Goal: Task Accomplishment & Management: Manage account settings

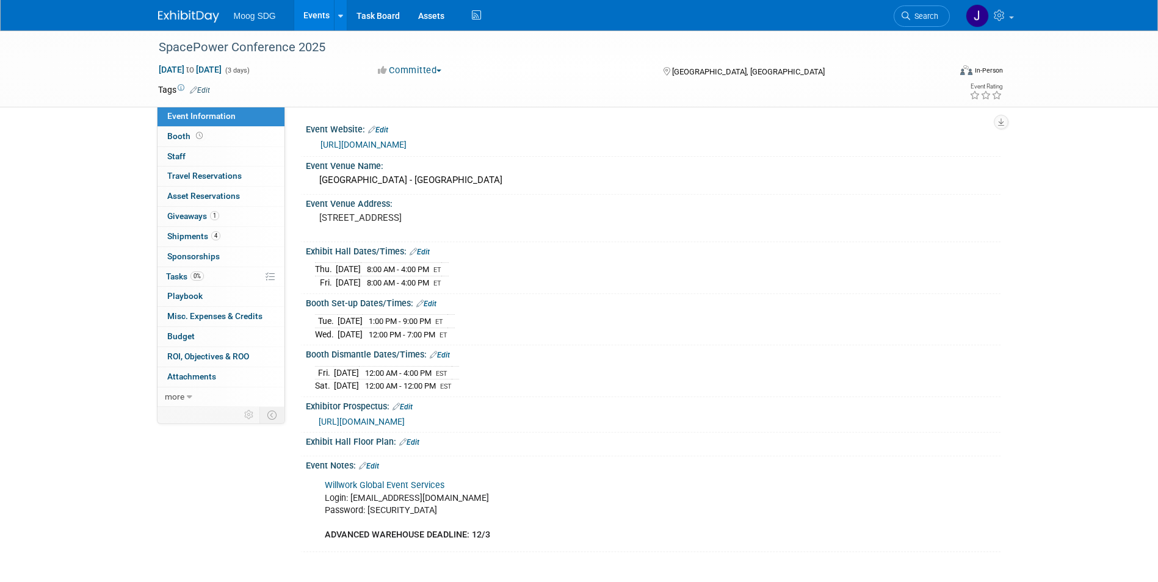
click at [323, 18] on link "Events" at bounding box center [316, 15] width 45 height 31
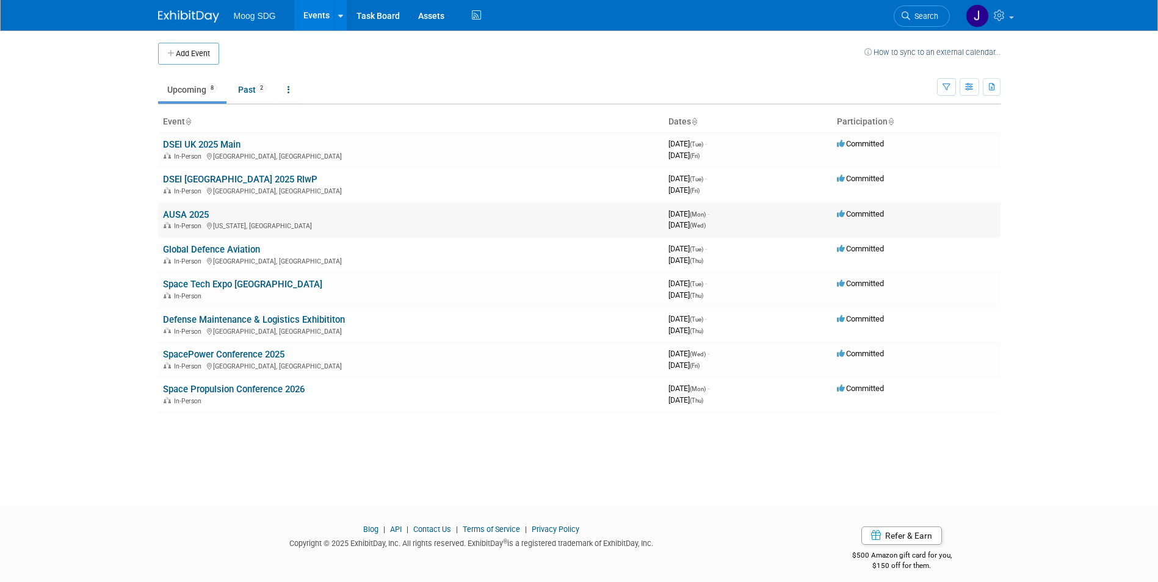
click at [180, 211] on link "AUSA 2025" at bounding box center [186, 214] width 46 height 11
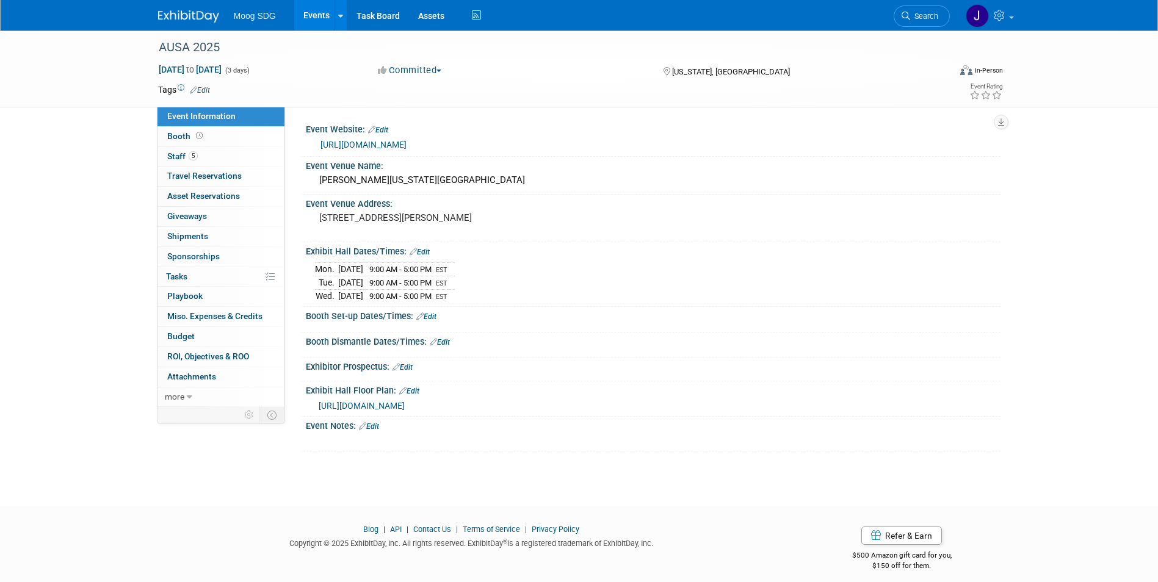
click at [404, 364] on link "Edit" at bounding box center [403, 367] width 20 height 9
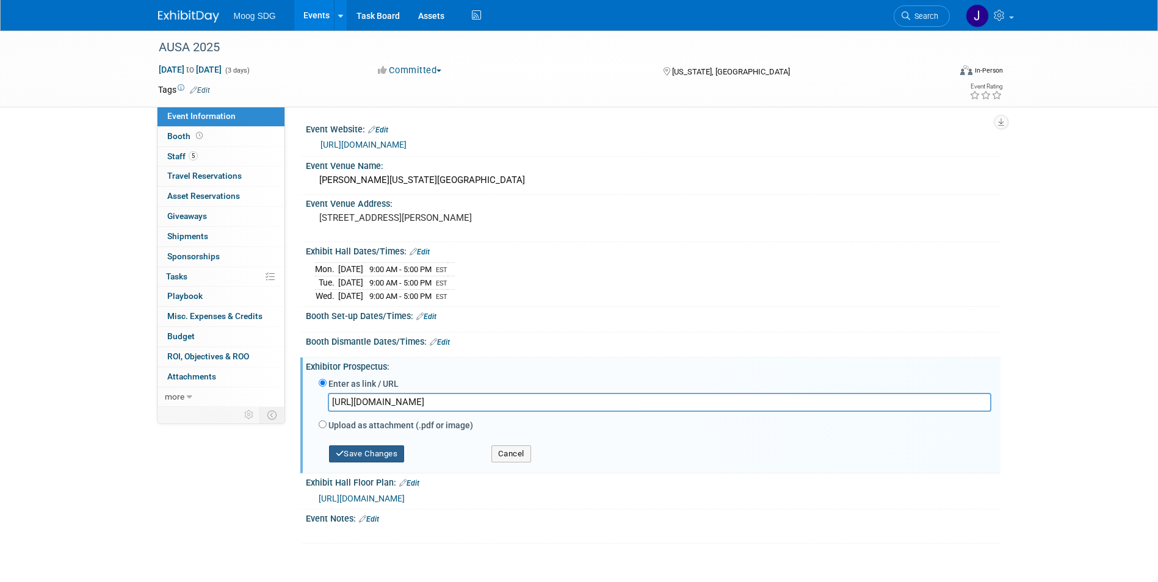
type input "https://meetings.ausa.org/annual/2025/exhibitor_resource_center.cfm"
click at [370, 452] on button "Save Changes" at bounding box center [367, 454] width 76 height 17
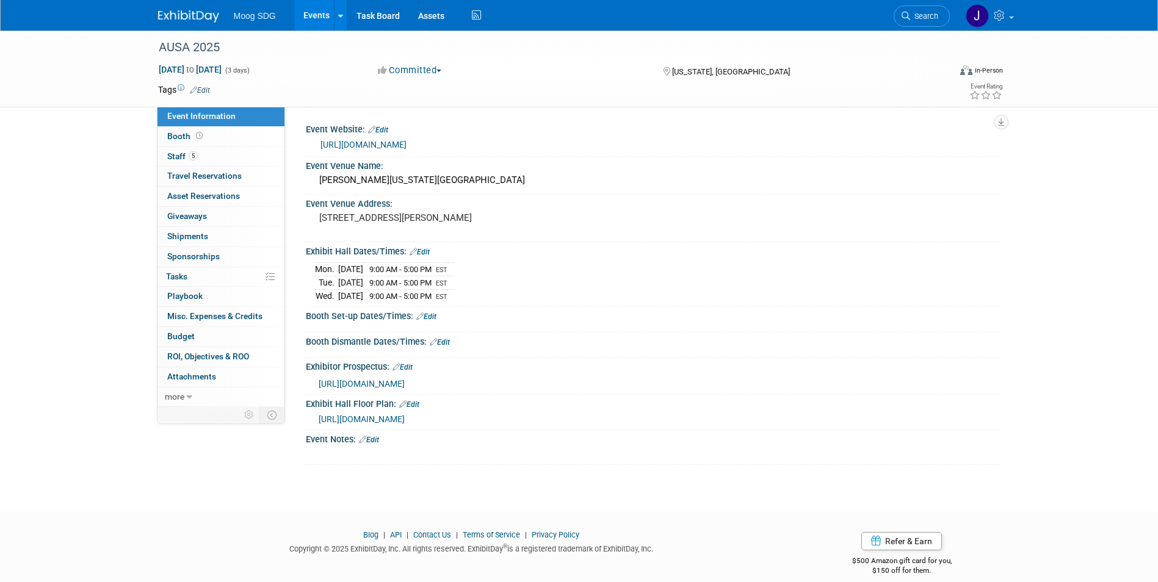
click at [407, 363] on link "Edit" at bounding box center [403, 367] width 20 height 9
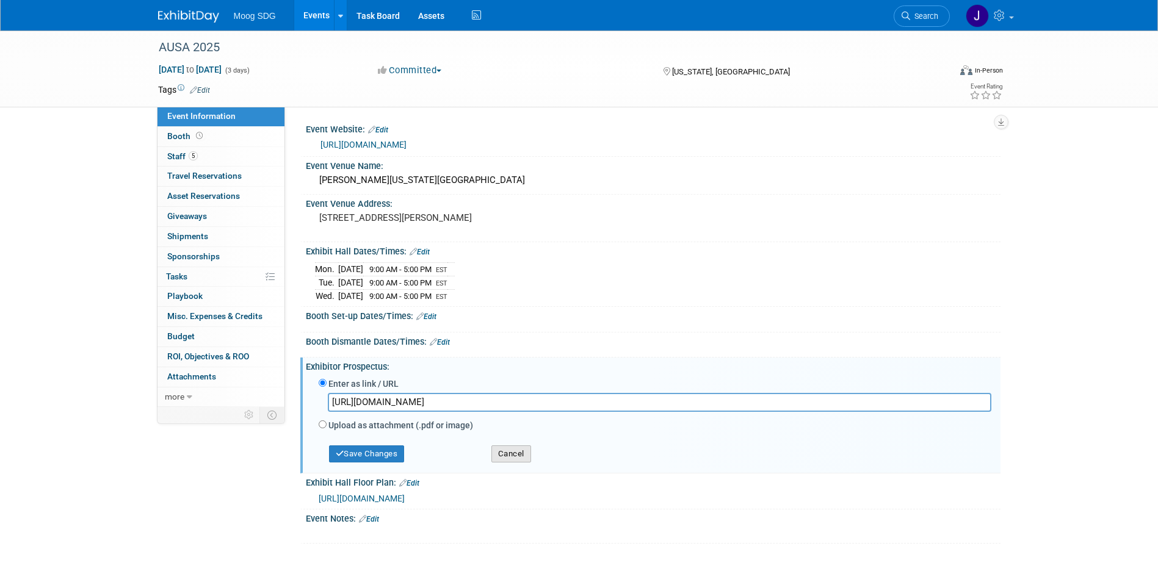
click at [498, 454] on button "Cancel" at bounding box center [512, 454] width 40 height 17
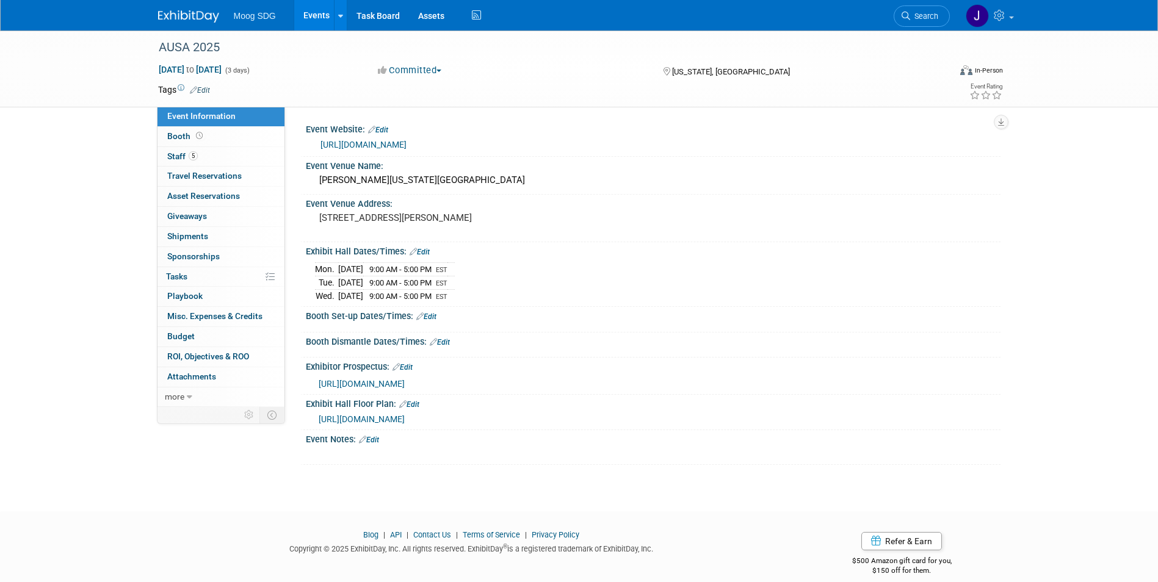
click at [371, 441] on link "Edit" at bounding box center [369, 440] width 20 height 9
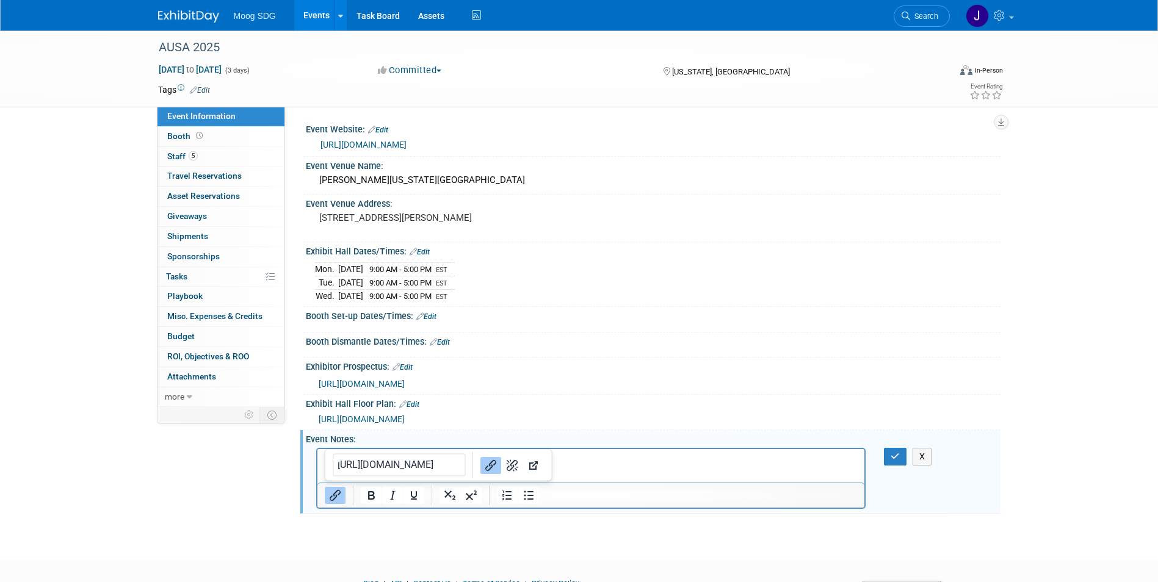
click at [615, 468] on p "﻿https://meetings.ausa.org/annual/2025/exhibitor_resource_center.cfm" at bounding box center [591, 472] width 534 height 12
click at [324, 469] on body "https://meetings.ausa.org/annual/2025/exhibitor_resource_center.cfm﻿" at bounding box center [591, 466] width 535 height 24
click at [516, 466] on html "[URL][DOMAIN_NAME]" at bounding box center [591, 457] width 548 height 17
click at [631, 466] on html "[URL][DOMAIN_NAME]" at bounding box center [591, 457] width 548 height 17
click at [618, 460] on p "https://meetings.ausa.org/annual/2025/exhibitor_resource_center.cfm﻿" at bounding box center [591, 460] width 534 height 12
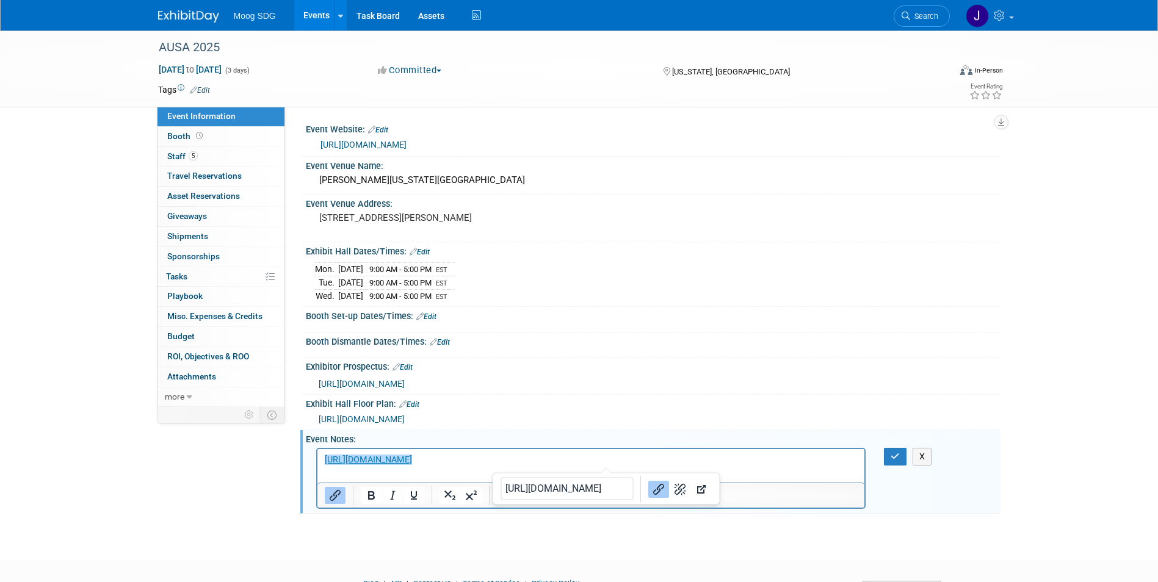
click at [618, 460] on p "https://meetings.ausa.org/annual/2025/exhibitor_resource_center.cfm﻿" at bounding box center [591, 460] width 534 height 12
click at [891, 455] on icon "button" at bounding box center [895, 456] width 9 height 9
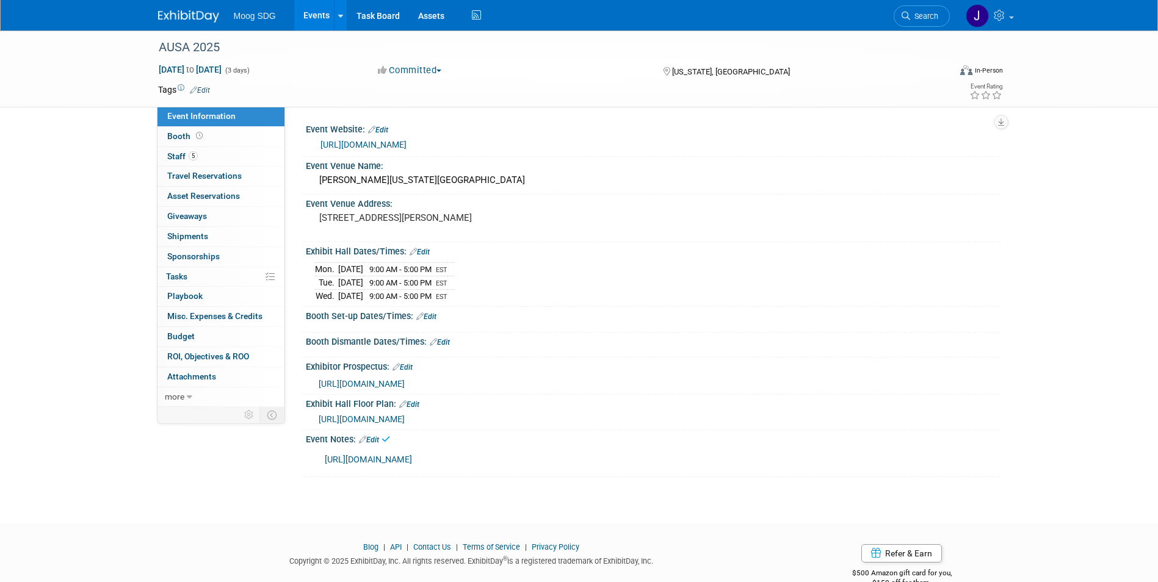
click at [371, 433] on div "Event Notes: Edit" at bounding box center [653, 438] width 695 height 16
click at [374, 439] on link "Edit" at bounding box center [369, 440] width 20 height 9
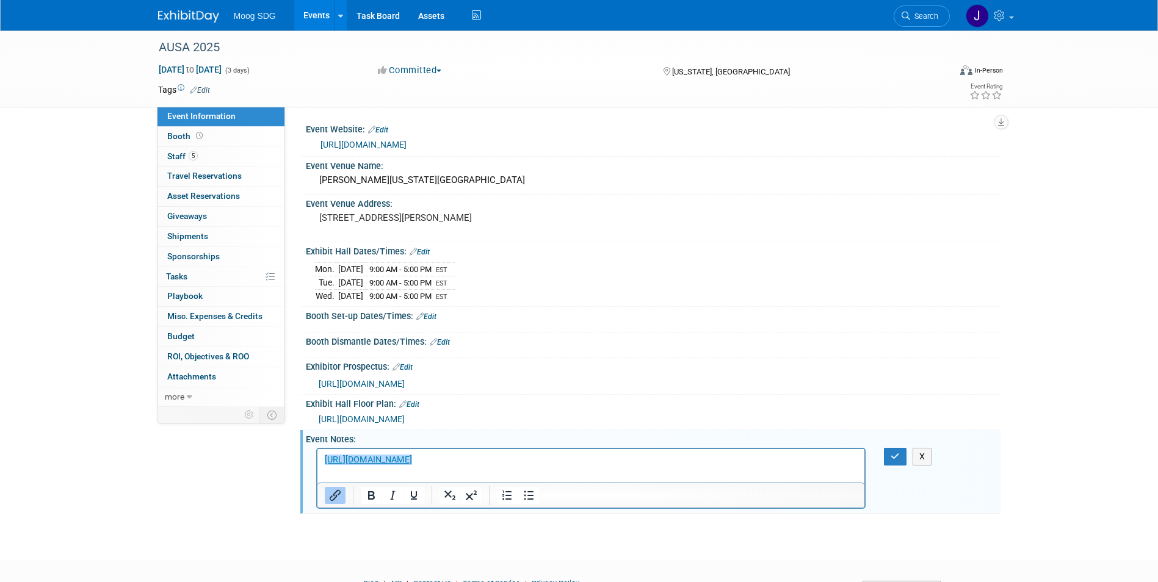
click at [623, 463] on p "﻿https://meetings.ausa.org/annual/2025/exhibitor_resource_center.cfm" at bounding box center [591, 460] width 534 height 12
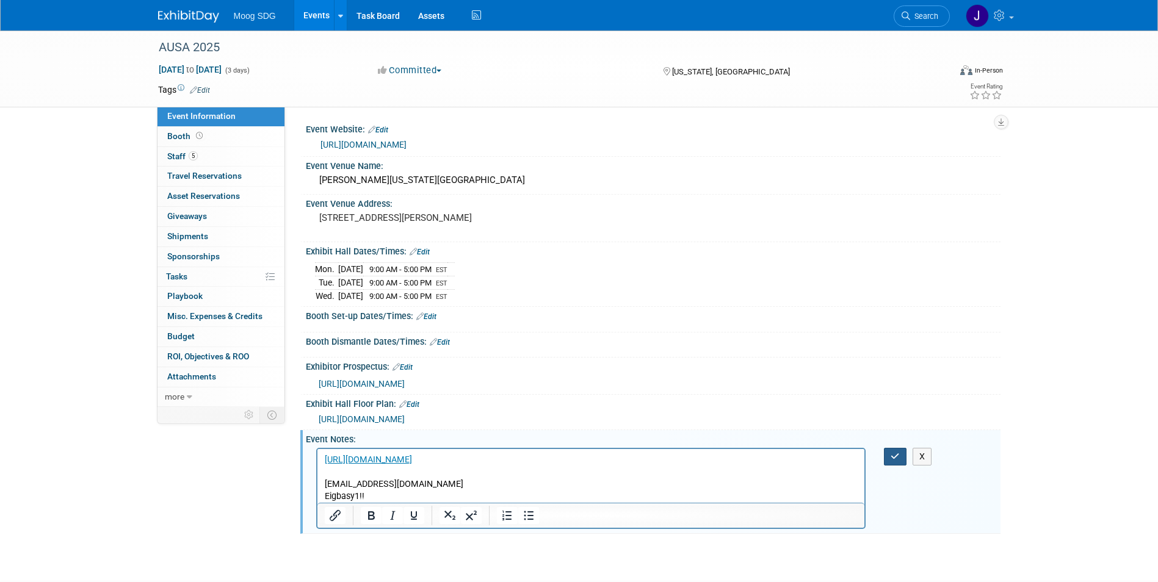
click at [902, 454] on button "button" at bounding box center [895, 457] width 23 height 18
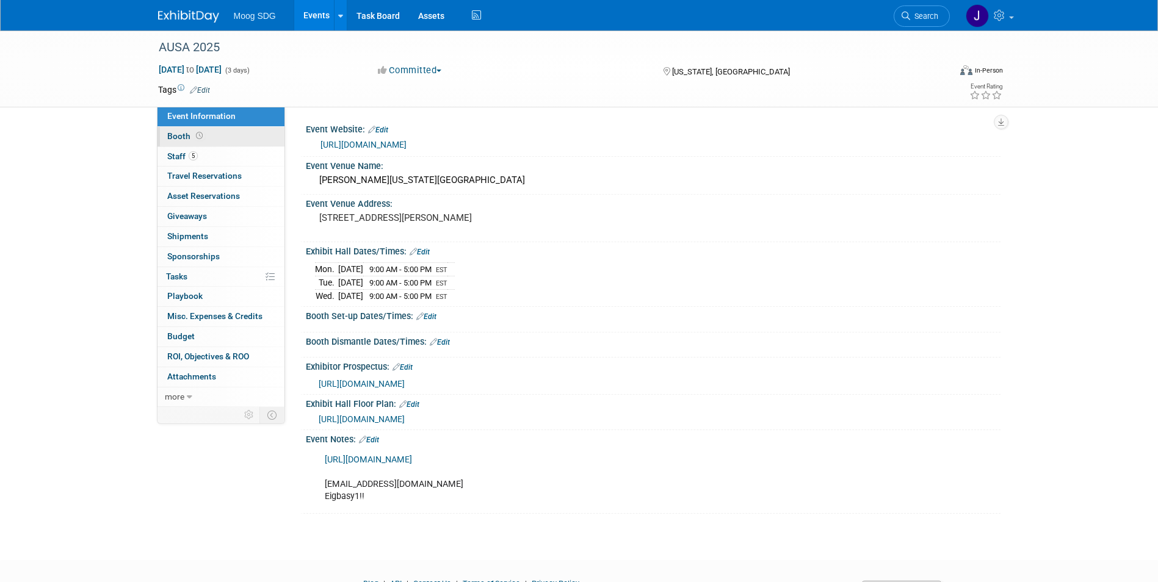
click at [209, 135] on link "Booth" at bounding box center [221, 137] width 127 height 20
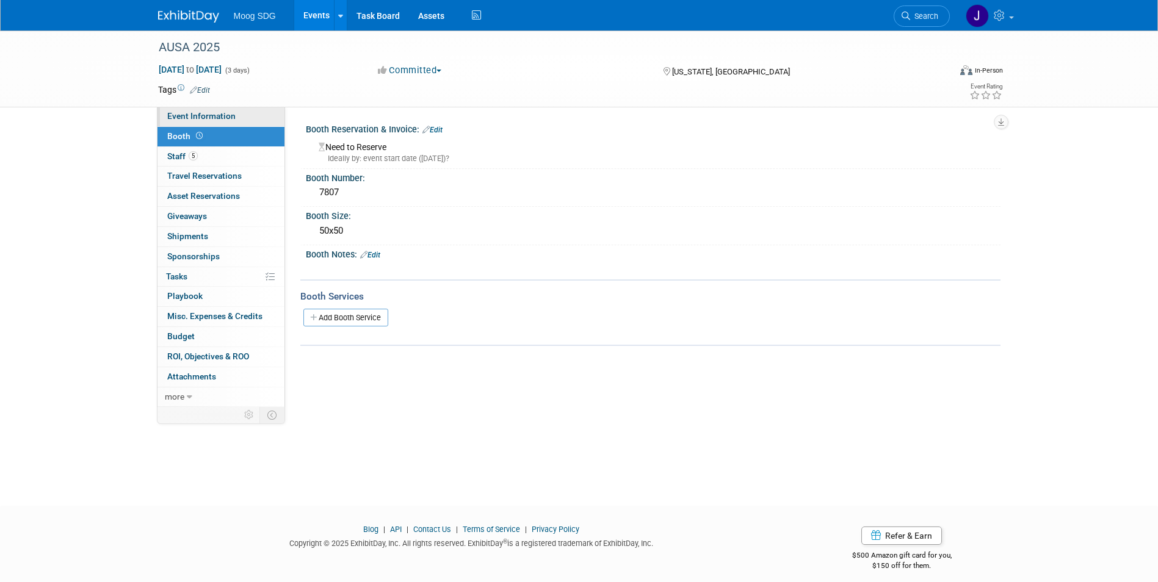
click at [228, 114] on span "Event Information" at bounding box center [201, 116] width 68 height 10
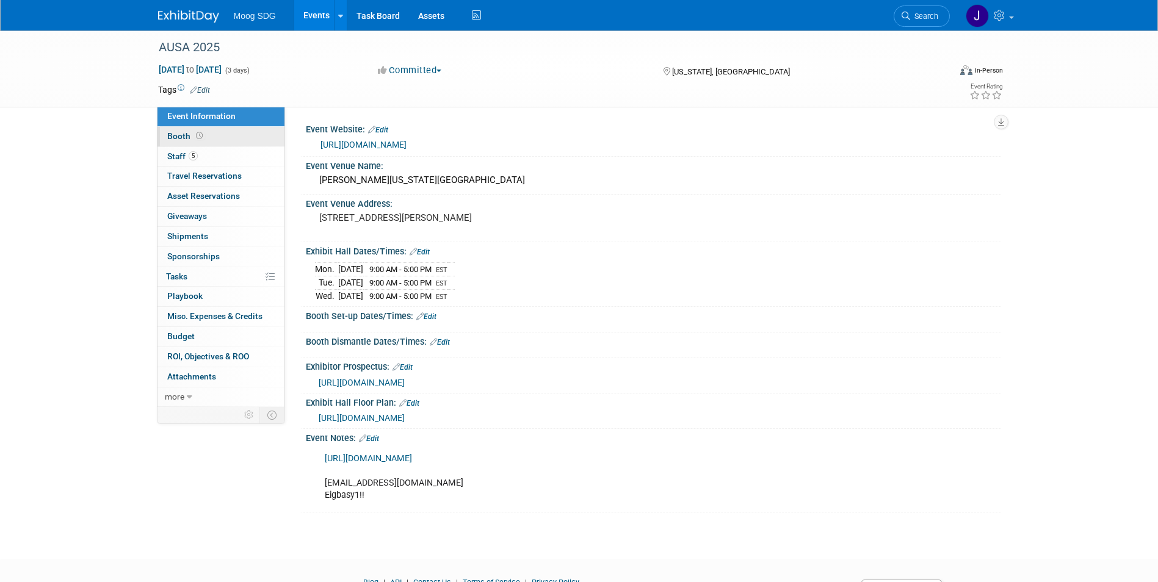
click at [210, 131] on link "Booth" at bounding box center [221, 137] width 127 height 20
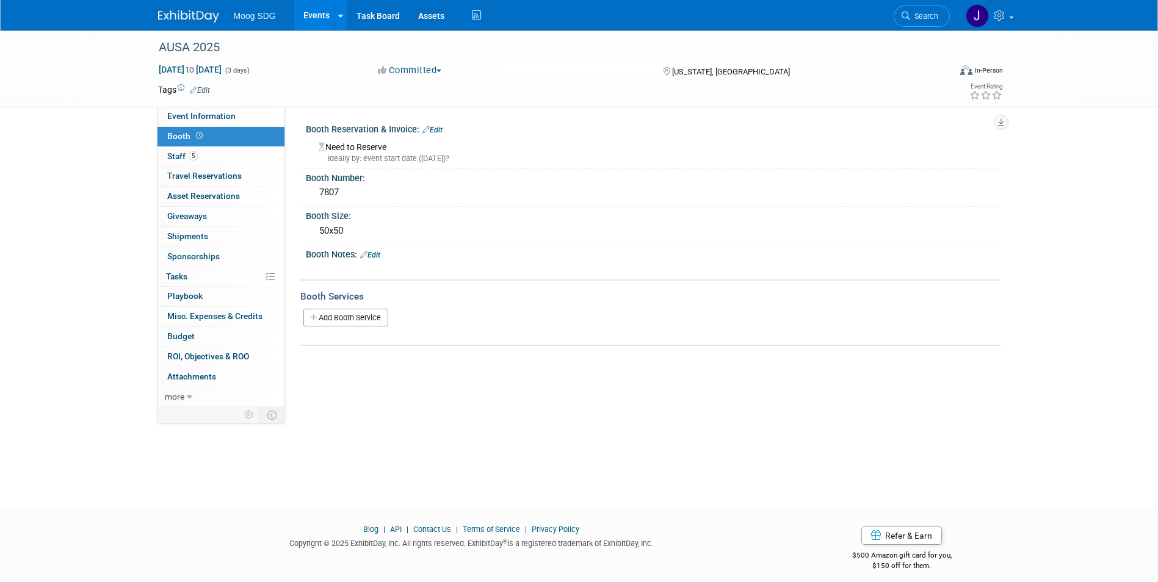
click at [435, 133] on link "Edit" at bounding box center [433, 130] width 20 height 9
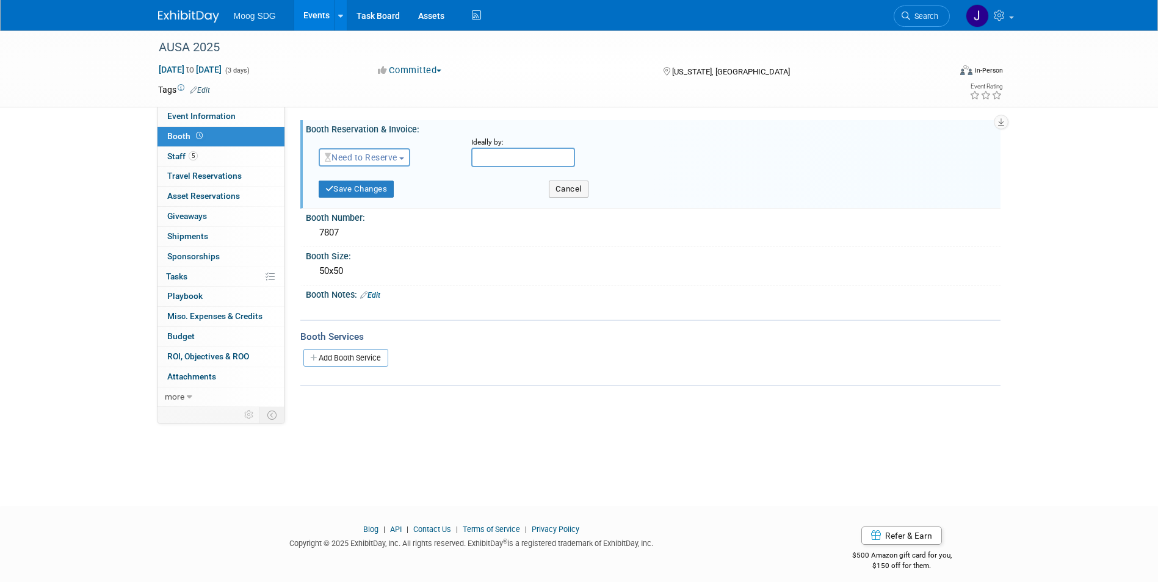
click at [397, 153] on span "Need to Reserve" at bounding box center [361, 158] width 73 height 10
click at [401, 195] on link "Reserved" at bounding box center [384, 195] width 131 height 17
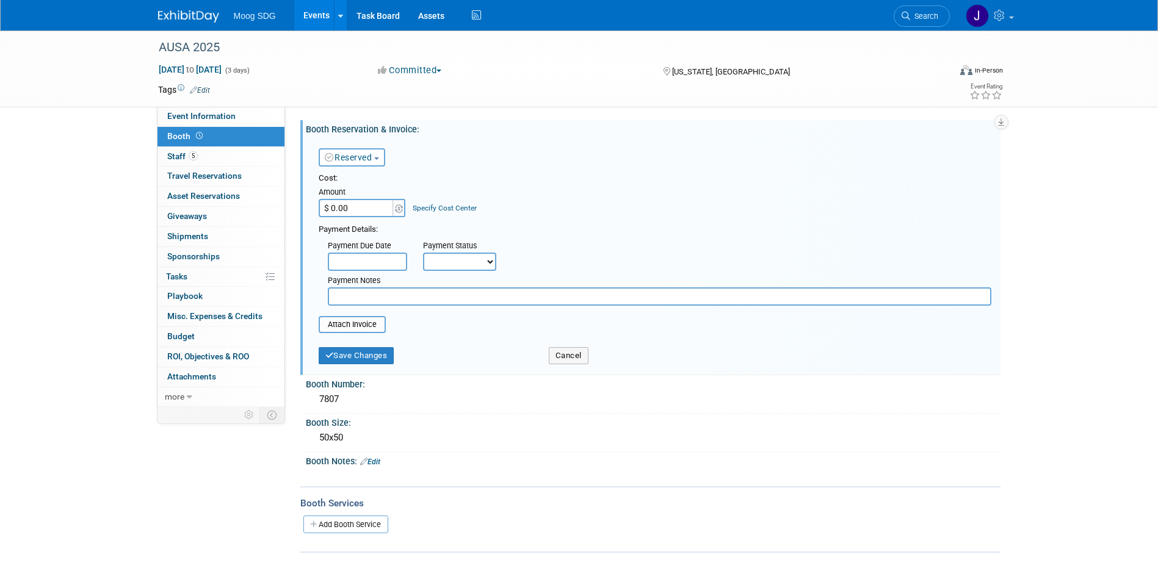
click at [375, 257] on input "text" at bounding box center [367, 262] width 79 height 18
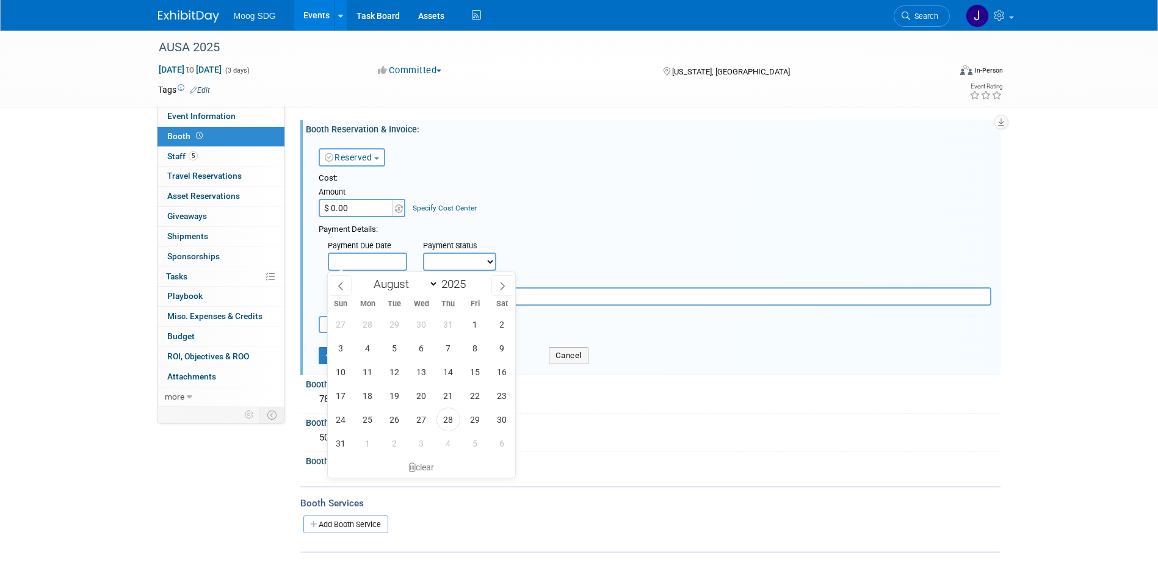
click at [476, 253] on select "Not Paid Yet Partially Paid Paid in Full" at bounding box center [459, 262] width 73 height 18
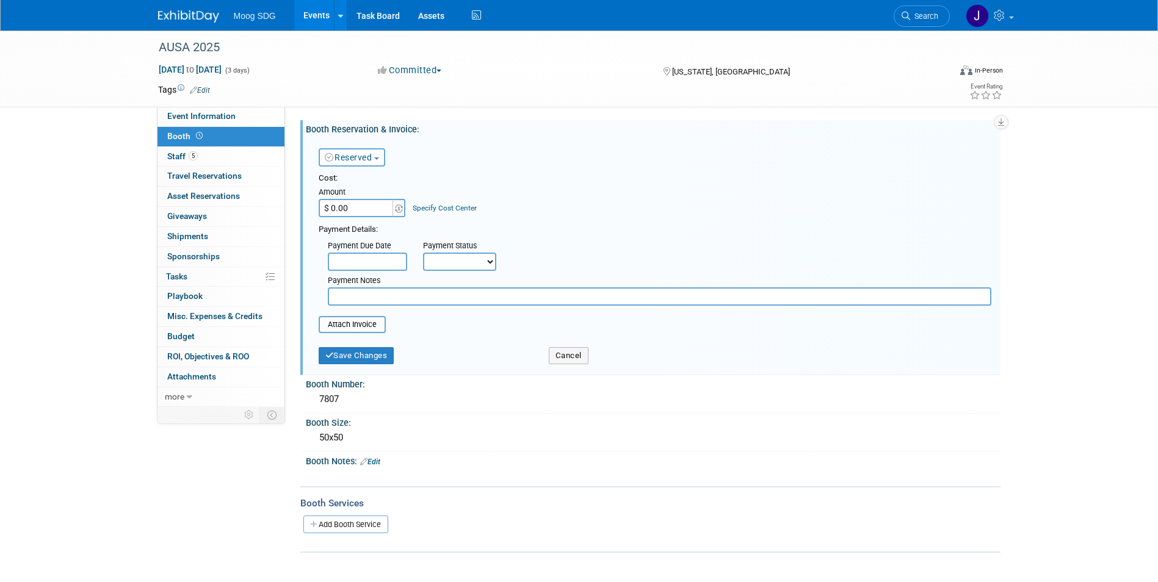
select select "1"
click at [423, 253] on select "Not Paid Yet Partially Paid Paid in Full" at bounding box center [459, 262] width 73 height 18
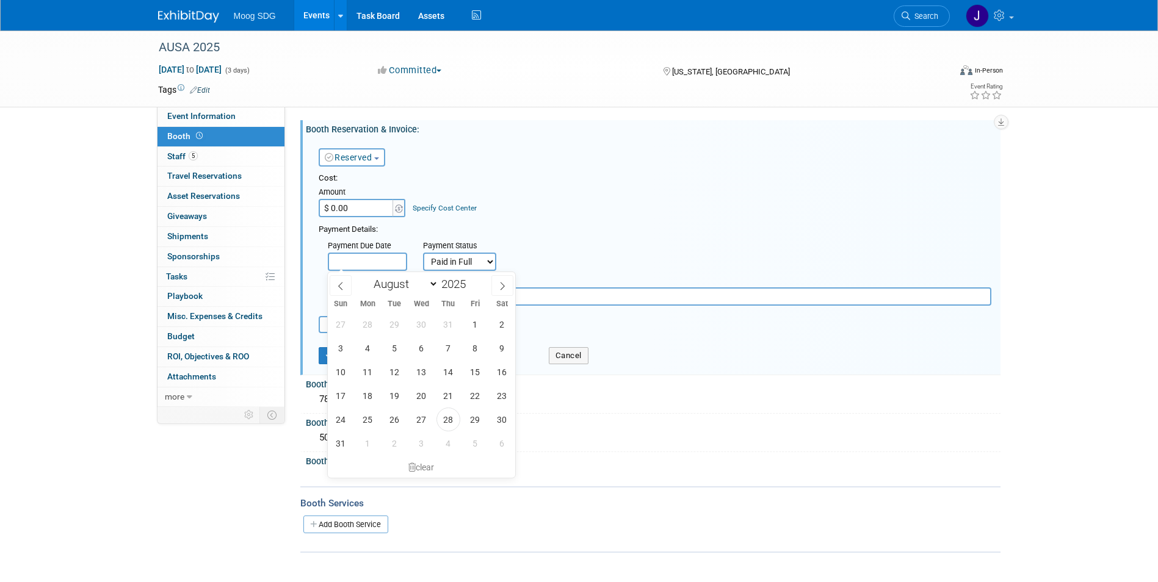
click at [379, 262] on input "text" at bounding box center [367, 262] width 79 height 18
click at [386, 281] on select "January February March April May June July August September October November De…" at bounding box center [403, 284] width 70 height 15
select select "3"
click at [368, 277] on select "January February March April May June July August September October November De…" at bounding box center [403, 284] width 70 height 15
click at [474, 328] on span "4" at bounding box center [475, 325] width 24 height 24
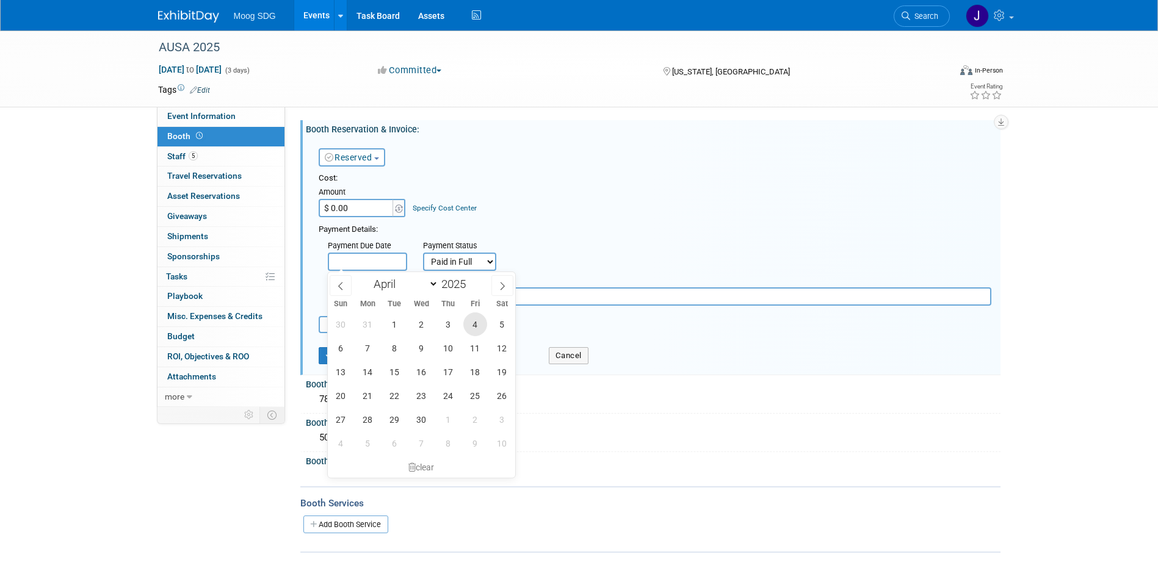
type input "Apr 4, 2025"
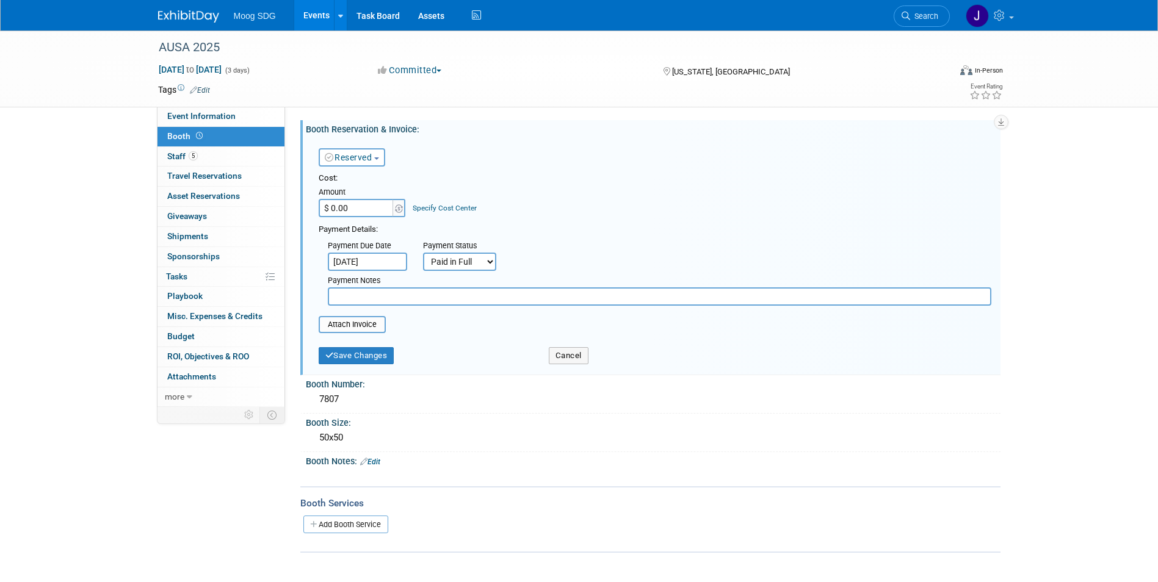
click at [385, 206] on input "$ 0.00" at bounding box center [357, 208] width 76 height 18
click at [361, 207] on input "$ 0.00" at bounding box center [357, 208] width 76 height 18
drag, startPoint x: 361, startPoint y: 207, endPoint x: 304, endPoint y: 208, distance: 57.4
click at [302, 208] on div "Booth Reservation & Invoice: Edit Reserved Need to Reserve Reserved No Reservat…" at bounding box center [650, 247] width 700 height 255
type input "$ 145,435.00"
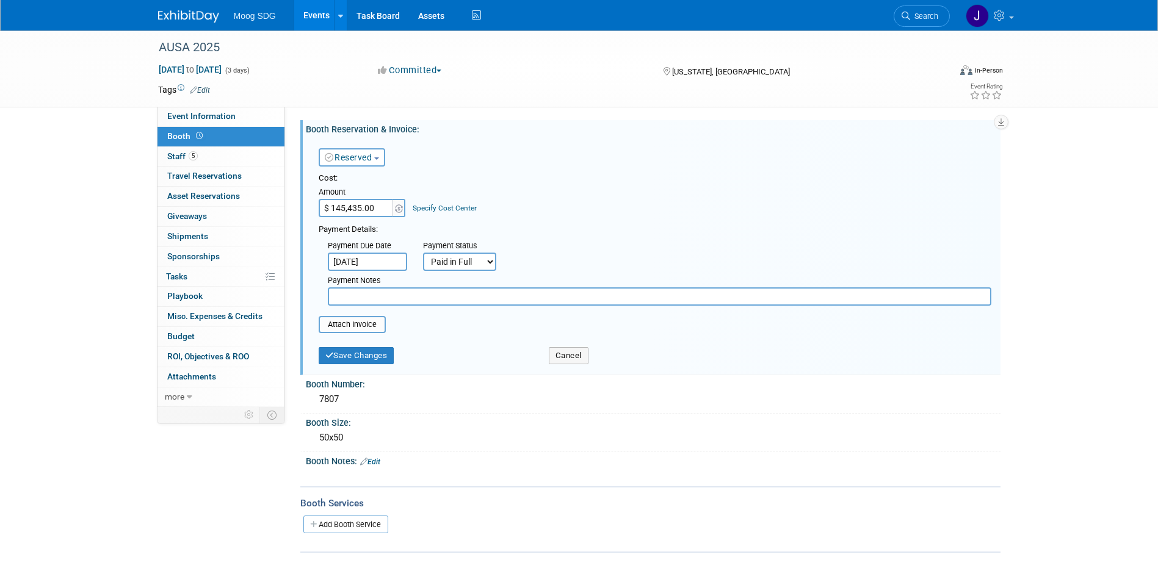
click at [664, 186] on div "Cost: Amount $ 145,435.00 Specify Cost Center Cost Center -- Not Specified --" at bounding box center [655, 195] width 673 height 45
click at [374, 327] on input "file" at bounding box center [311, 324] width 145 height 15
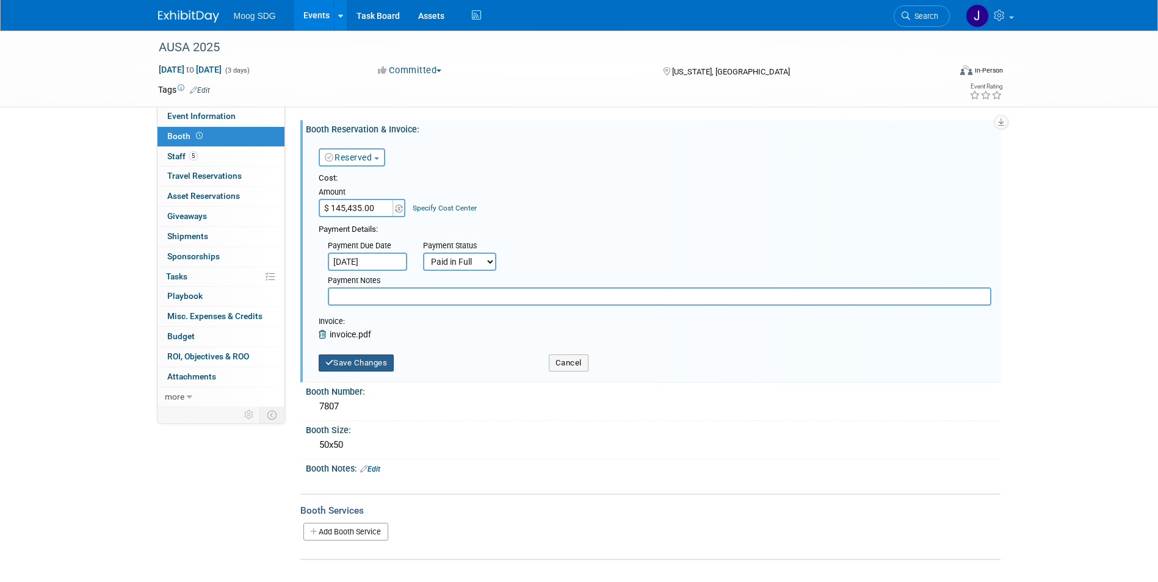
click at [374, 368] on button "Save Changes" at bounding box center [357, 363] width 76 height 17
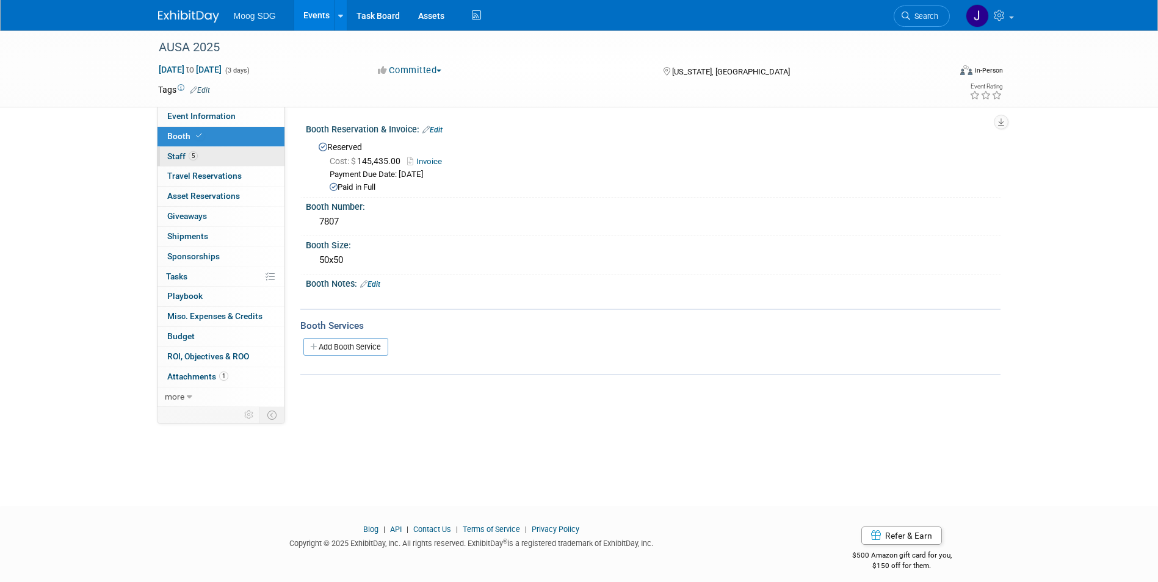
click at [228, 155] on link "5 Staff 5" at bounding box center [221, 157] width 127 height 20
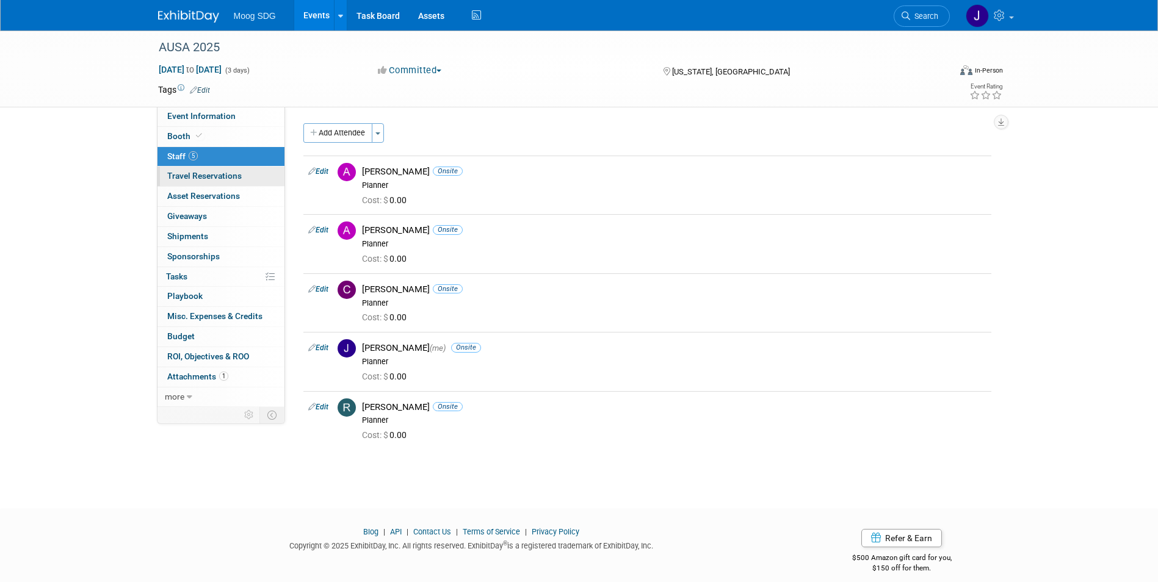
click at [233, 169] on link "0 Travel Reservations 0" at bounding box center [221, 177] width 127 height 20
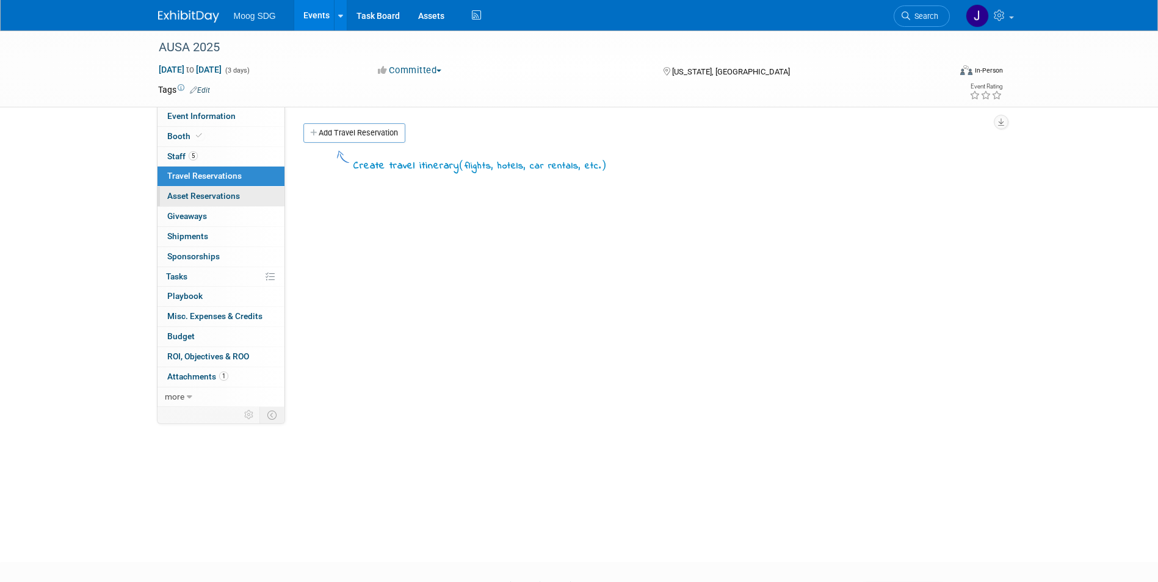
click at [233, 192] on span "Asset Reservations 0" at bounding box center [203, 196] width 73 height 10
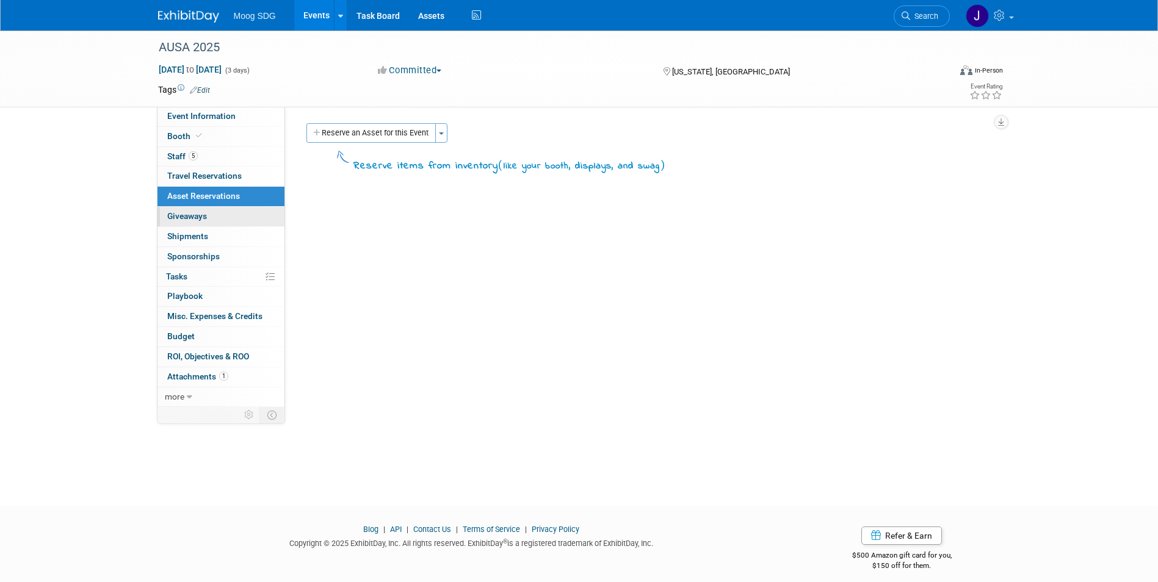
click at [242, 225] on link "0 Giveaways 0" at bounding box center [221, 217] width 127 height 20
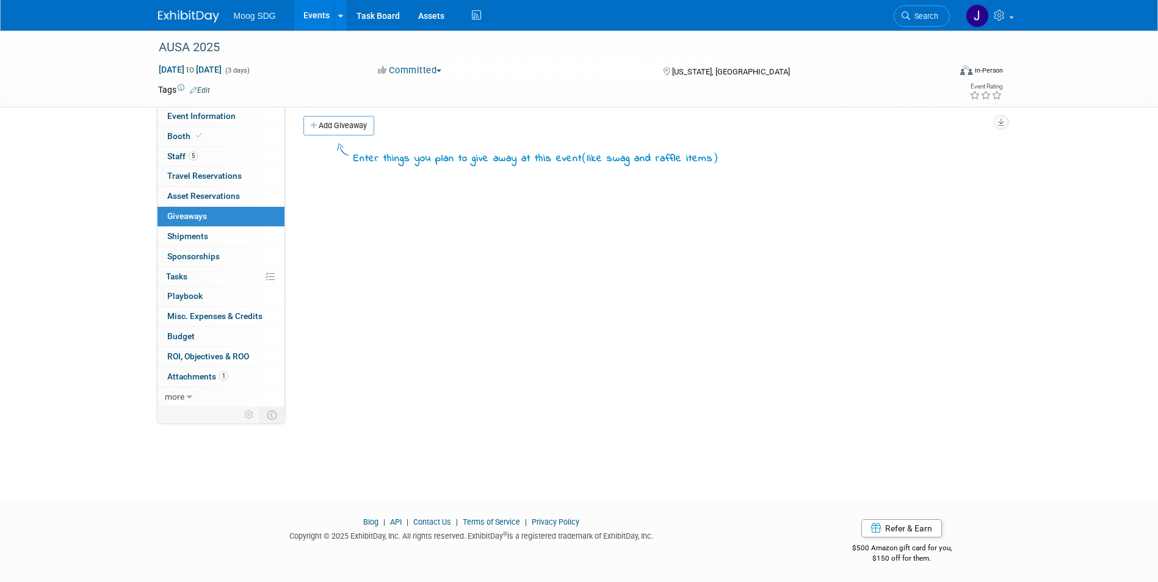
scroll to position [9, 0]
click at [228, 233] on link "0 Shipments 0" at bounding box center [221, 237] width 127 height 20
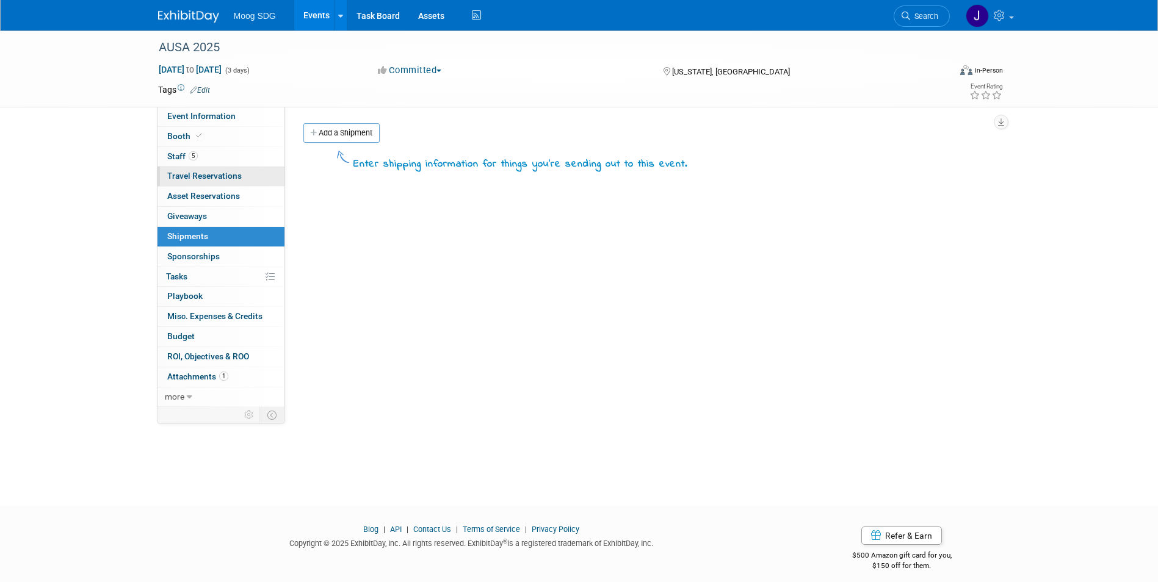
click at [217, 170] on link "0 Travel Reservations 0" at bounding box center [221, 177] width 127 height 20
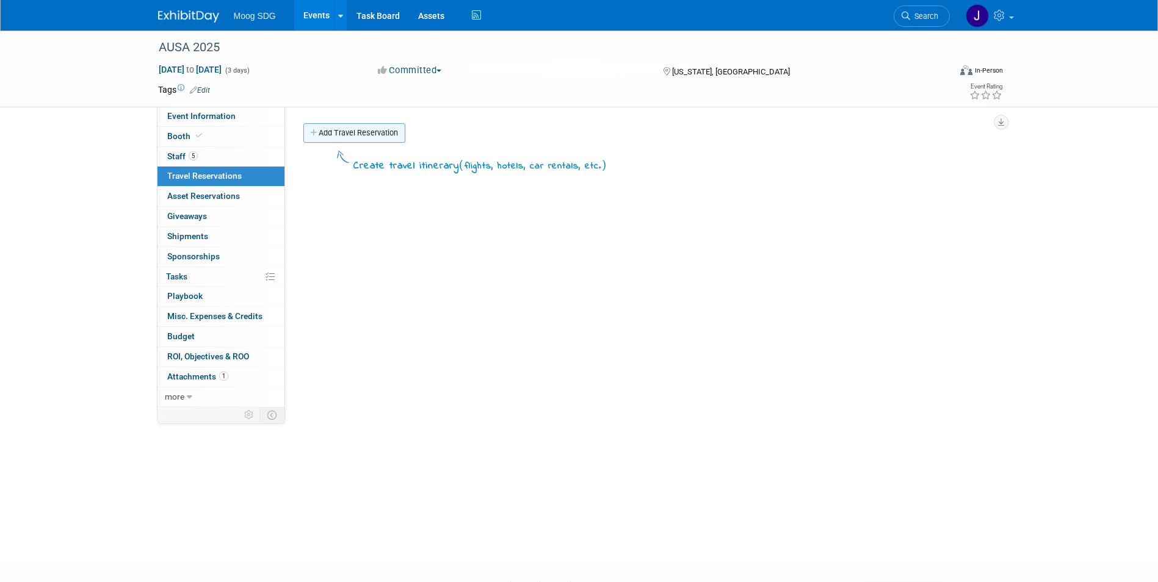
click at [339, 132] on link "Add Travel Reservation" at bounding box center [354, 133] width 102 height 20
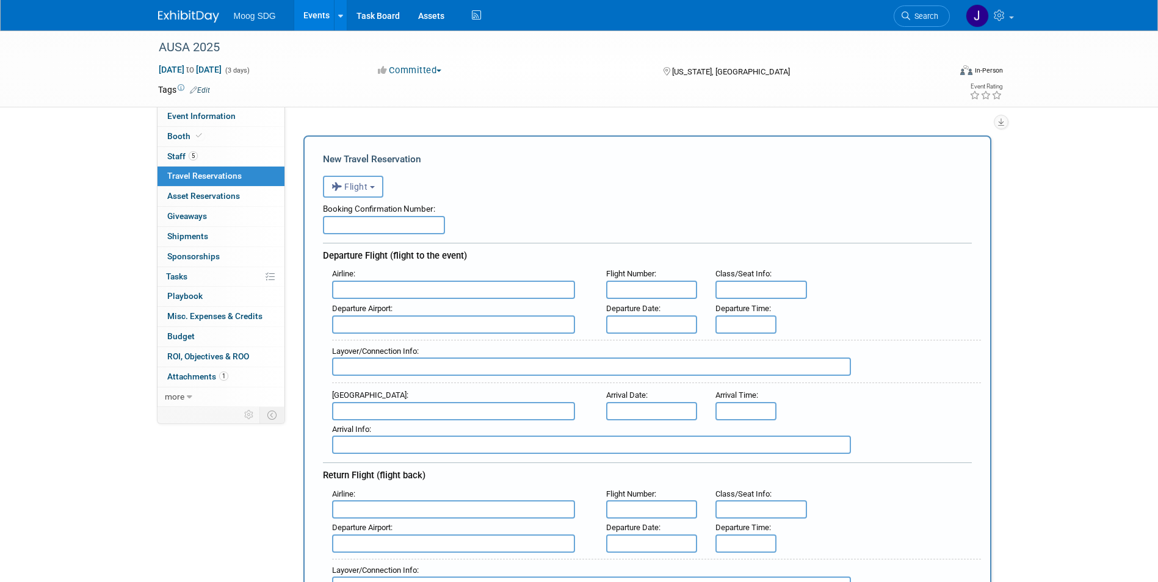
click at [377, 180] on button "Flight" at bounding box center [353, 187] width 60 height 22
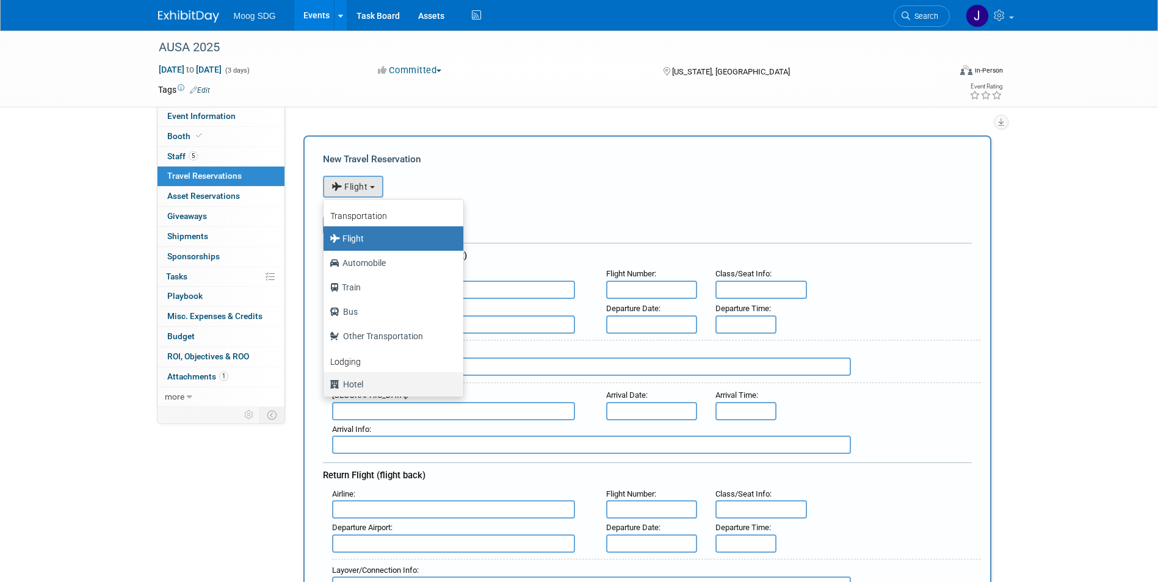
click at [374, 382] on label "Hotel" at bounding box center [391, 385] width 122 height 20
click at [325, 382] on input "Hotel" at bounding box center [321, 383] width 8 height 8
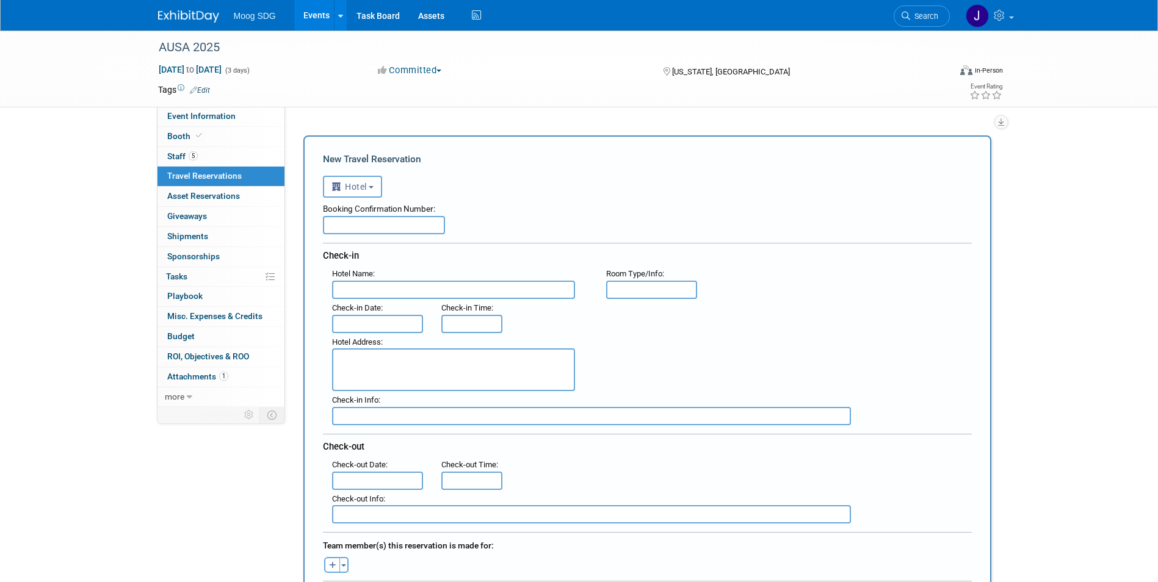
select select "6"
click at [543, 218] on div "Booking Confirmation Number:" at bounding box center [647, 216] width 649 height 37
click at [493, 283] on input "text" at bounding box center [453, 290] width 243 height 18
click at [378, 289] on input "text" at bounding box center [453, 290] width 243 height 18
type input "Moxy Washington DC Downtown"
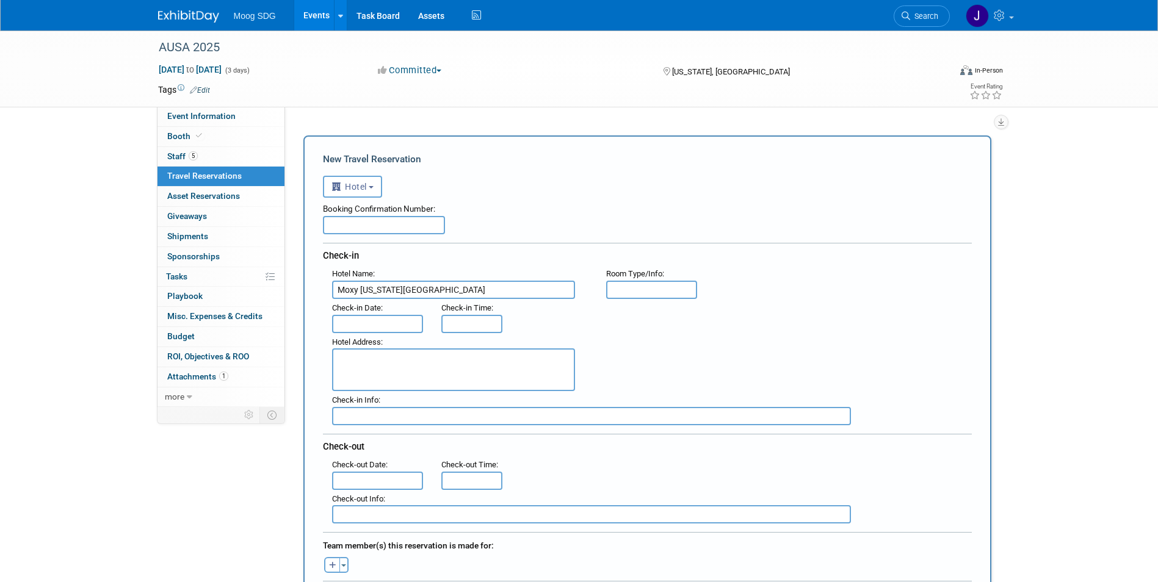
click at [794, 309] on div ": Check-in Date : Check-in Time :" at bounding box center [652, 316] width 658 height 34
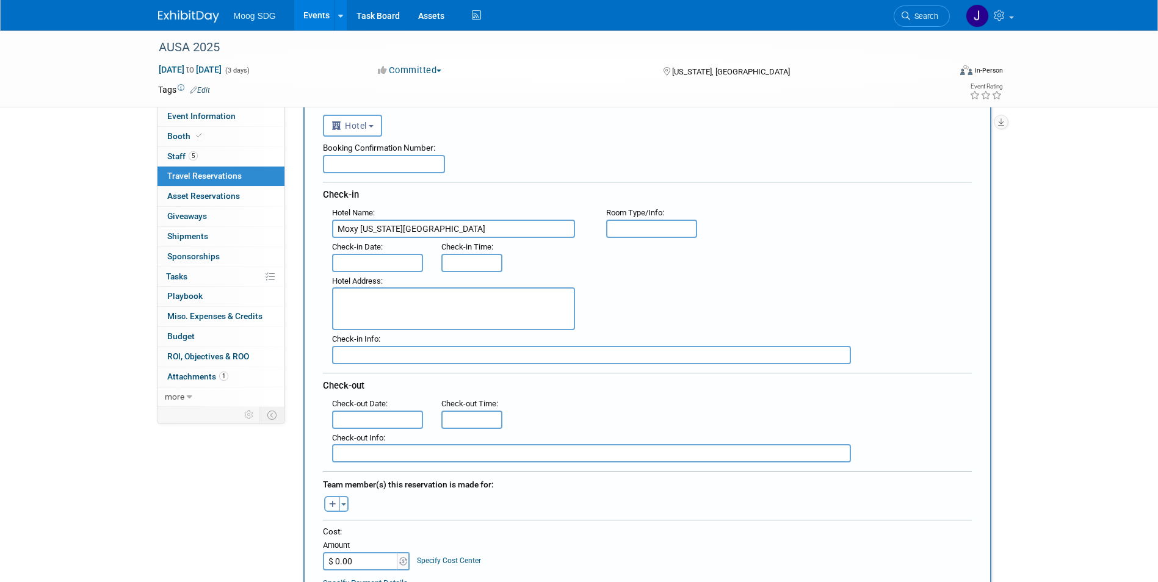
click at [408, 265] on input "text" at bounding box center [378, 263] width 92 height 18
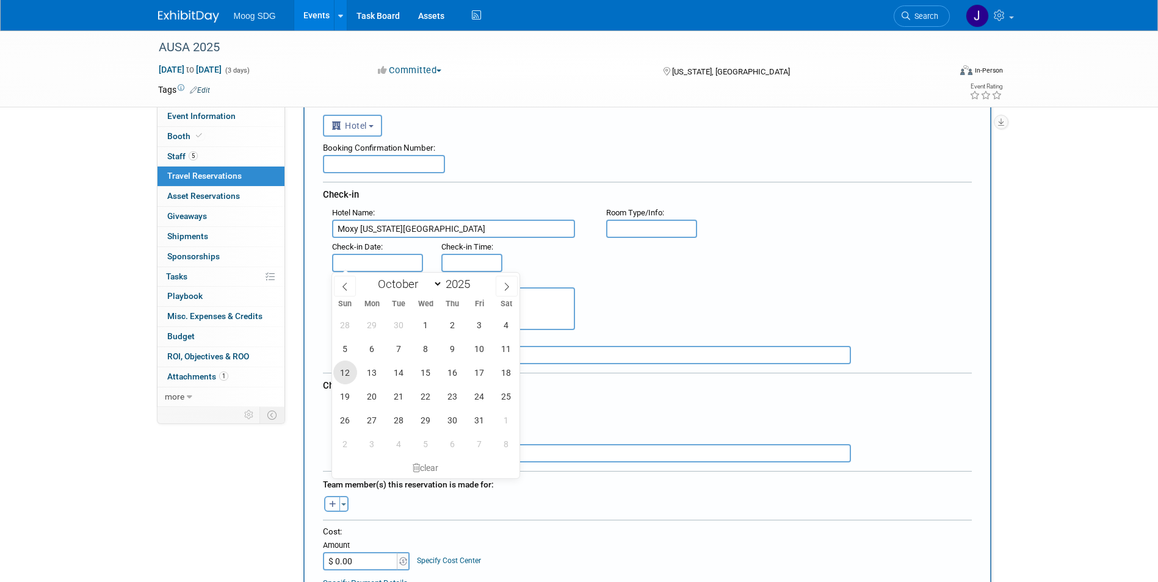
click at [350, 372] on span "12" at bounding box center [345, 373] width 24 height 24
type input "Oct 12, 2025"
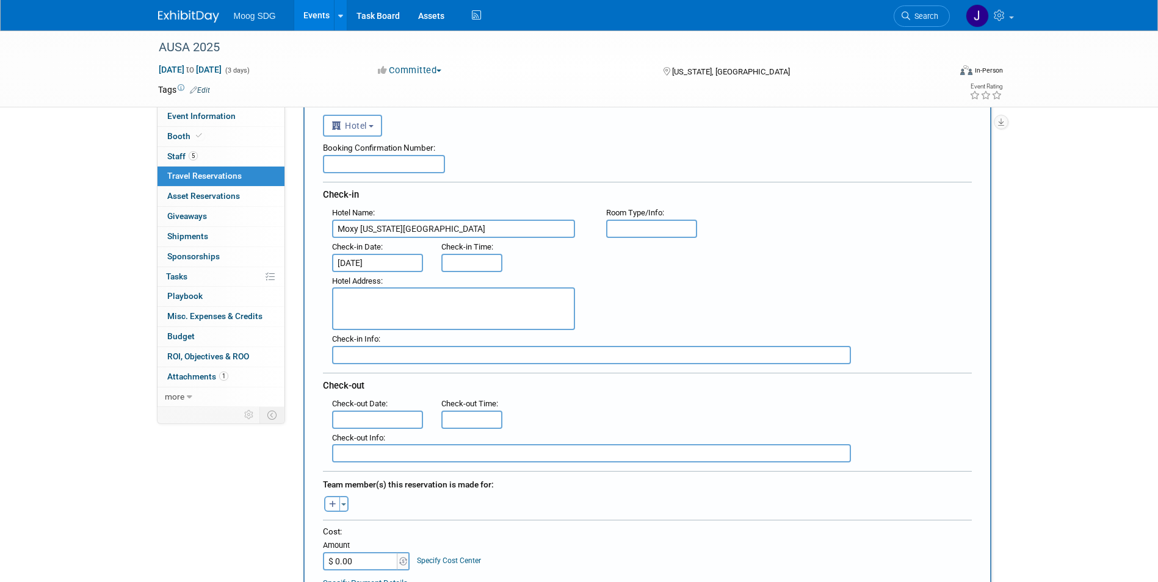
click at [404, 303] on textarea at bounding box center [453, 309] width 243 height 43
type textarea "1011 K Street NW"
click at [683, 286] on div "Hotel Address : 1011 K Street NW" at bounding box center [652, 301] width 658 height 59
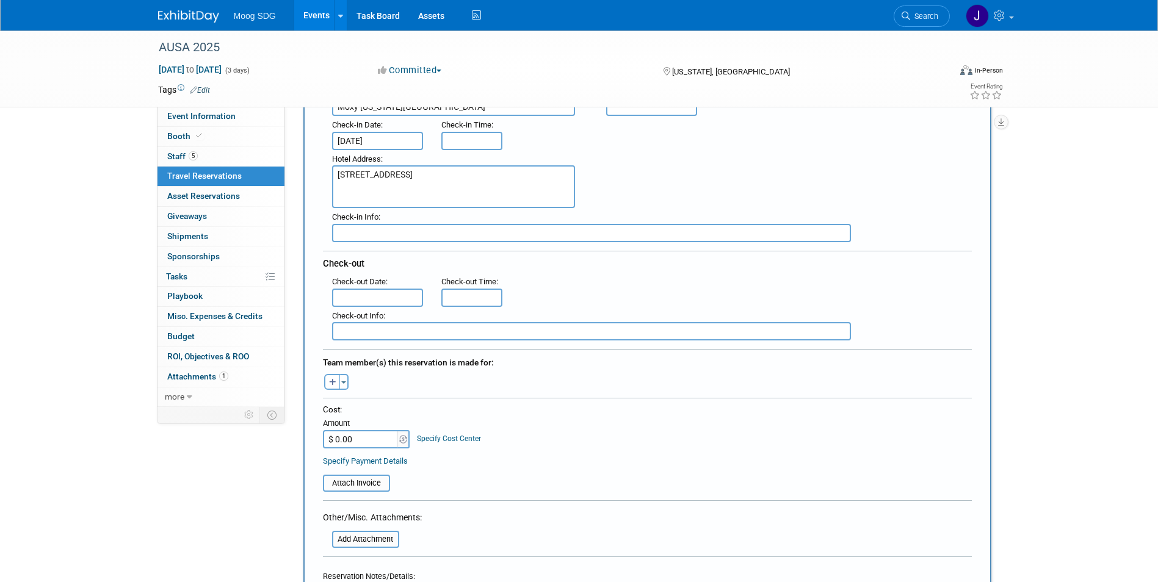
scroll to position [244, 0]
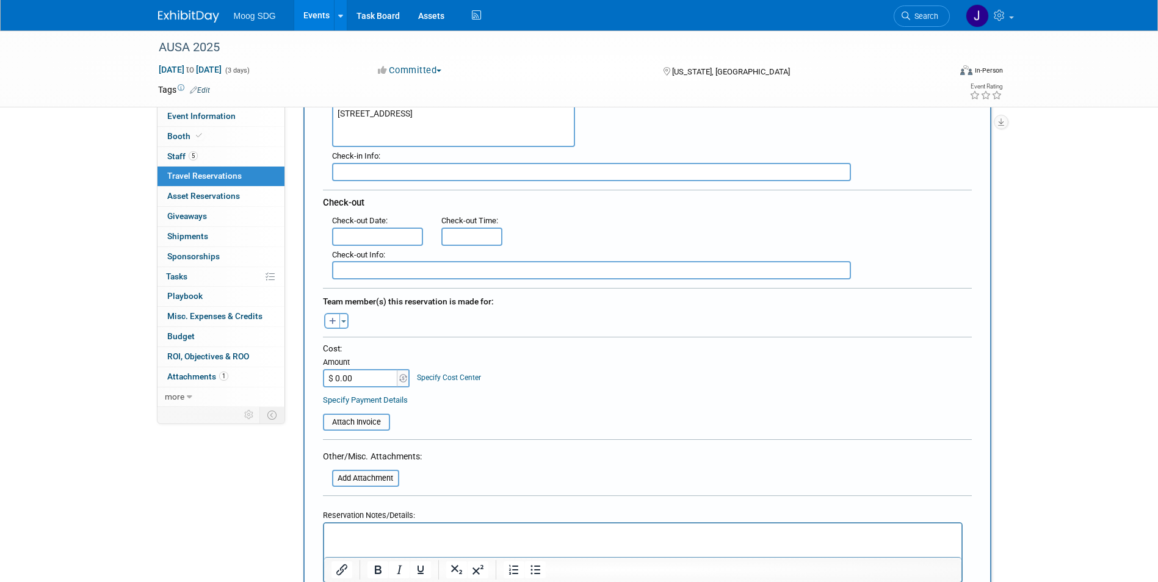
click at [401, 234] on input "text" at bounding box center [378, 237] width 92 height 18
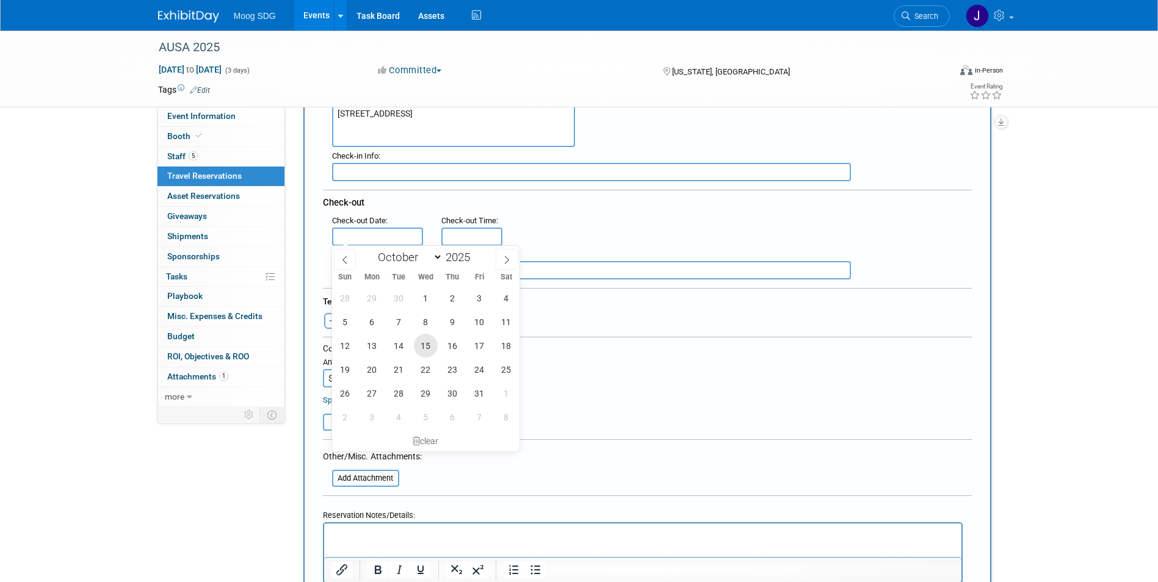
click at [427, 341] on span "15" at bounding box center [426, 346] width 24 height 24
type input "[DATE]"
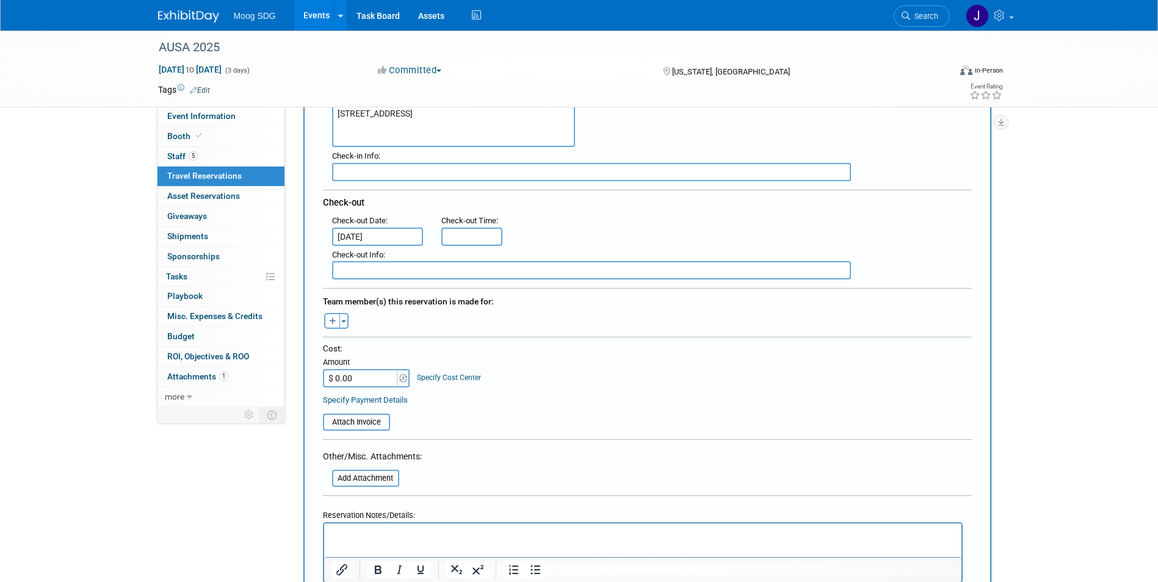
click at [611, 210] on div "Check-out" at bounding box center [647, 201] width 649 height 22
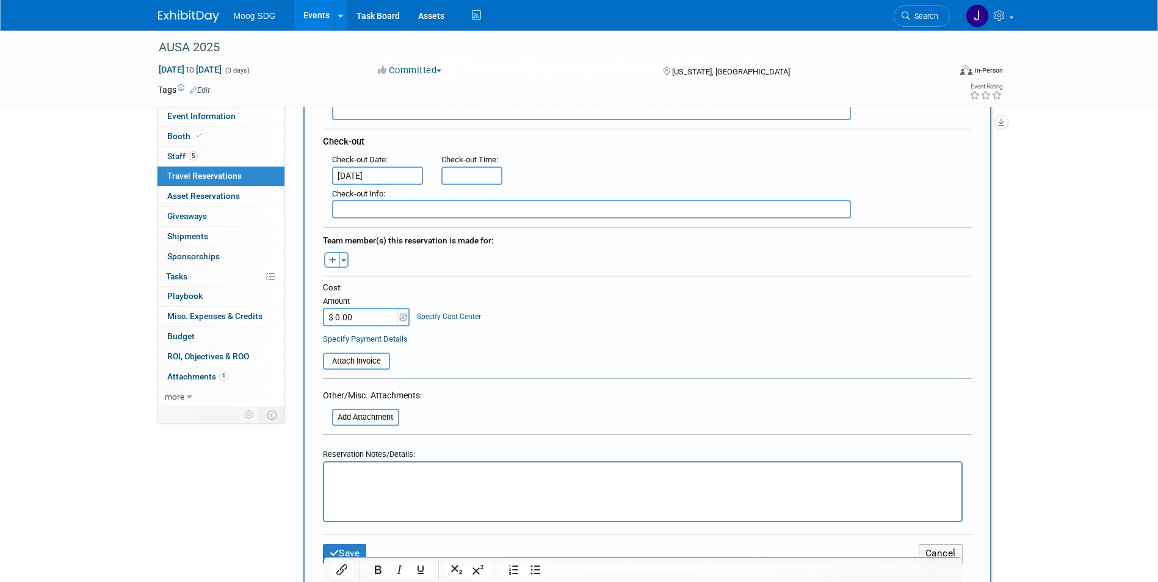
click at [338, 259] on button "button" at bounding box center [332, 260] width 16 height 16
select select
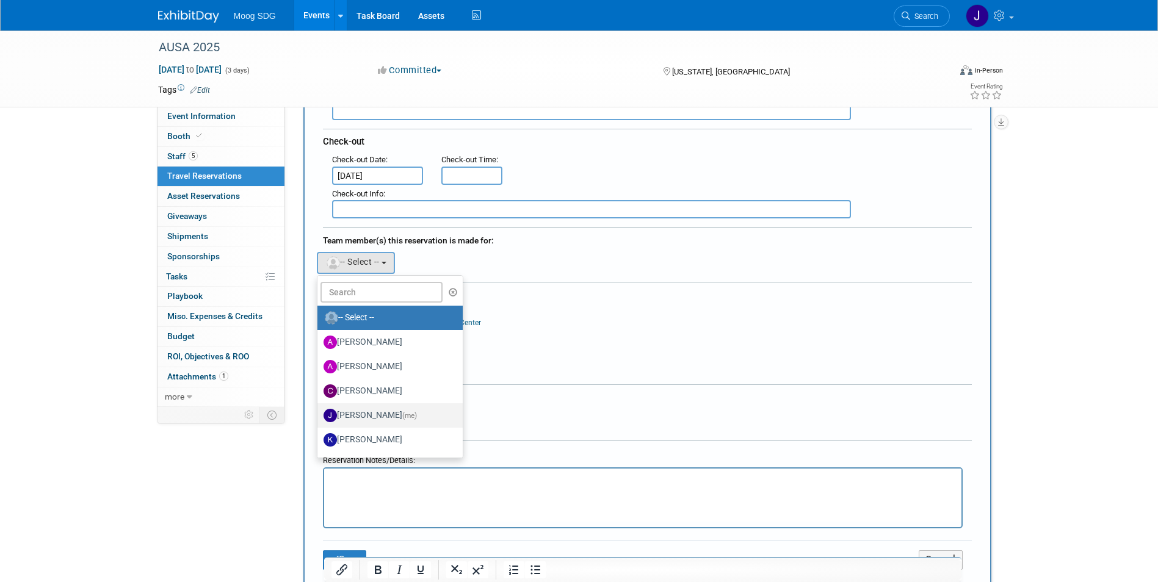
click at [371, 416] on label "Jaclyn Roberts (me)" at bounding box center [388, 416] width 128 height 20
click at [319, 416] on input "Jaclyn Roberts (me)" at bounding box center [315, 414] width 8 height 8
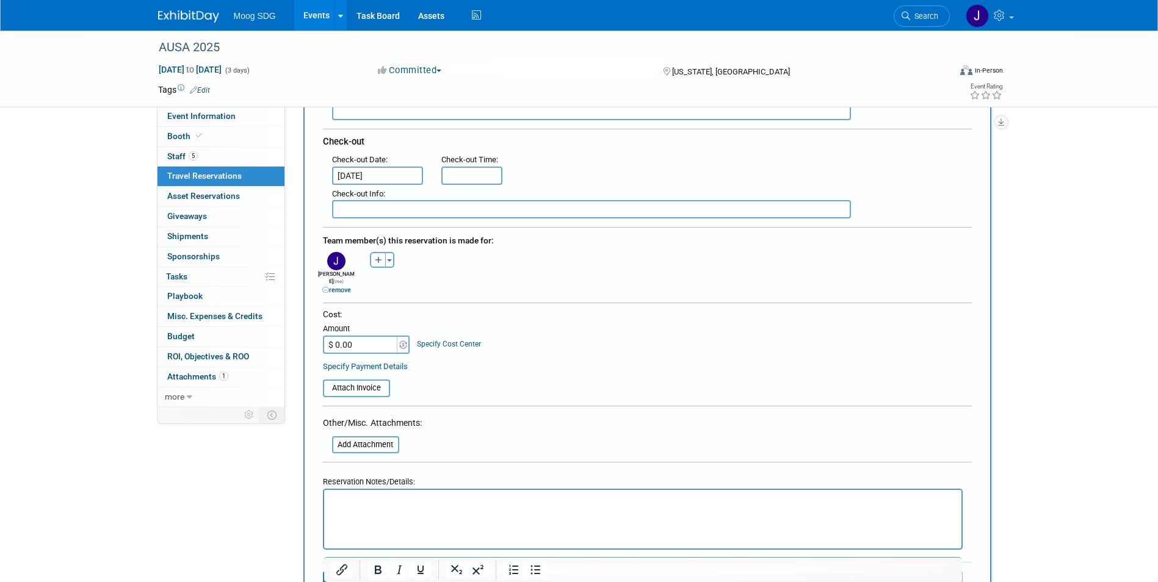
click at [595, 346] on div "Cost: Amount $ 0.00 Specify Cost Center Cost Center -- Not Specified --" at bounding box center [647, 340] width 649 height 63
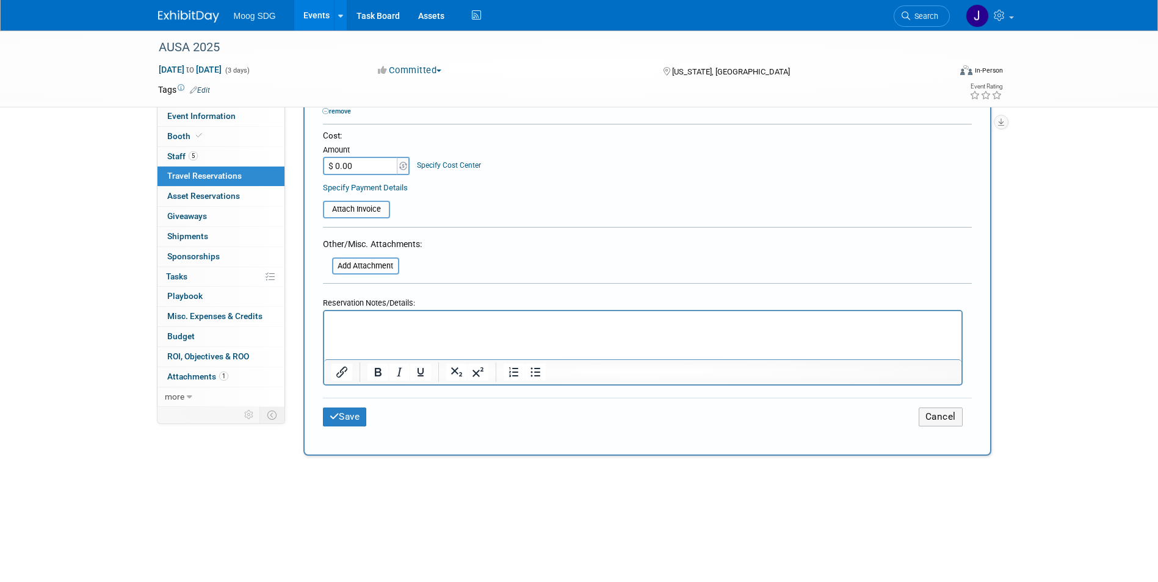
scroll to position [488, 0]
click at [352, 404] on button "Save" at bounding box center [345, 413] width 44 height 19
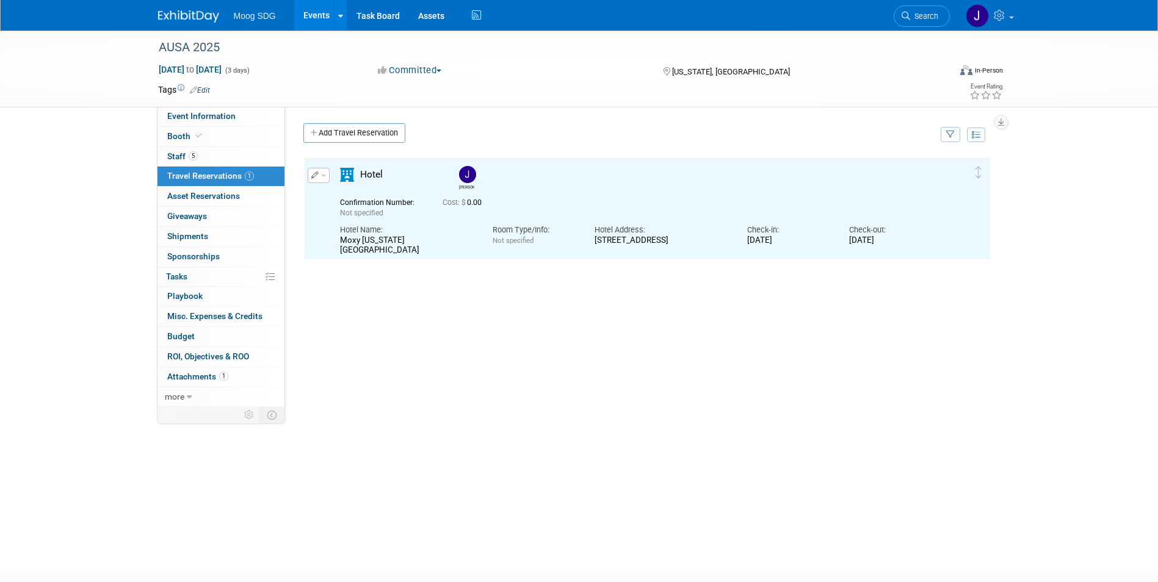
scroll to position [0, 0]
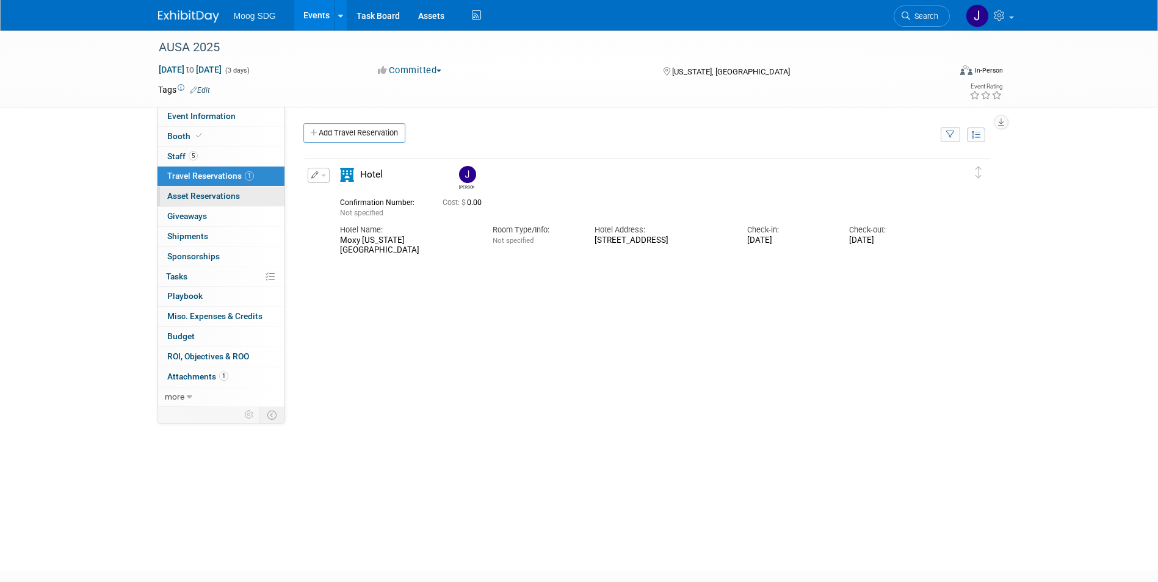
click at [234, 199] on span "Asset Reservations 0" at bounding box center [203, 196] width 73 height 10
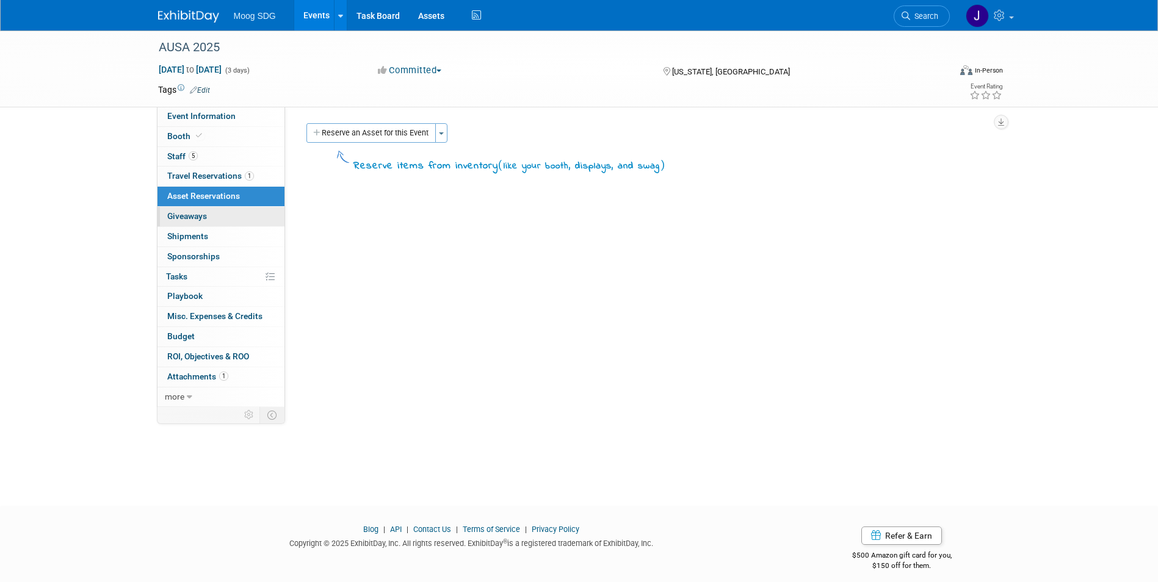
click at [227, 216] on link "0 Giveaways 0" at bounding box center [221, 217] width 127 height 20
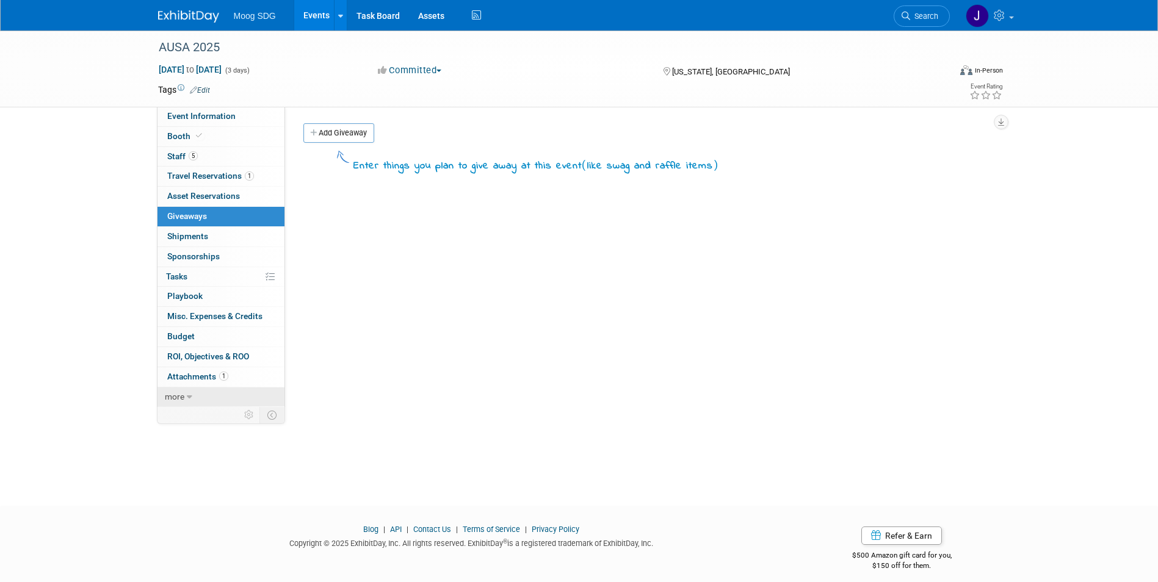
click at [188, 397] on icon at bounding box center [189, 397] width 5 height 9
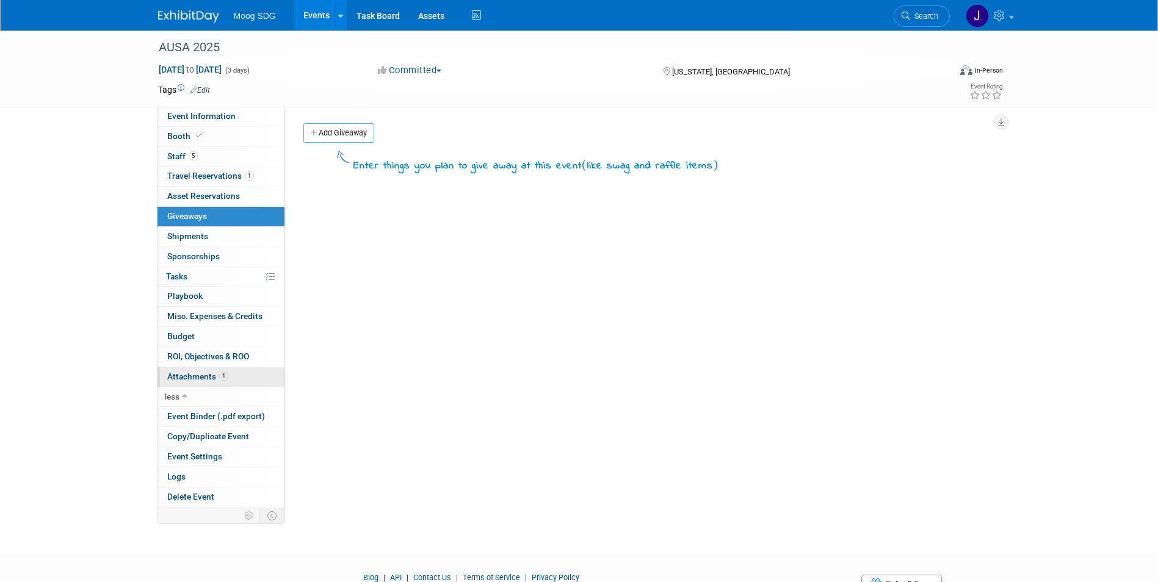
click at [214, 375] on span "Attachments 1" at bounding box center [197, 377] width 61 height 10
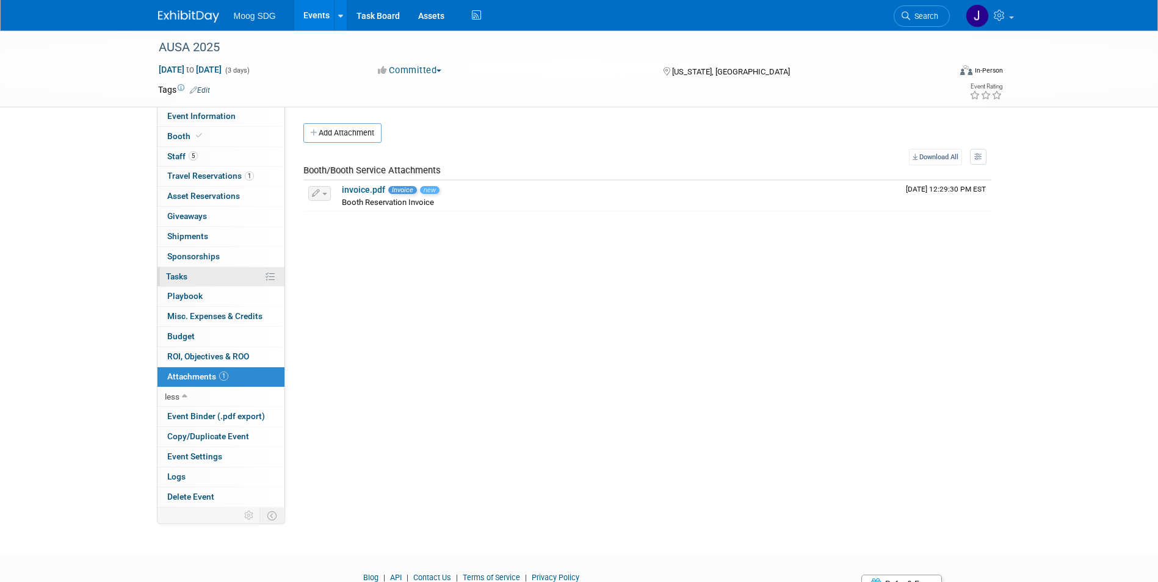
click at [205, 272] on link "0% Tasks 0%" at bounding box center [221, 277] width 127 height 20
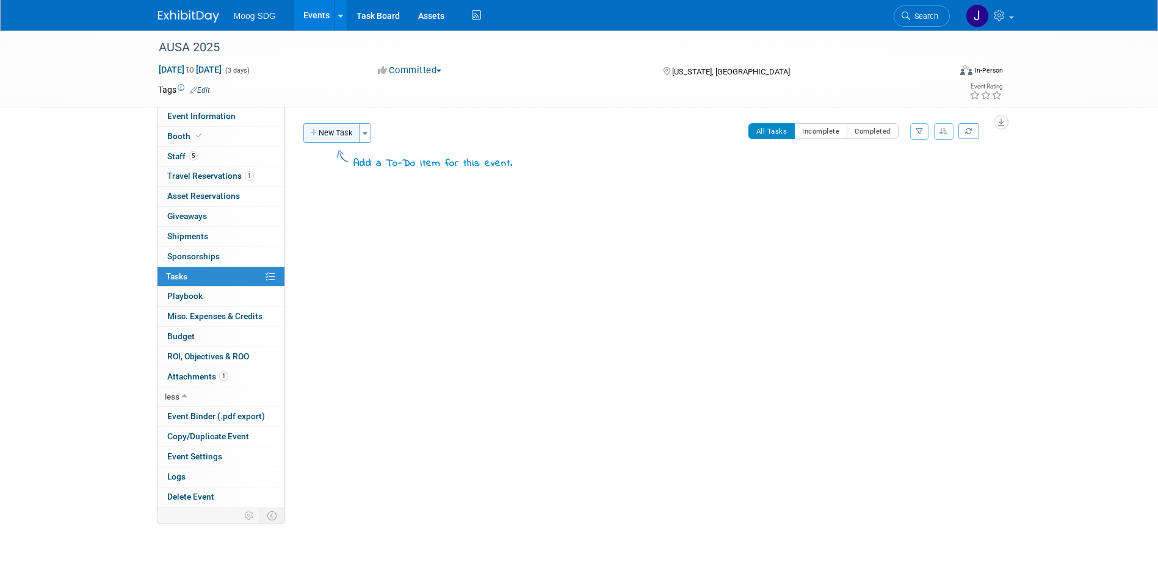
click at [329, 140] on button "New Task" at bounding box center [331, 133] width 56 height 20
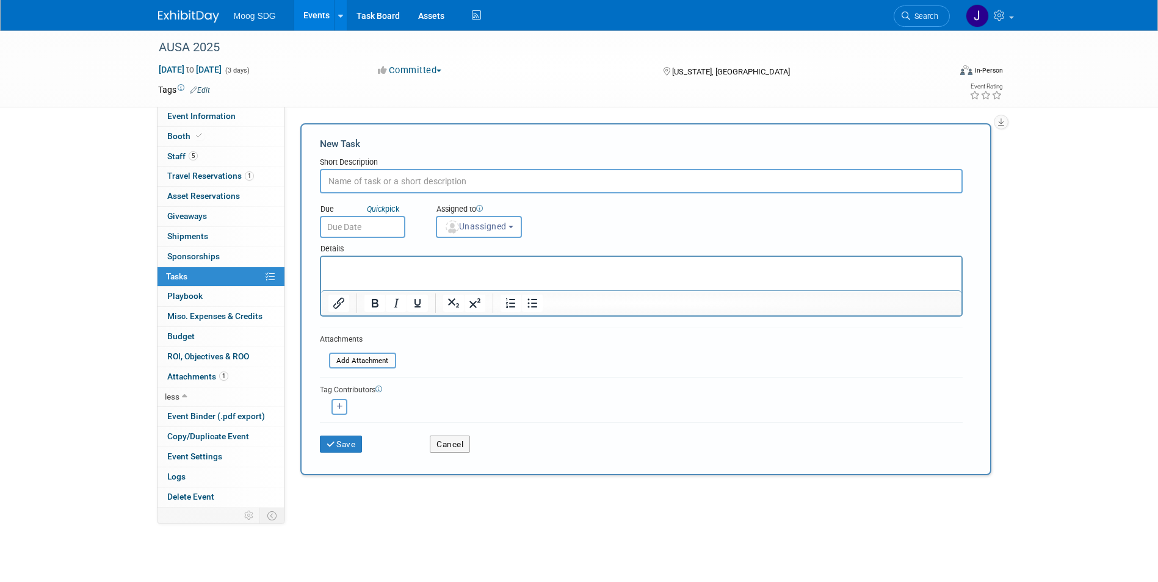
click at [465, 181] on input "text" at bounding box center [641, 181] width 643 height 24
type input "Order literature"
click at [585, 227] on div "Assigned to <img src="https://www.exhibitday.com/Images/Unassigned-User-Icon.pn…" at bounding box center [509, 218] width 165 height 40
click at [495, 231] on span "Unassigned" at bounding box center [475, 227] width 62 height 10
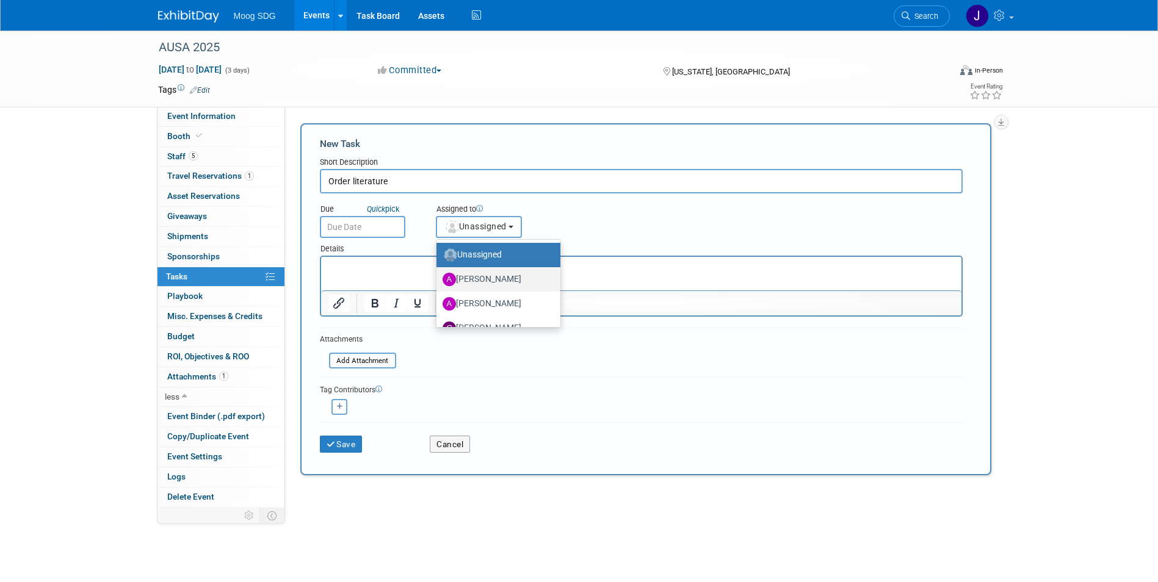
scroll to position [61, 0]
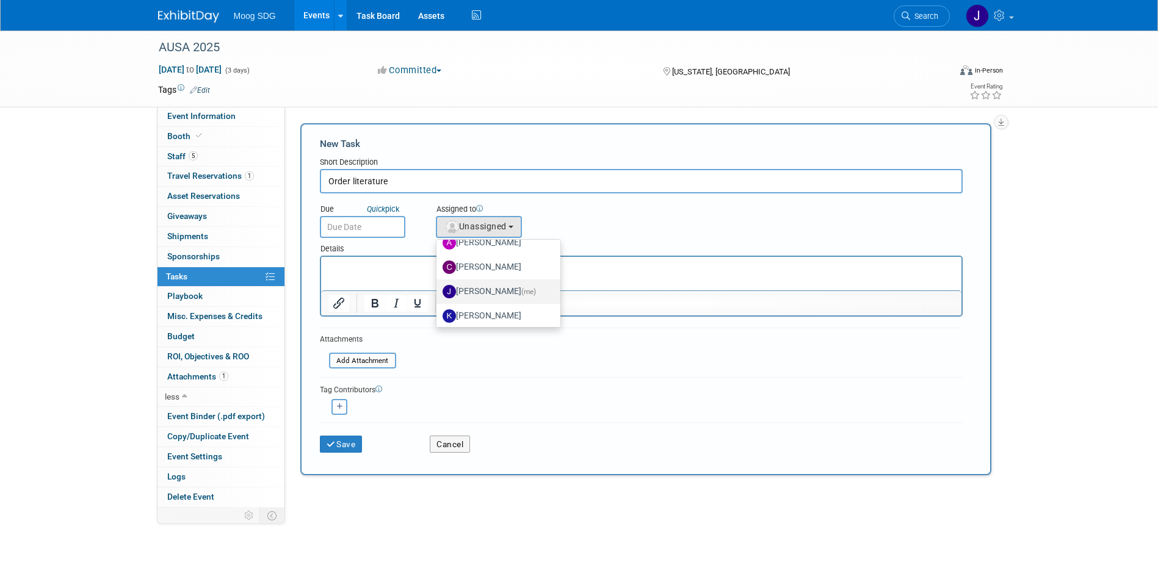
click at [504, 285] on label "Jaclyn Roberts (me)" at bounding box center [496, 292] width 106 height 20
click at [438, 286] on input "Jaclyn Roberts (me)" at bounding box center [434, 290] width 8 height 8
select select "e50fb90b-a754-4d28-a606-f523324d5e1f"
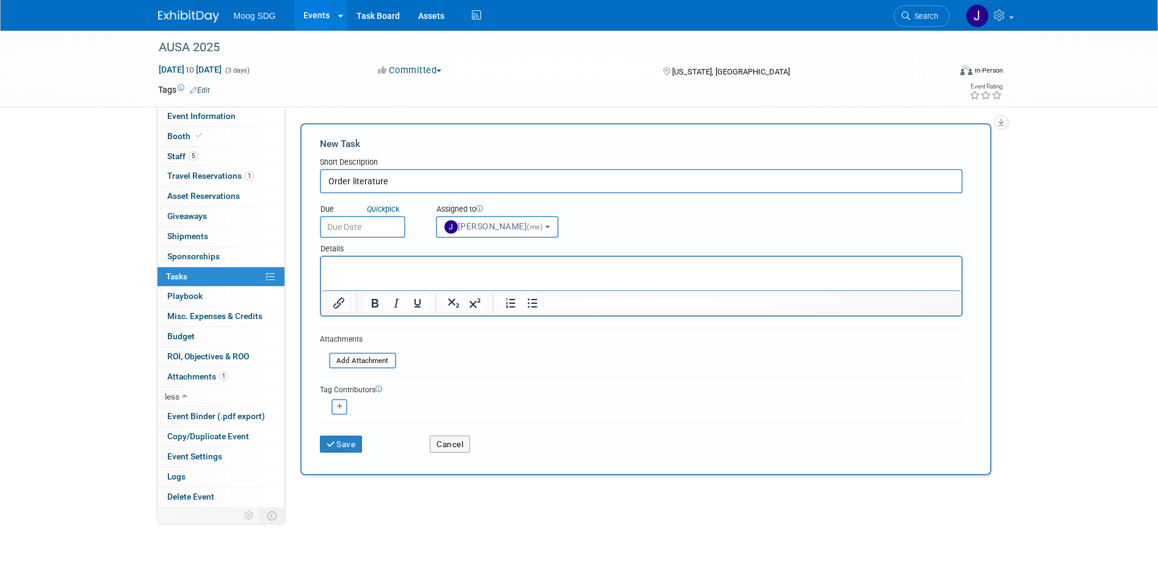
click at [610, 222] on div "Due Quick pick Assigned to <img src="https://www.exhibitday.com/Images/Unassign…" at bounding box center [641, 216] width 661 height 45
click at [375, 230] on input "text" at bounding box center [362, 227] width 85 height 22
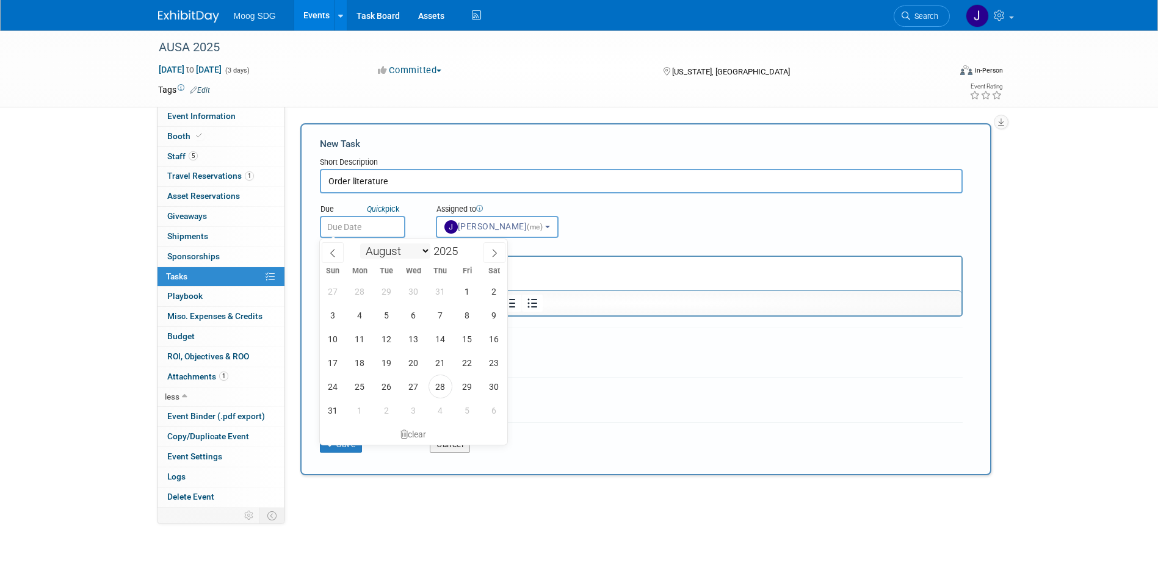
click at [424, 249] on select "January February March April May June July August September October November De…" at bounding box center [395, 251] width 70 height 15
select select "8"
click at [360, 244] on select "January February March April May June July August September October November De…" at bounding box center [395, 251] width 70 height 15
click at [357, 368] on span "22" at bounding box center [360, 363] width 24 height 24
type input "Sep 22, 2025"
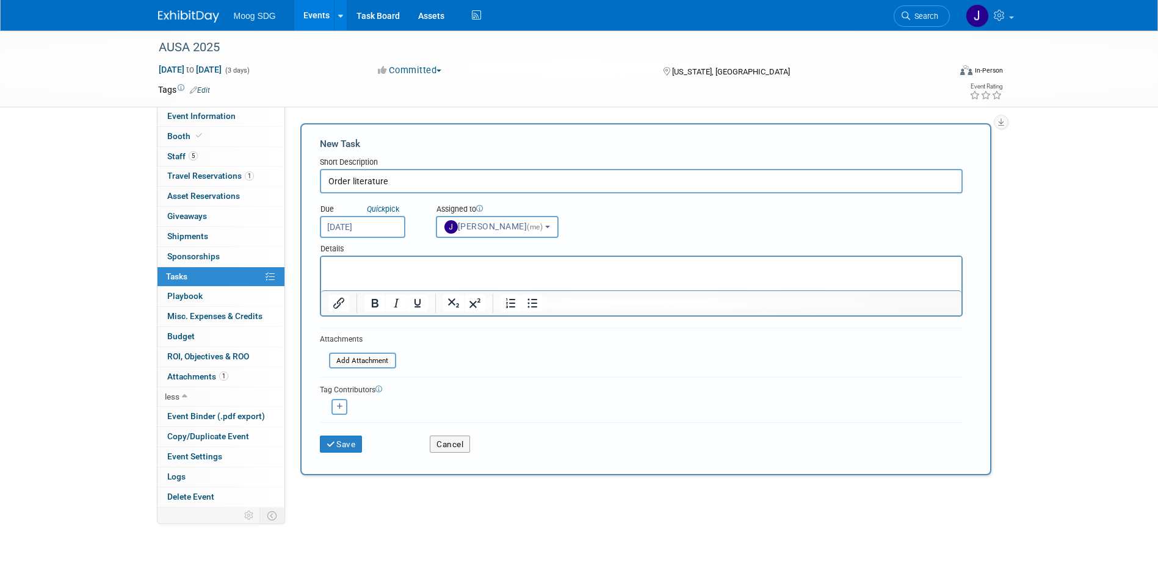
click at [620, 238] on div "Due Quick pick Sep 22, 2025 Assigned to <img src="https://www.exhibitday.com/Im…" at bounding box center [641, 216] width 661 height 45
click at [355, 444] on button "Save" at bounding box center [341, 444] width 43 height 17
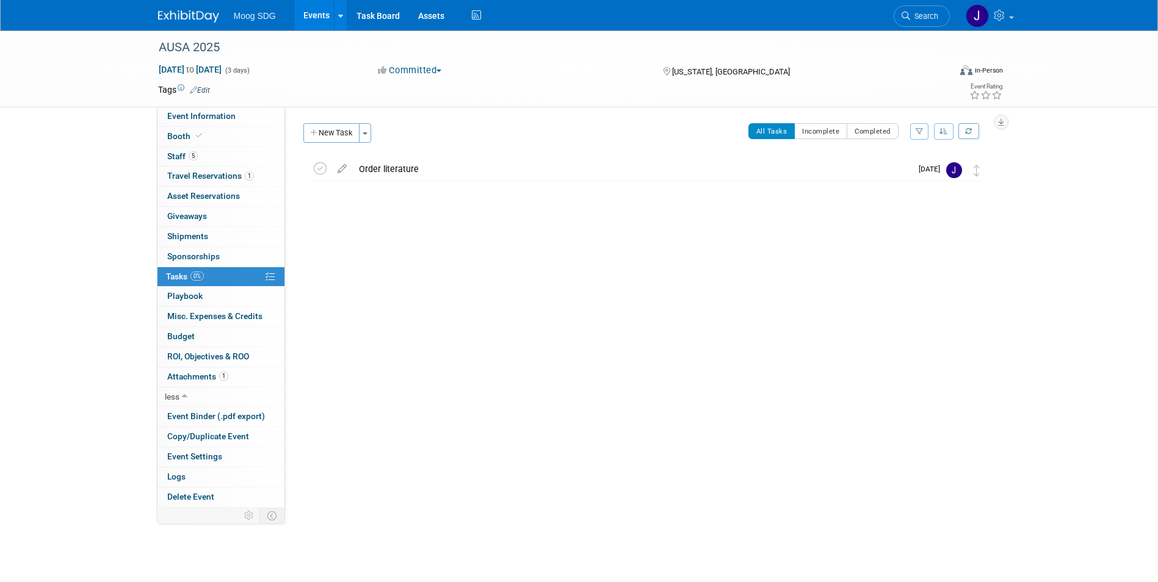
drag, startPoint x: 324, startPoint y: 135, endPoint x: 339, endPoint y: 143, distance: 17.5
click at [323, 135] on button "New Task" at bounding box center [331, 133] width 56 height 20
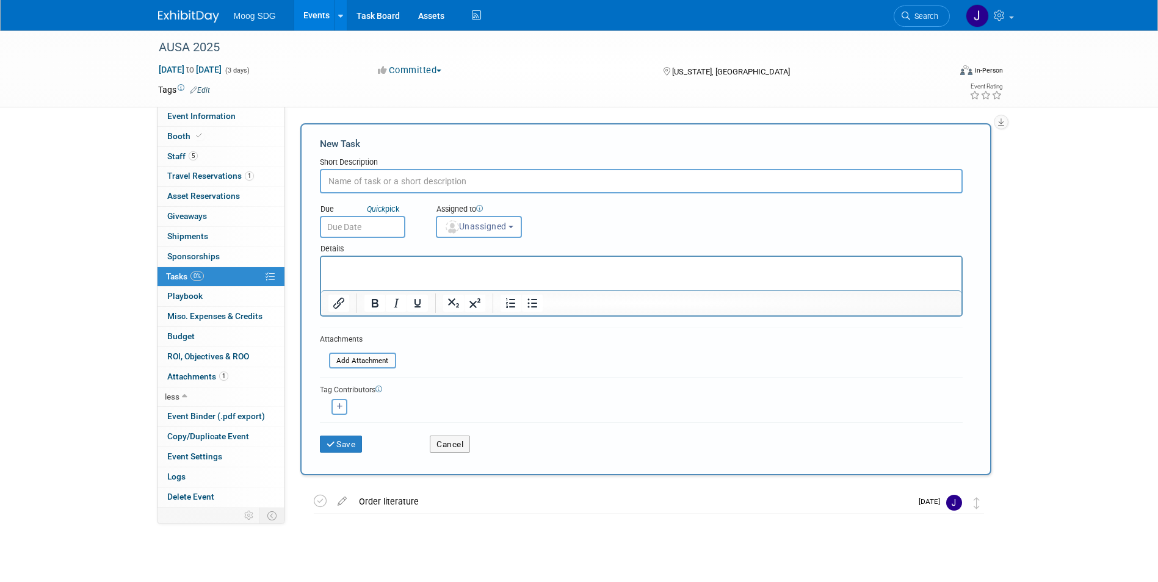
scroll to position [0, 0]
type input "Video wall"
click at [523, 224] on button "Unassigned" at bounding box center [479, 227] width 87 height 22
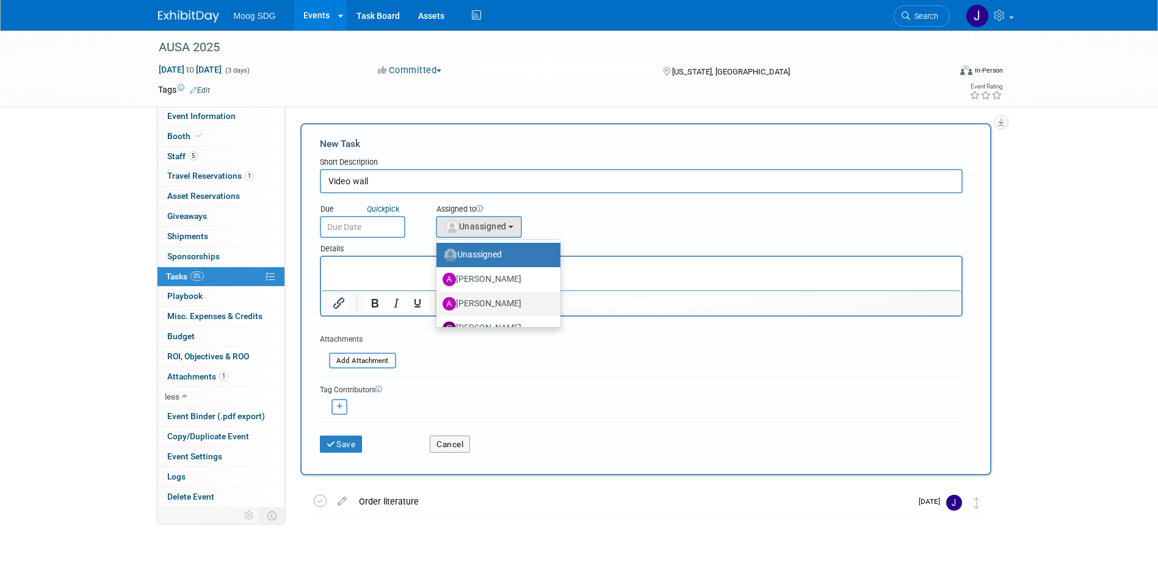
click at [495, 299] on label "[PERSON_NAME]" at bounding box center [496, 304] width 106 height 20
click at [438, 299] on input "[PERSON_NAME]" at bounding box center [434, 303] width 8 height 8
select select "bbb16290-4c5e-4e41-ac8f-27ec752f2b4e"
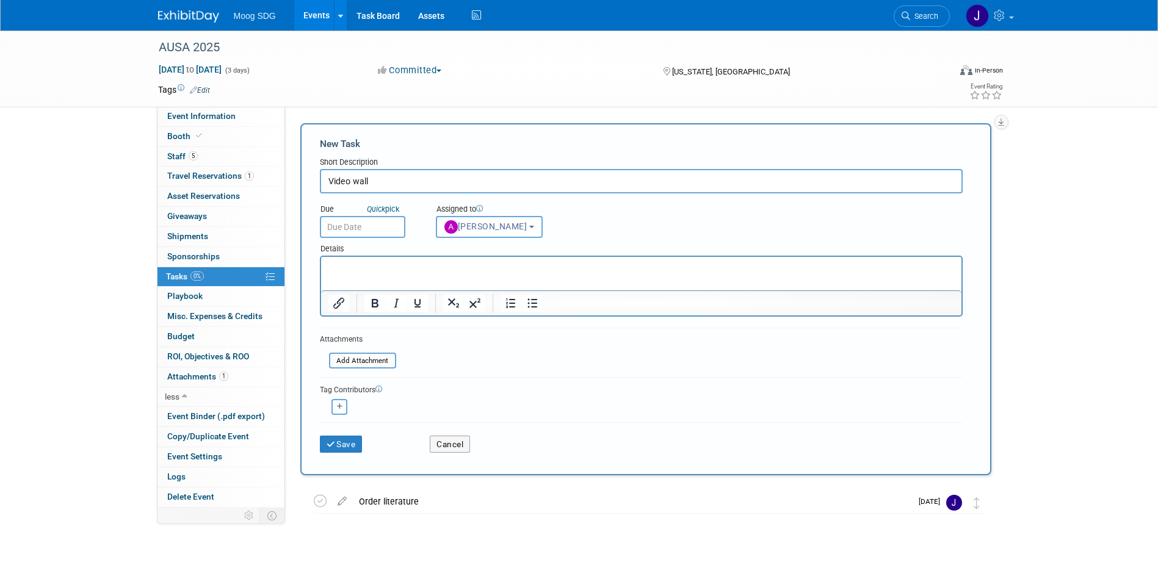
click at [597, 226] on div "Due Quick pick Assigned to <img src="https://www.exhibitday.com/Images/Unassign…" at bounding box center [641, 216] width 661 height 45
click at [623, 185] on input "Video wall" at bounding box center [641, 181] width 643 height 24
type input "Video wall content with CM"
click at [628, 220] on div "Due Quick pick Assigned to <img src="https://www.exhibitday.com/Images/Unassign…" at bounding box center [641, 216] width 661 height 45
click at [366, 233] on input "text" at bounding box center [362, 227] width 85 height 22
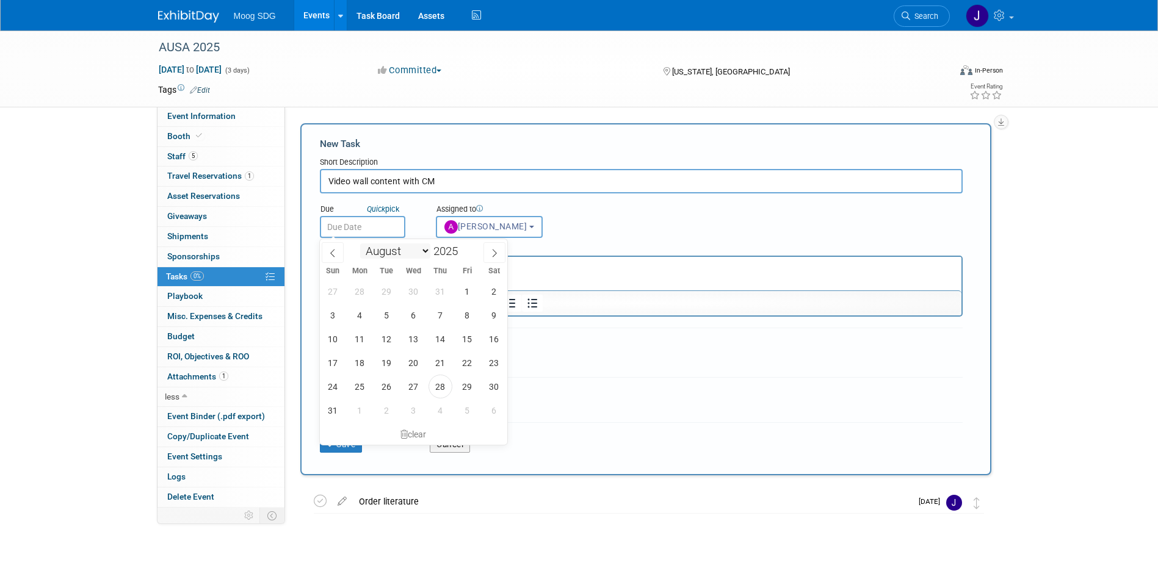
click at [424, 248] on select "January February March April May June July August September October November De…" at bounding box center [395, 251] width 70 height 15
select select "9"
click at [360, 244] on select "January February March April May June July August September October November De…" at bounding box center [395, 251] width 70 height 15
click at [413, 295] on span "1" at bounding box center [414, 292] width 24 height 24
type input "Oct 1, 2025"
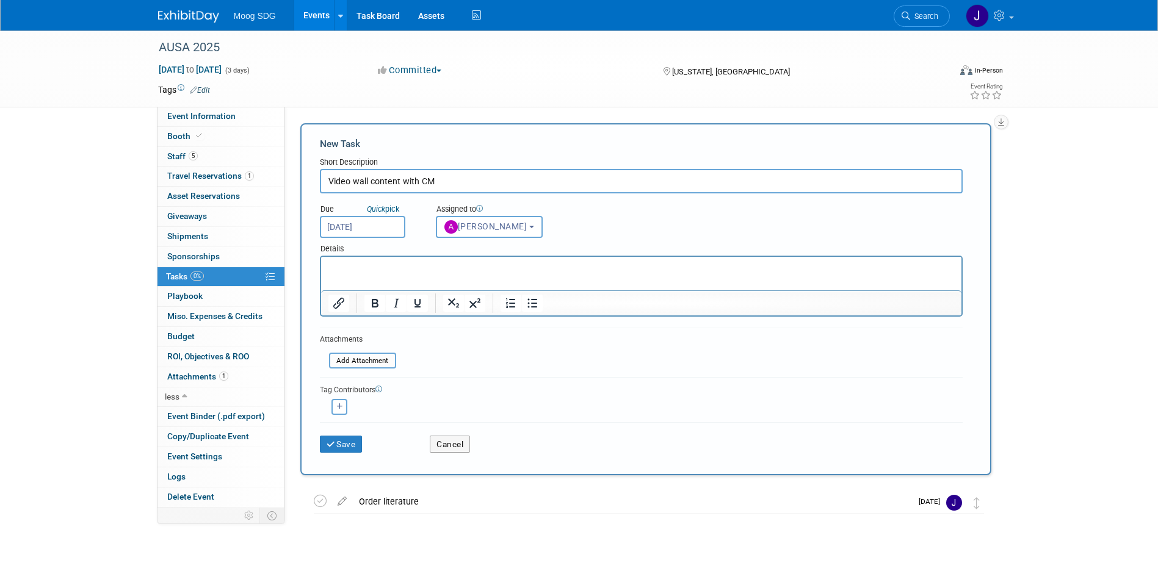
click at [664, 252] on div "Details" at bounding box center [641, 247] width 643 height 18
click at [364, 236] on body "Moog SDG Events Add Event Bulk Upload Events Shareable Event Boards Recently Vi…" at bounding box center [579, 291] width 1158 height 582
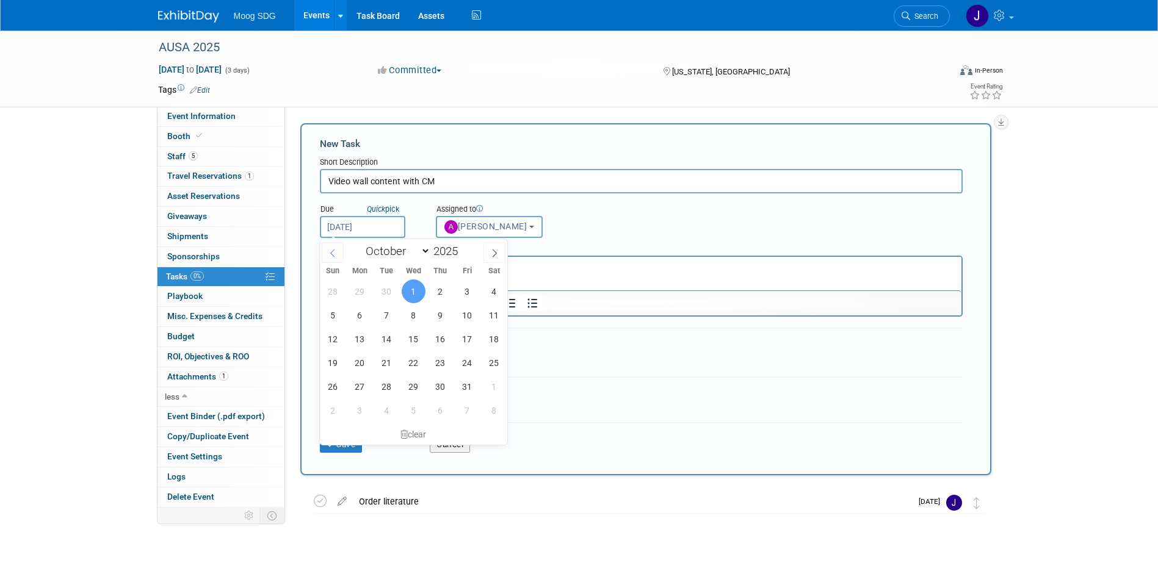
click at [327, 247] on span at bounding box center [333, 252] width 22 height 21
select select "8"
click at [443, 363] on span "25" at bounding box center [441, 363] width 24 height 24
type input "Sep 25, 2025"
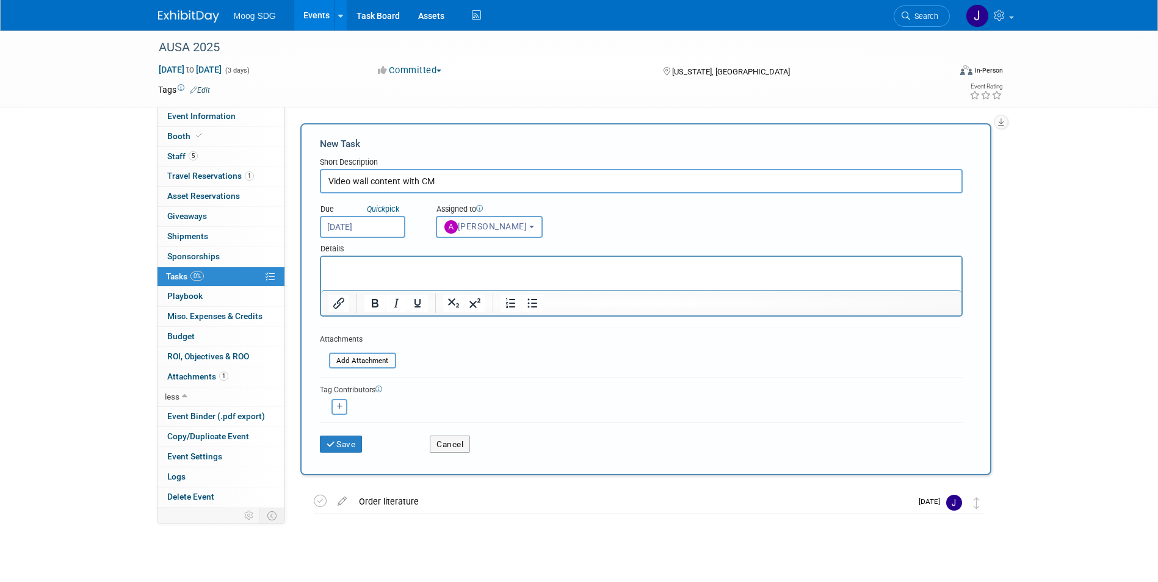
click at [495, 274] on html at bounding box center [641, 265] width 640 height 17
click at [584, 265] on p "Sept 25 deadline for preshow walkthrough, Oct 1 deadline for" at bounding box center [641, 268] width 626 height 12
click at [608, 242] on div "Details" at bounding box center [641, 247] width 643 height 18
click at [352, 448] on button "Save" at bounding box center [341, 444] width 43 height 17
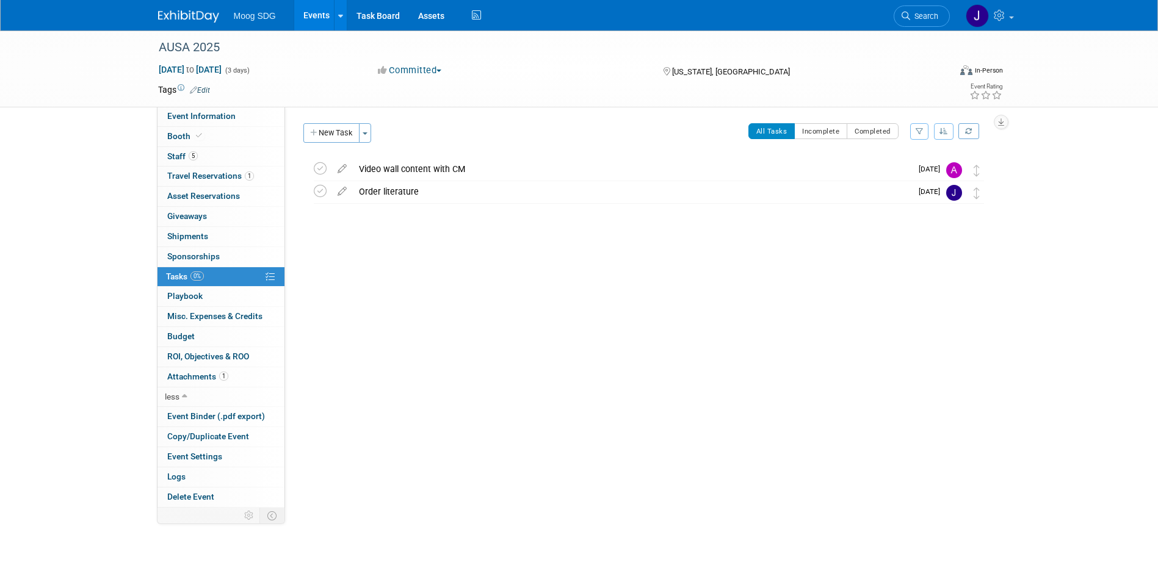
click at [537, 313] on div "Event Website: Edit https://meetings.ausa.org/annual/2025/index.cfm Event Venue…" at bounding box center [643, 307] width 716 height 401
click at [342, 125] on div "Event Website: Edit https://meetings.ausa.org/annual/2025/index.cfm Event Venue…" at bounding box center [643, 307] width 716 height 401
drag, startPoint x: 342, startPoint y: 126, endPoint x: 342, endPoint y: 140, distance: 13.4
click at [341, 139] on button "New Task" at bounding box center [331, 133] width 56 height 20
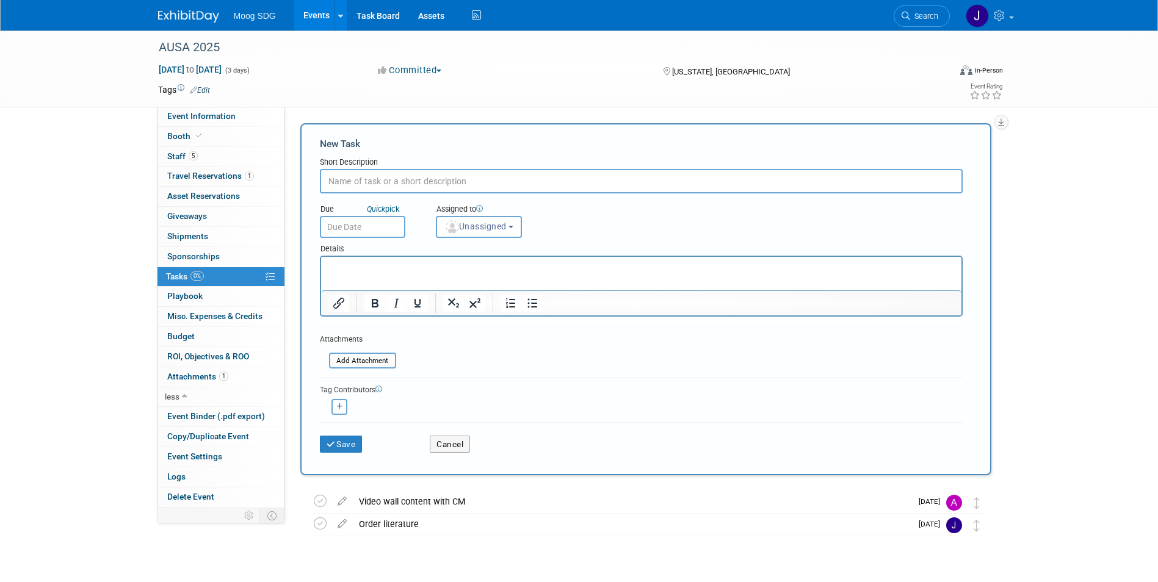
click at [363, 187] on input "text" at bounding box center [641, 181] width 643 height 24
type input "Bar sign, Email footer, show/meeting invite, party invite"
click at [504, 218] on button "Unassigned" at bounding box center [479, 227] width 87 height 22
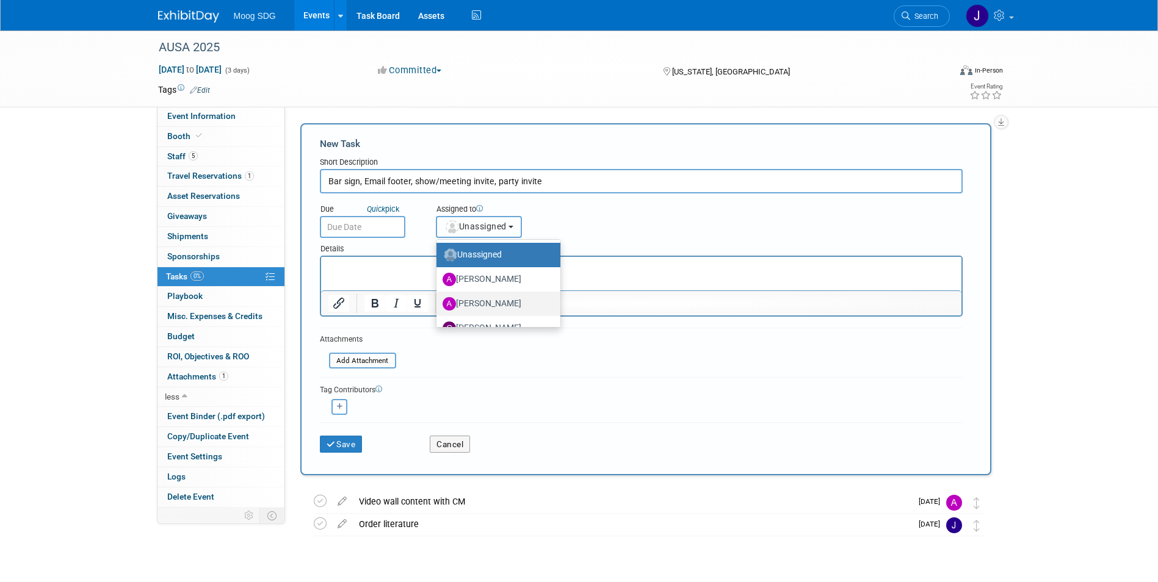
scroll to position [61, 0]
click at [495, 292] on label "Jaclyn Roberts (me)" at bounding box center [496, 292] width 106 height 20
click at [438, 292] on input "Jaclyn Roberts (me)" at bounding box center [434, 290] width 8 height 8
select select "e50fb90b-a754-4d28-a606-f523324d5e1f"
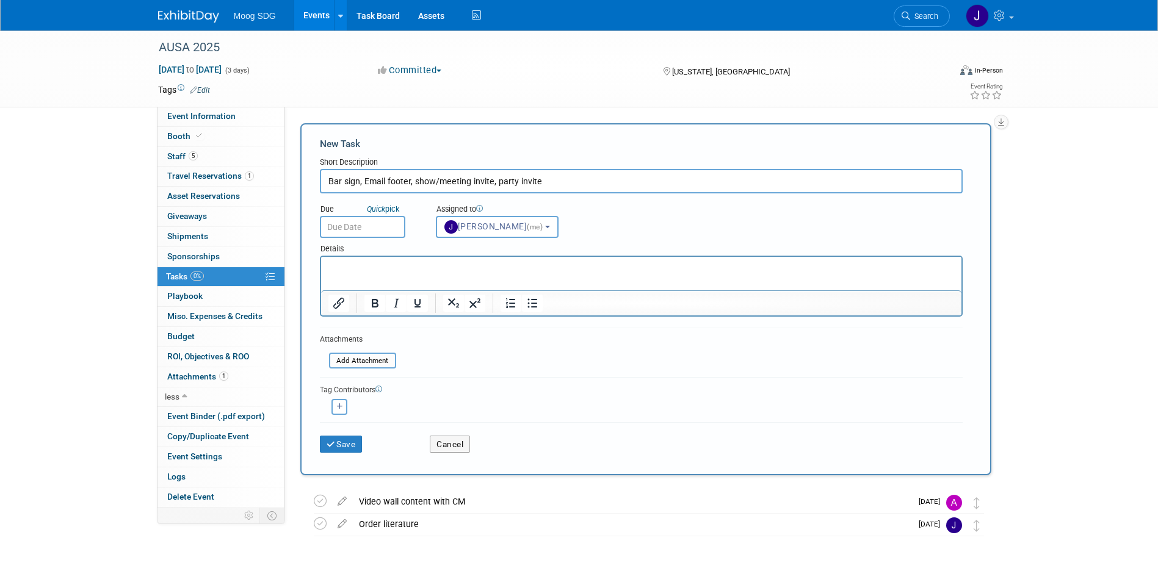
drag, startPoint x: 496, startPoint y: 268, endPoint x: 510, endPoint y: 264, distance: 14.5
click at [496, 268] on p "Rich Text Area. Press ALT-0 for help." at bounding box center [641, 268] width 626 height 12
click at [677, 205] on div "Due Quick pick Assigned to <img src="https://www.exhibitday.com/Images/Unassign…" at bounding box center [641, 216] width 661 height 45
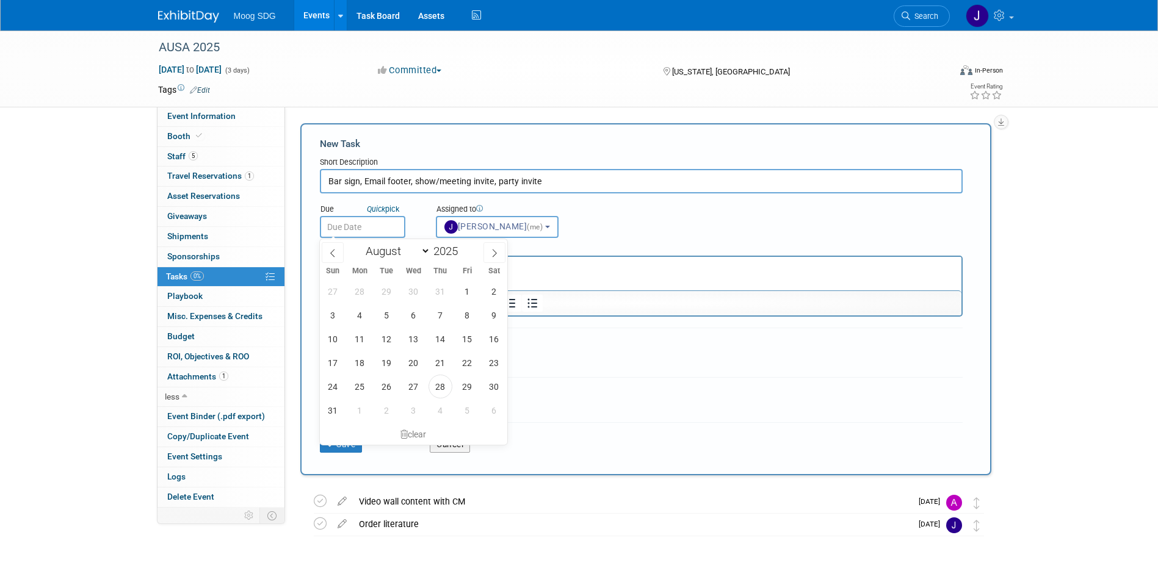
click at [357, 223] on input "text" at bounding box center [362, 227] width 85 height 22
click at [440, 410] on span "4" at bounding box center [441, 411] width 24 height 24
type input "Sep 4, 2025"
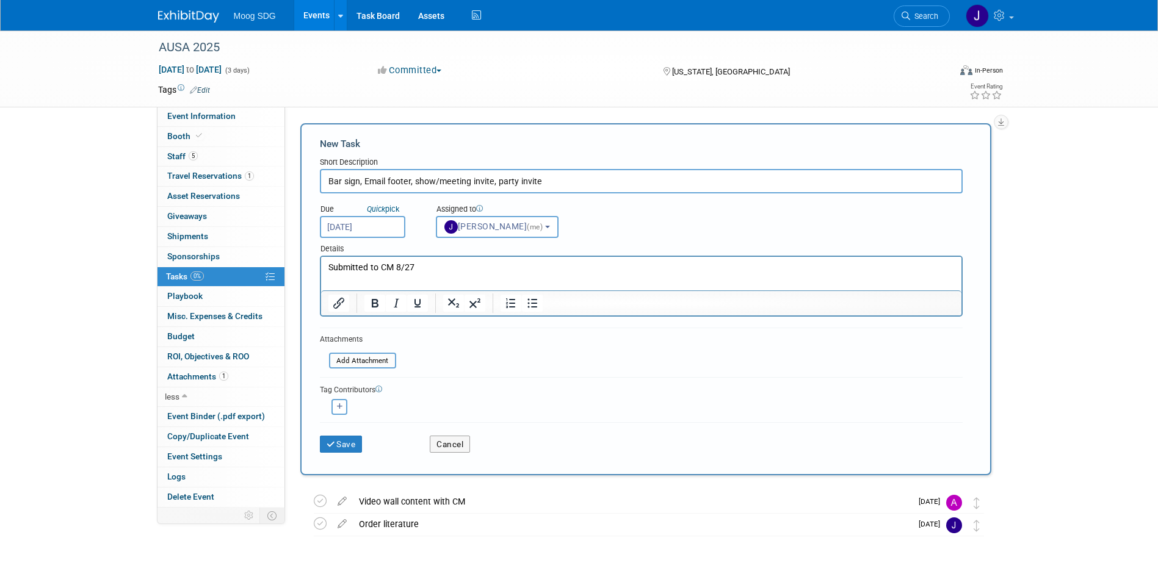
click at [604, 219] on div "Due Quick pick Sep 4, 2025 Assigned to <img src="https://www.exhibitday.com/Ima…" at bounding box center [641, 216] width 661 height 45
click at [349, 443] on button "Save" at bounding box center [341, 444] width 43 height 17
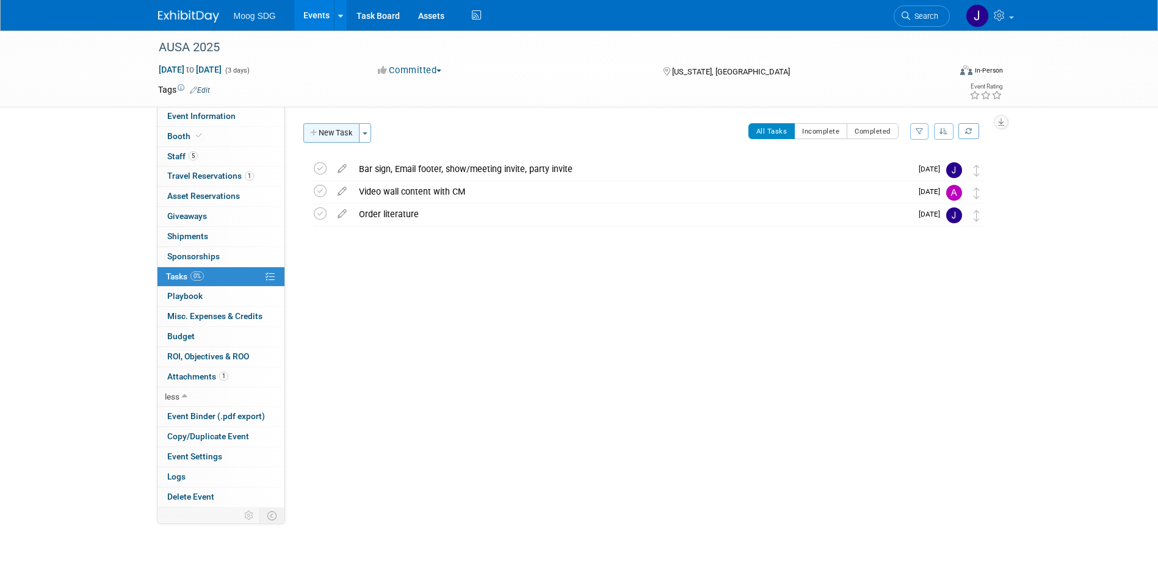
click at [338, 140] on button "New Task" at bounding box center [331, 133] width 56 height 20
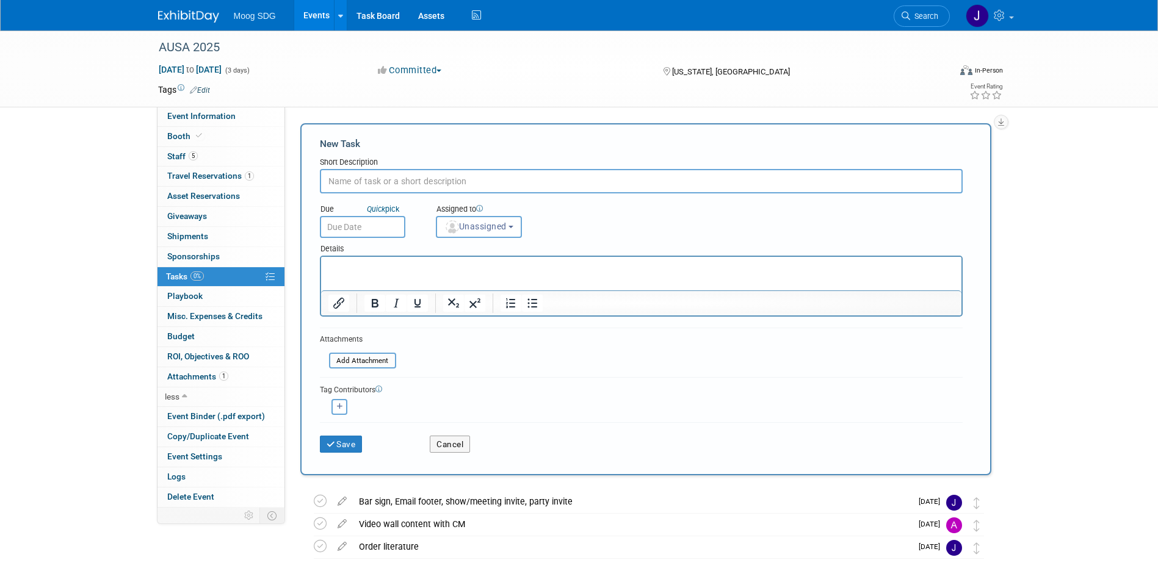
scroll to position [0, 0]
type input "Booth Walkthrough"
click at [496, 222] on span "Unassigned" at bounding box center [475, 227] width 62 height 10
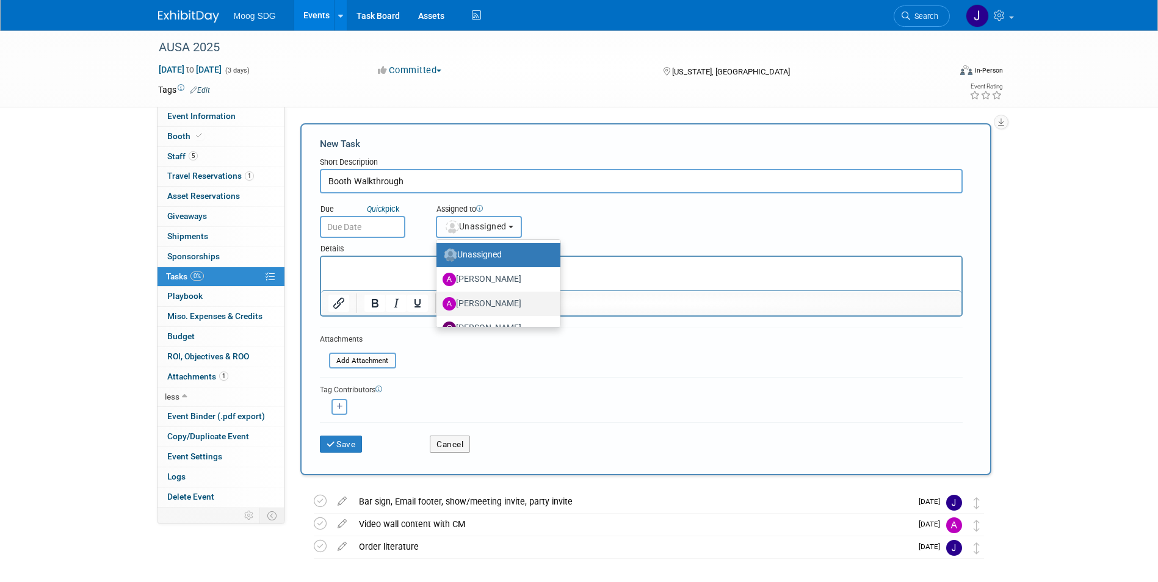
scroll to position [61, 0]
click at [506, 289] on label "Jaclyn Roberts (me)" at bounding box center [496, 292] width 106 height 20
click at [438, 289] on input "Jaclyn Roberts (me)" at bounding box center [434, 290] width 8 height 8
select select "e50fb90b-a754-4d28-a606-f523324d5e1f"
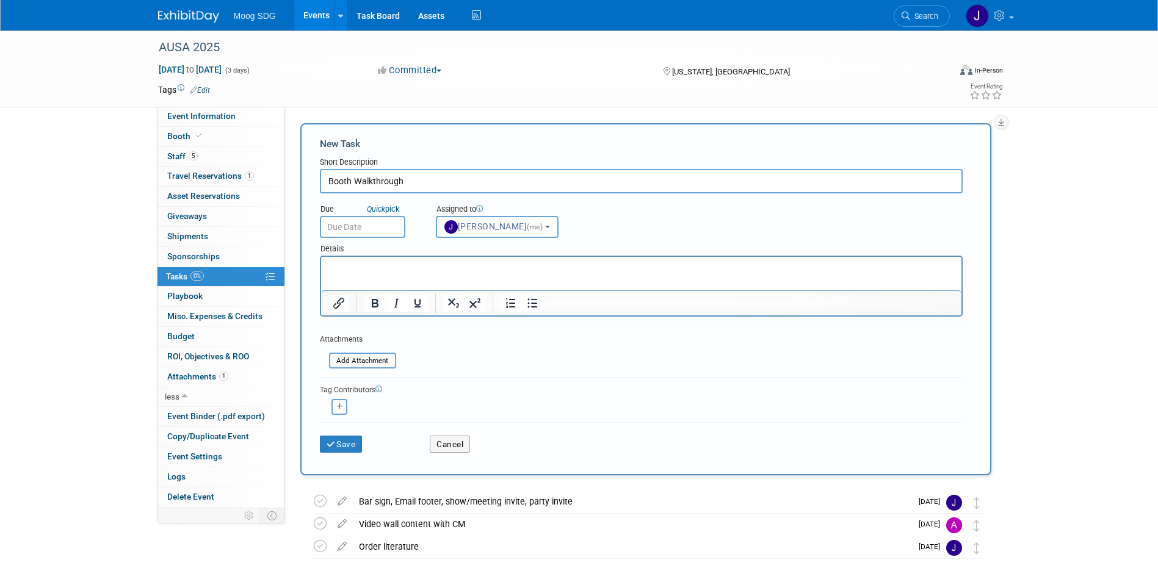
click at [362, 232] on input "text" at bounding box center [362, 227] width 85 height 22
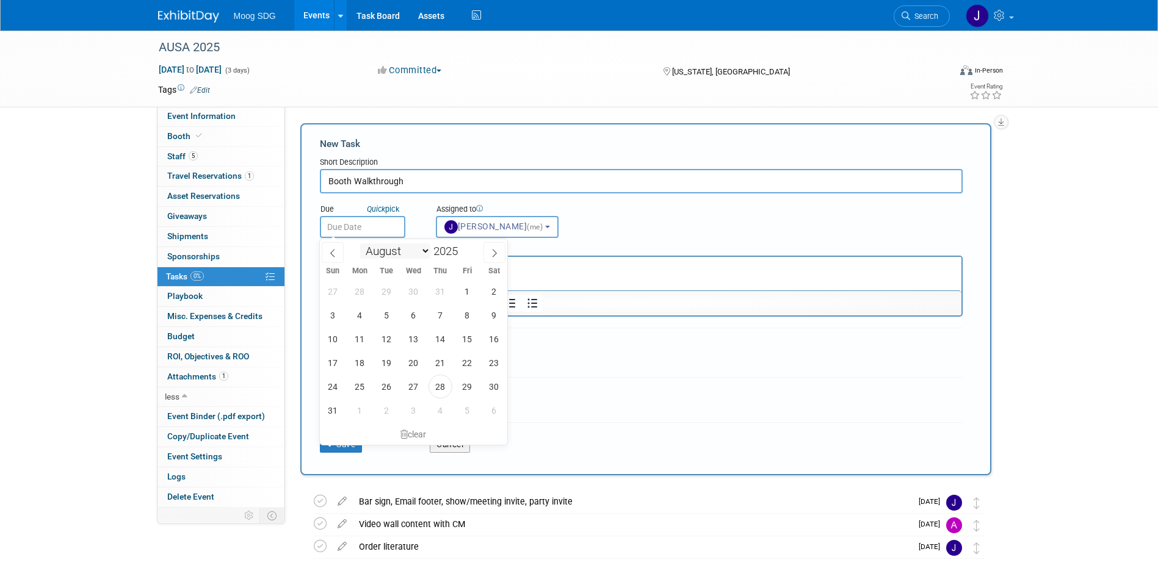
click at [407, 246] on select "January February March April May June July August September October November De…" at bounding box center [395, 251] width 70 height 15
select select "8"
click at [360, 244] on select "January February March April May June July August September October November De…" at bounding box center [395, 251] width 70 height 15
click at [356, 385] on span "29" at bounding box center [360, 387] width 24 height 24
type input "Sep 29, 2025"
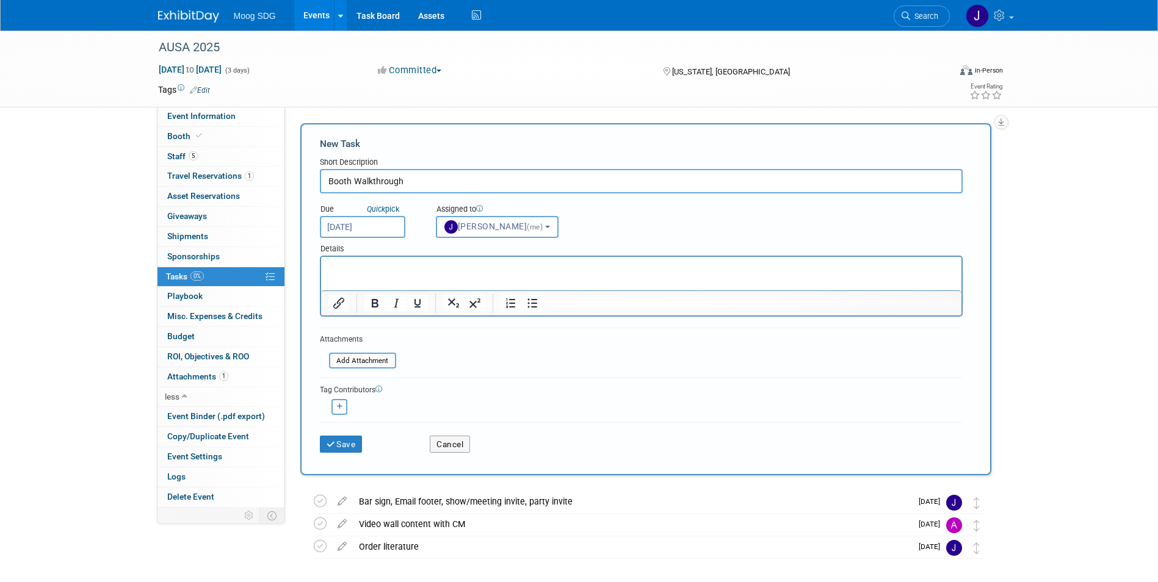
click at [646, 221] on div "Due Quick pick Sep 29, 2025 Assigned to <img src="https://www.exhibitday.com/Im…" at bounding box center [641, 216] width 661 height 45
click at [546, 230] on button "Jaclyn Roberts (me)" at bounding box center [497, 227] width 123 height 22
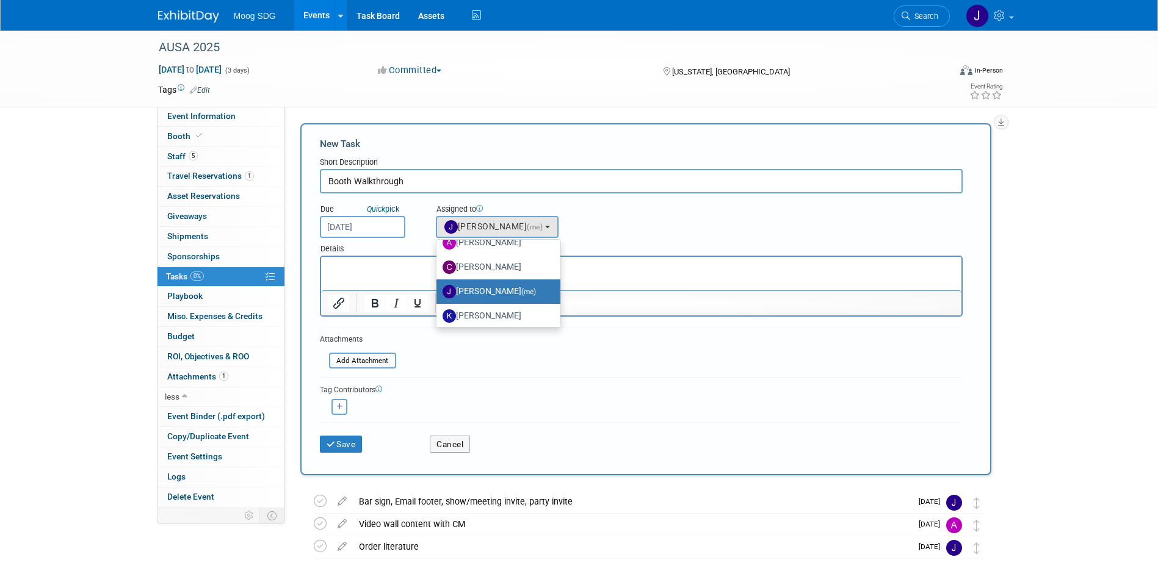
click at [642, 241] on div "Details" at bounding box center [641, 247] width 643 height 18
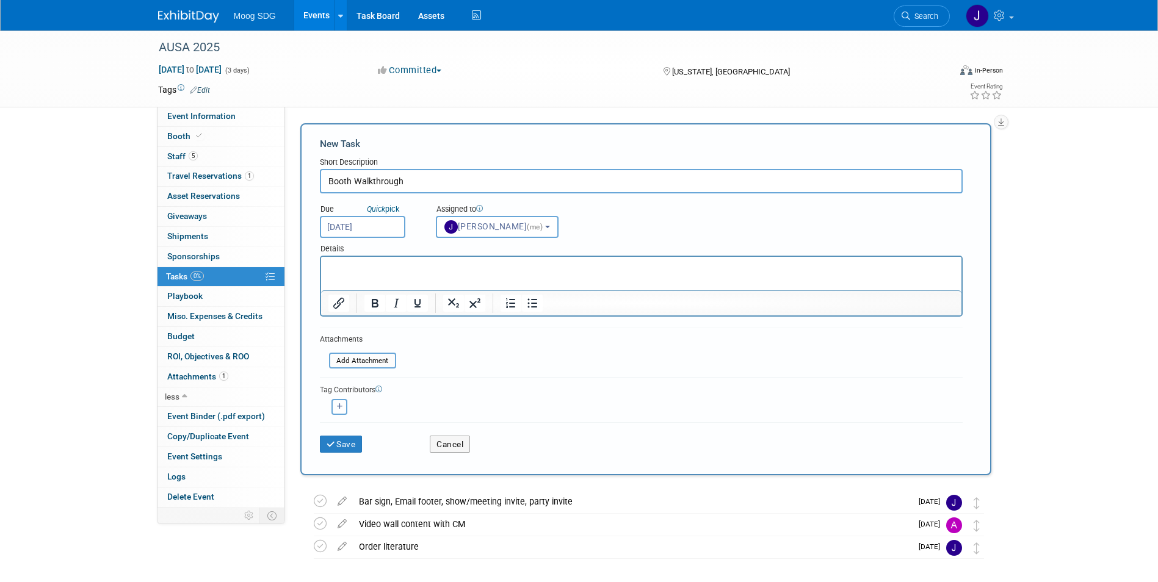
click at [334, 407] on button "button" at bounding box center [340, 407] width 16 height 16
select select
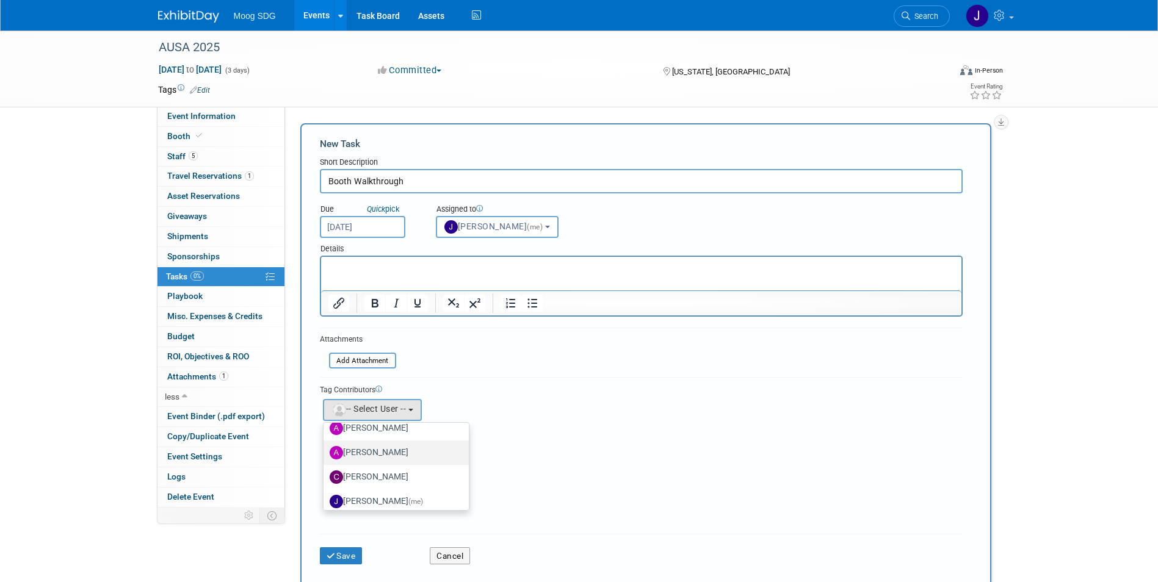
click at [390, 449] on label "[PERSON_NAME]" at bounding box center [394, 453] width 128 height 20
click at [325, 449] on input "[PERSON_NAME]" at bounding box center [321, 452] width 8 height 8
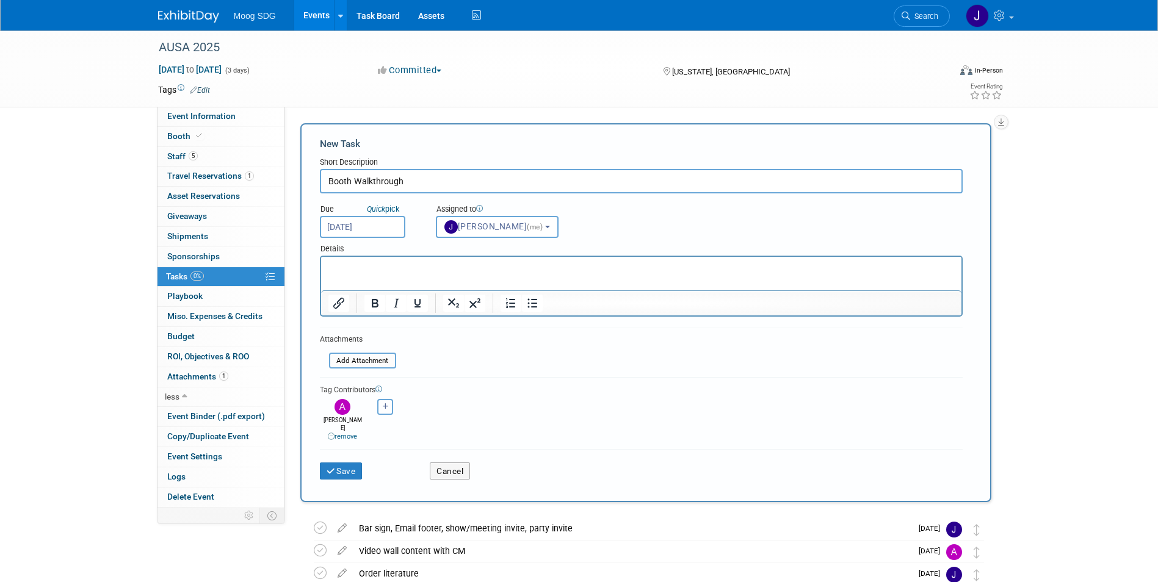
click at [383, 413] on button "button" at bounding box center [385, 407] width 16 height 16
select select
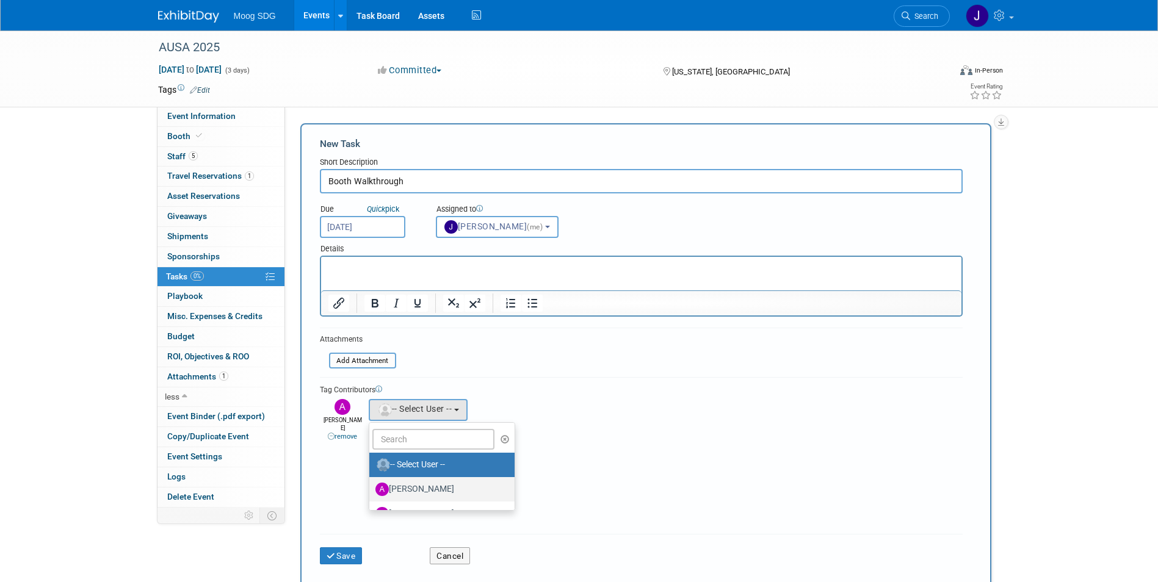
click at [421, 479] on link "[PERSON_NAME]" at bounding box center [442, 489] width 146 height 24
click at [424, 482] on label "[PERSON_NAME]" at bounding box center [439, 490] width 128 height 20
click at [371, 484] on input "[PERSON_NAME]" at bounding box center [367, 488] width 8 height 8
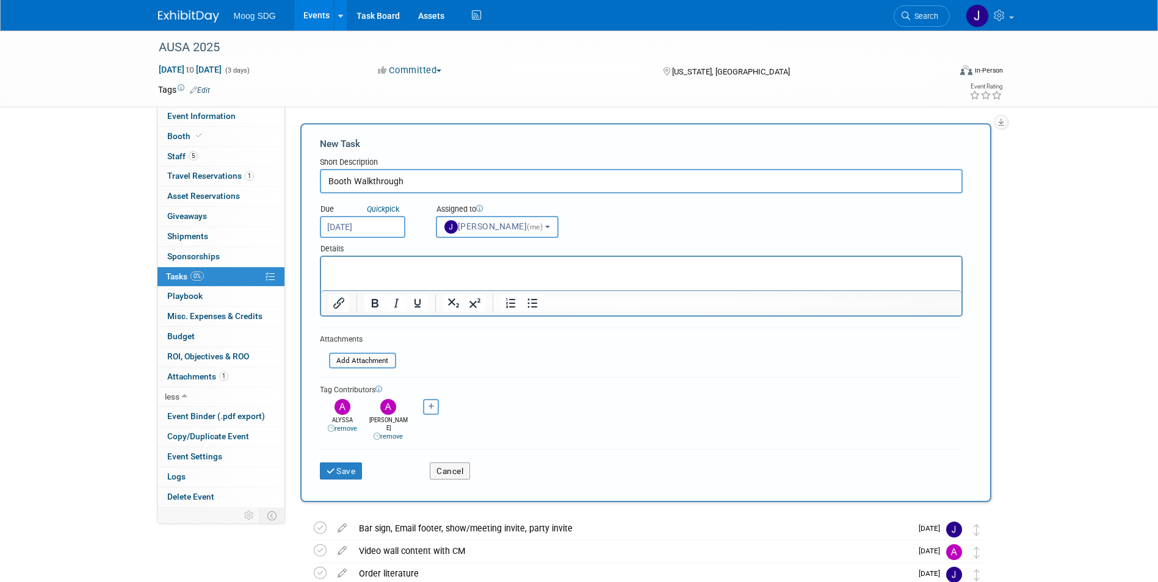
click at [435, 405] on button "button" at bounding box center [431, 407] width 16 height 16
select select
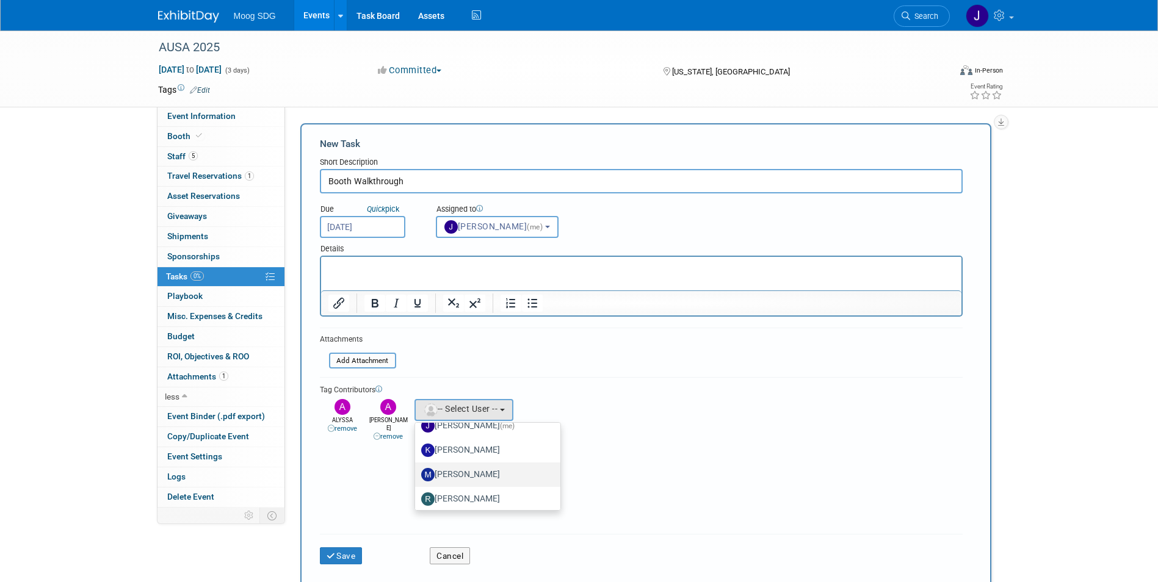
scroll to position [141, 0]
click at [497, 475] on label "[PERSON_NAME]" at bounding box center [485, 471] width 128 height 20
click at [417, 473] on input "[PERSON_NAME]" at bounding box center [413, 469] width 8 height 8
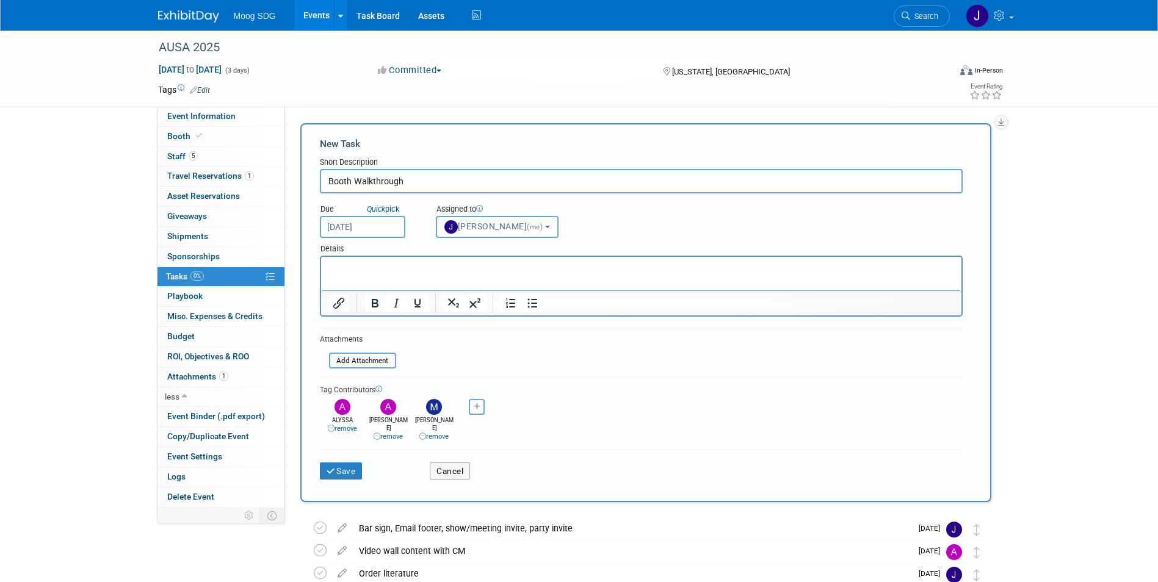
click at [605, 418] on div "ALYSSA remove Amy remove" at bounding box center [641, 419] width 643 height 46
click at [350, 466] on button "Save" at bounding box center [341, 471] width 43 height 17
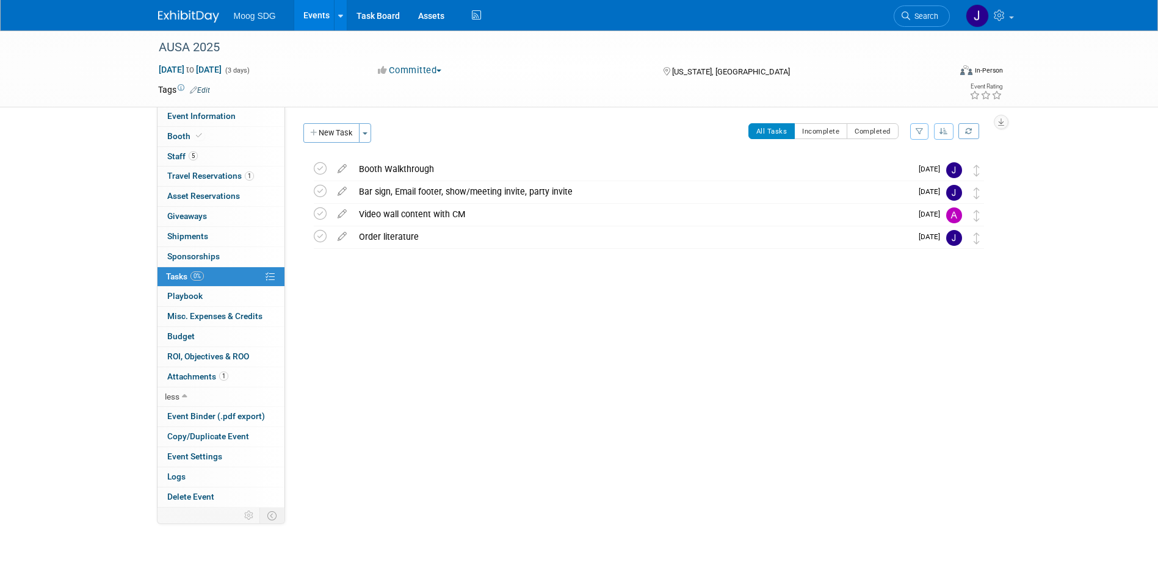
click at [322, 128] on button "New Task" at bounding box center [331, 133] width 56 height 20
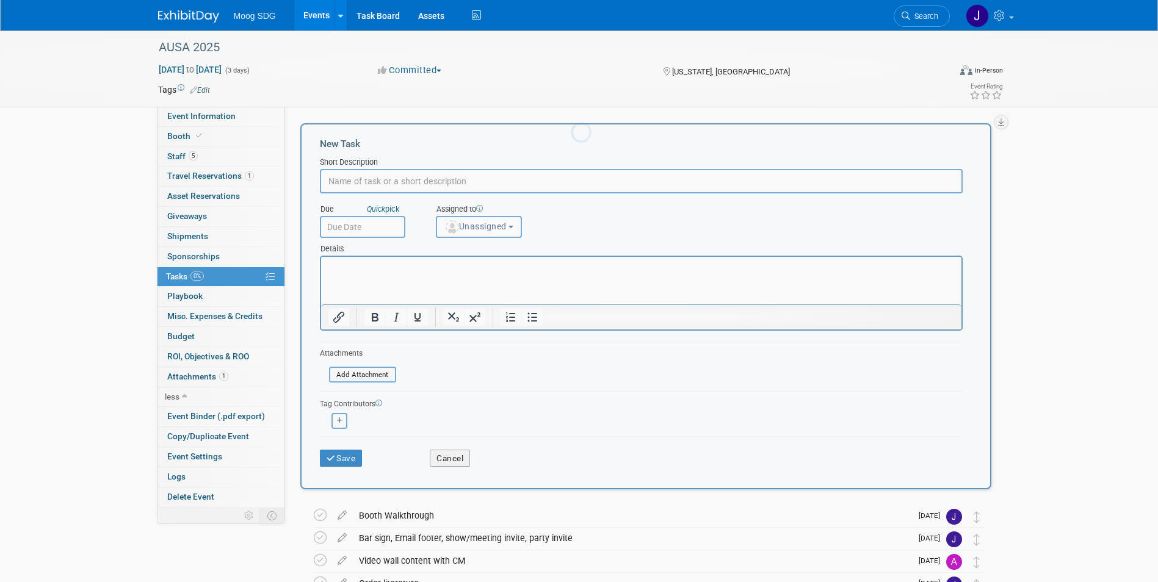
scroll to position [0, 0]
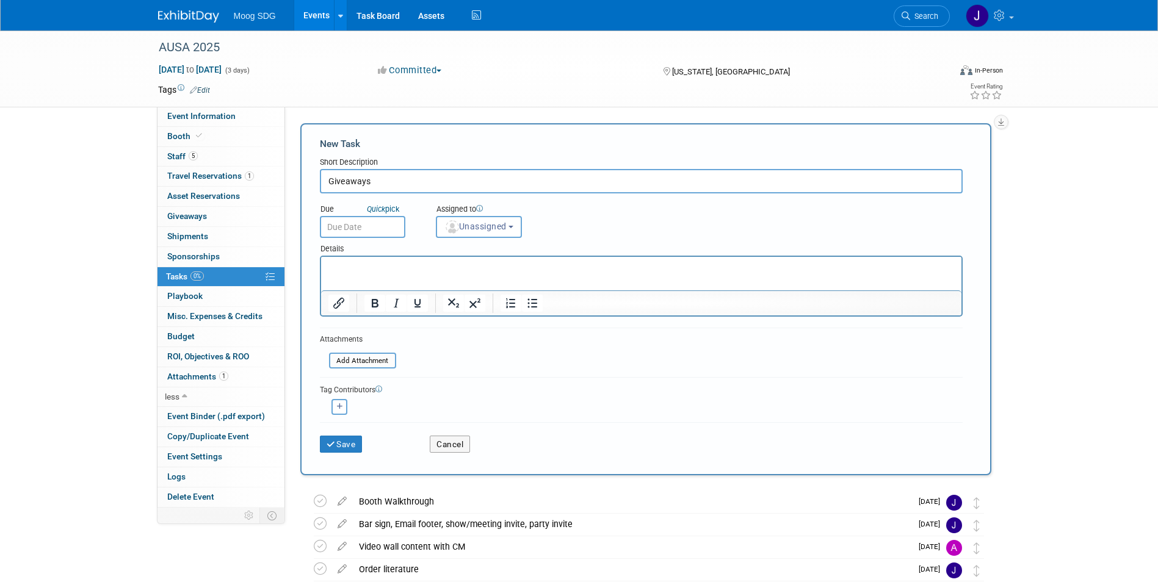
click at [327, 181] on input "Giveaways" at bounding box center [641, 181] width 643 height 24
type input "Order Giveaways"
click at [513, 230] on button "Unassigned" at bounding box center [479, 227] width 87 height 22
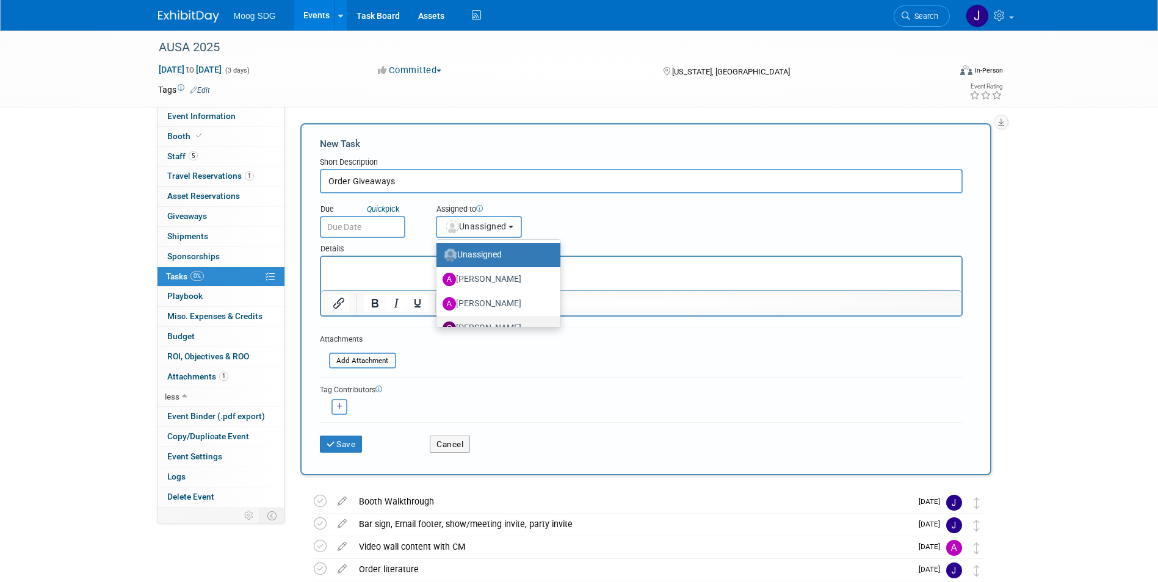
scroll to position [61, 0]
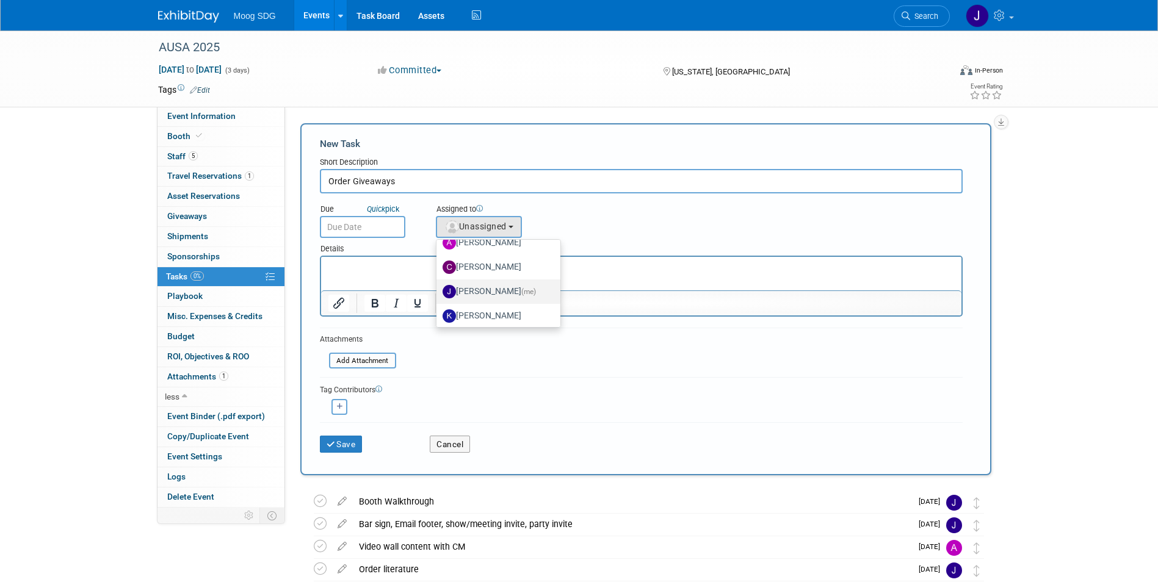
click at [506, 294] on label "Jaclyn Roberts (me)" at bounding box center [496, 292] width 106 height 20
click at [438, 294] on input "Jaclyn Roberts (me)" at bounding box center [434, 290] width 8 height 8
select select "e50fb90b-a754-4d28-a606-f523324d5e1f"
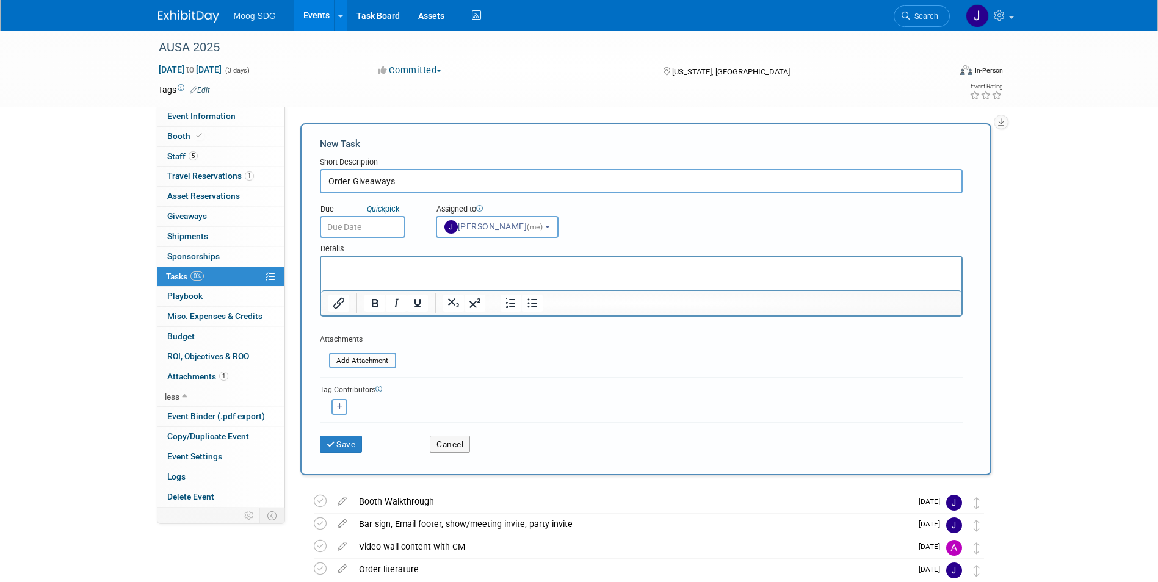
click at [374, 227] on input "text" at bounding box center [362, 227] width 85 height 22
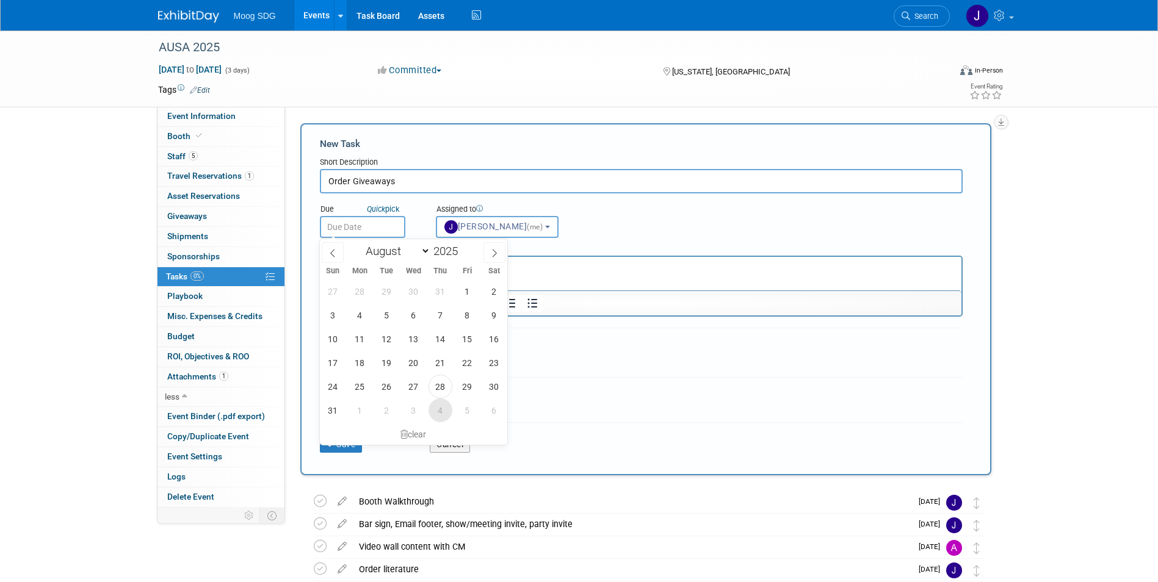
click at [441, 412] on span "4" at bounding box center [441, 411] width 24 height 24
type input "Sep 4, 2025"
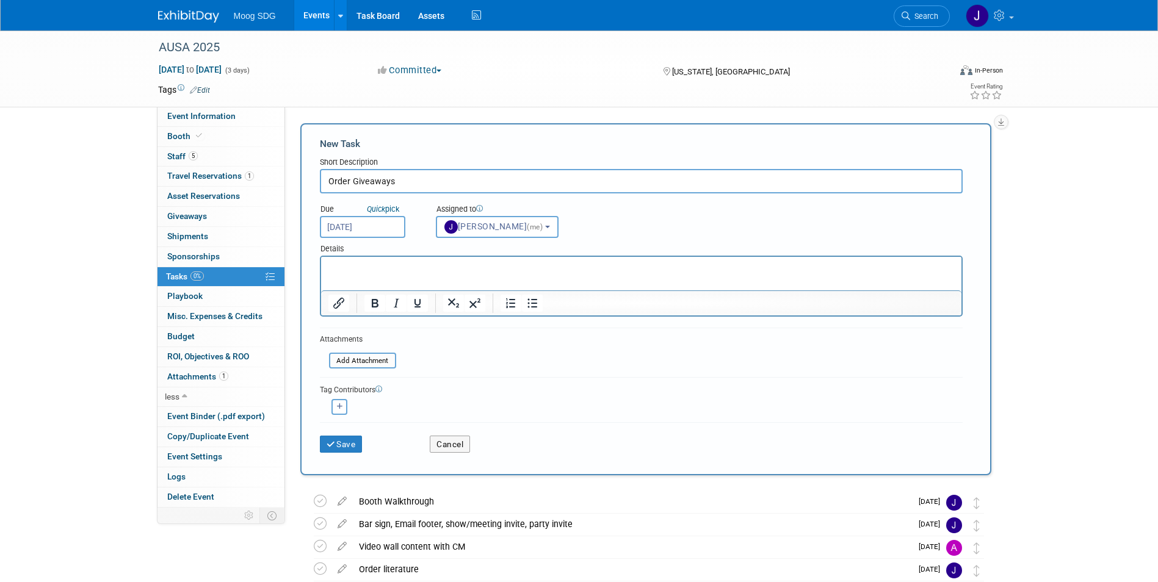
click at [632, 220] on div "Due Quick pick Sep 4, 2025 Assigned to <img src="https://www.exhibitday.com/Ima…" at bounding box center [641, 216] width 661 height 45
click at [352, 444] on button "Save" at bounding box center [341, 444] width 43 height 17
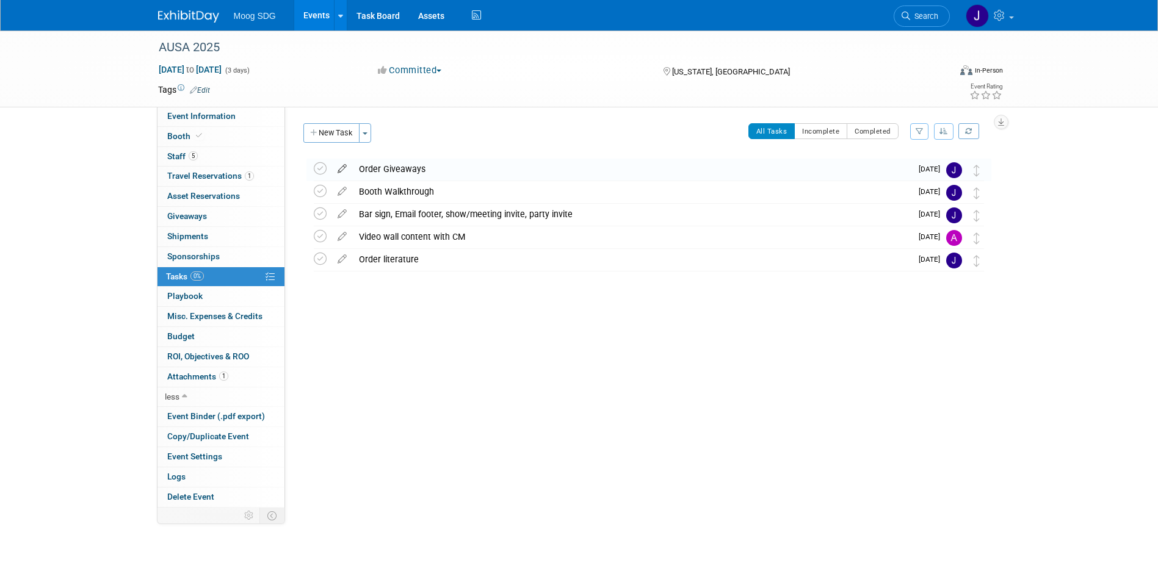
click at [339, 167] on icon at bounding box center [342, 166] width 21 height 15
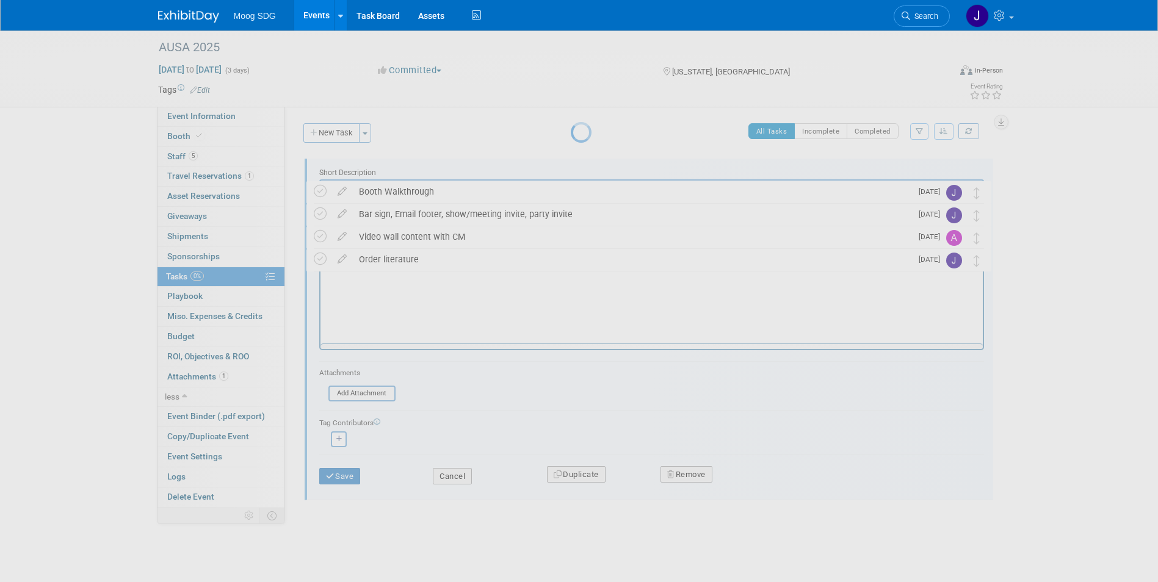
scroll to position [0, 0]
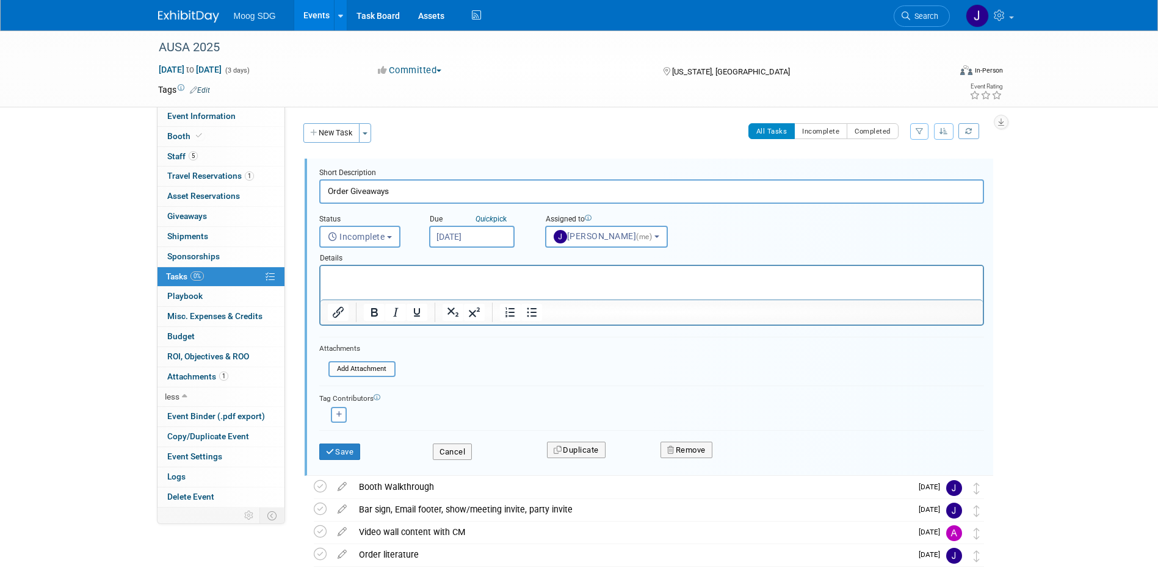
click at [368, 273] on p "Rich Text Area. Press ALT-0 for help." at bounding box center [651, 277] width 648 height 12
click at [700, 236] on div "Assigned to <img src="https://www.exhibitday.com/Images/Unassigned-User-Icon.pn…" at bounding box center [621, 228] width 171 height 39
click at [424, 281] on p "Rich Text Area. Press ALT-0 for help." at bounding box center [651, 277] width 648 height 12
click at [617, 272] on p "Rich Text Area. Press ALT-0 for help." at bounding box center [651, 277] width 648 height 12
click at [743, 255] on div "Details" at bounding box center [651, 256] width 665 height 17
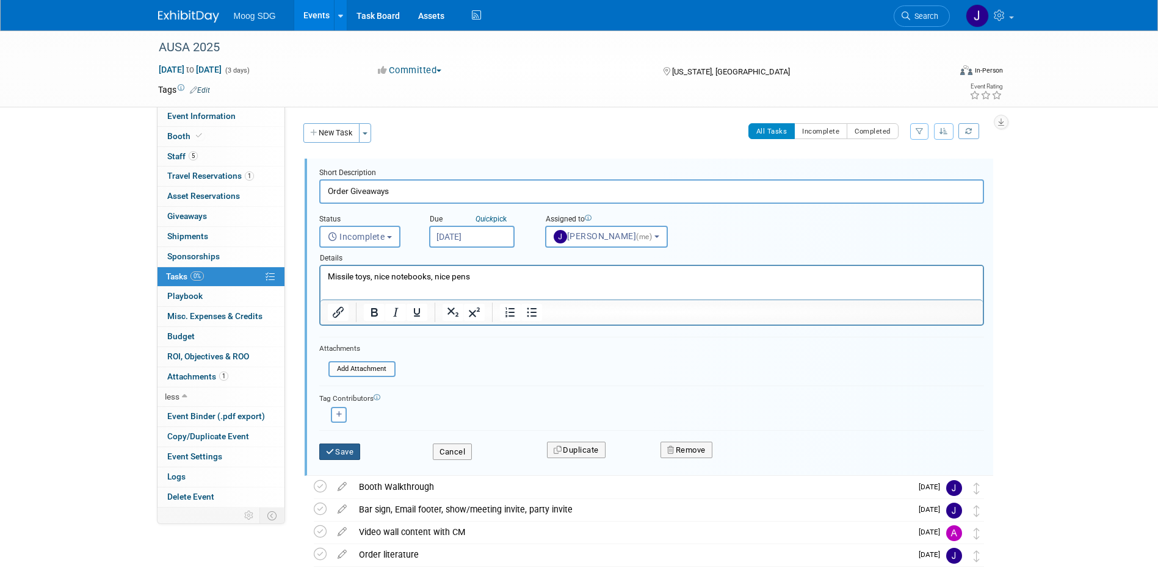
click at [339, 452] on button "Save" at bounding box center [340, 452] width 42 height 17
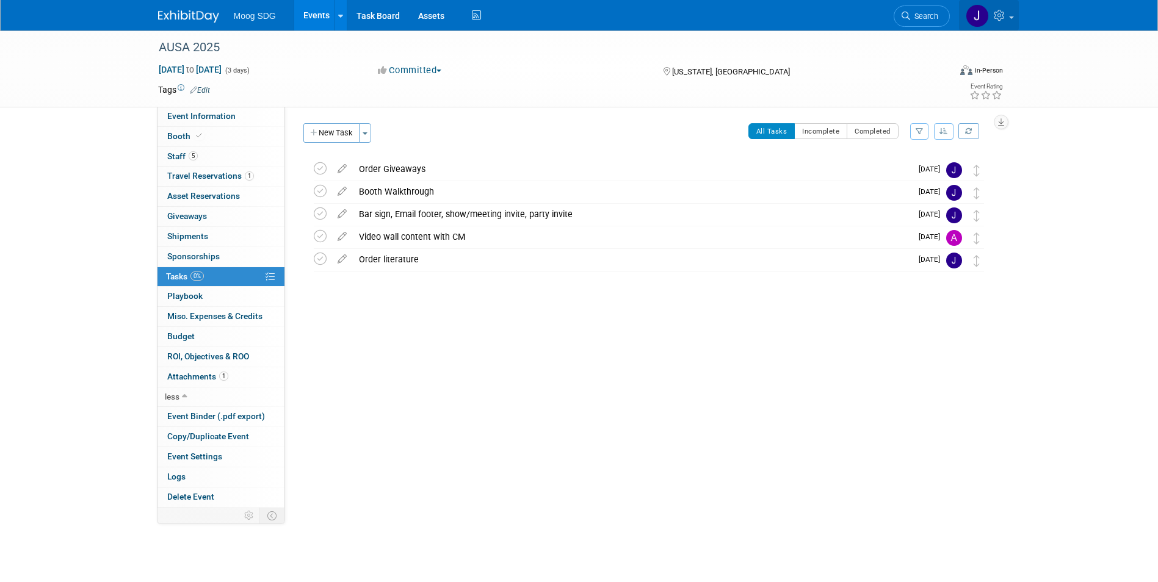
click at [996, 17] on icon at bounding box center [1001, 15] width 14 height 11
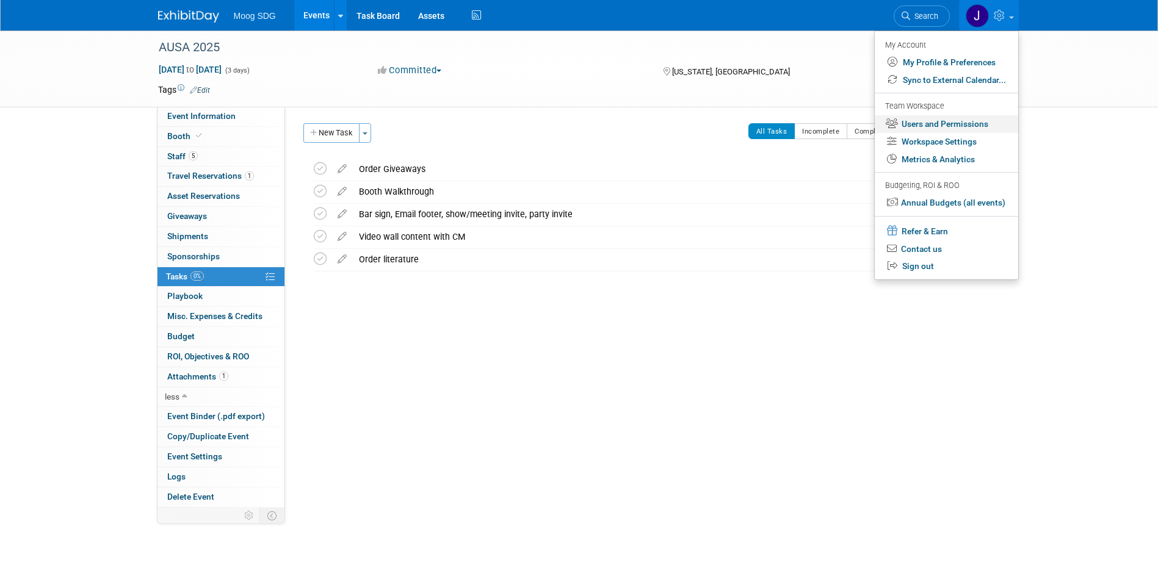
click at [970, 124] on link "Users and Permissions" at bounding box center [946, 124] width 143 height 18
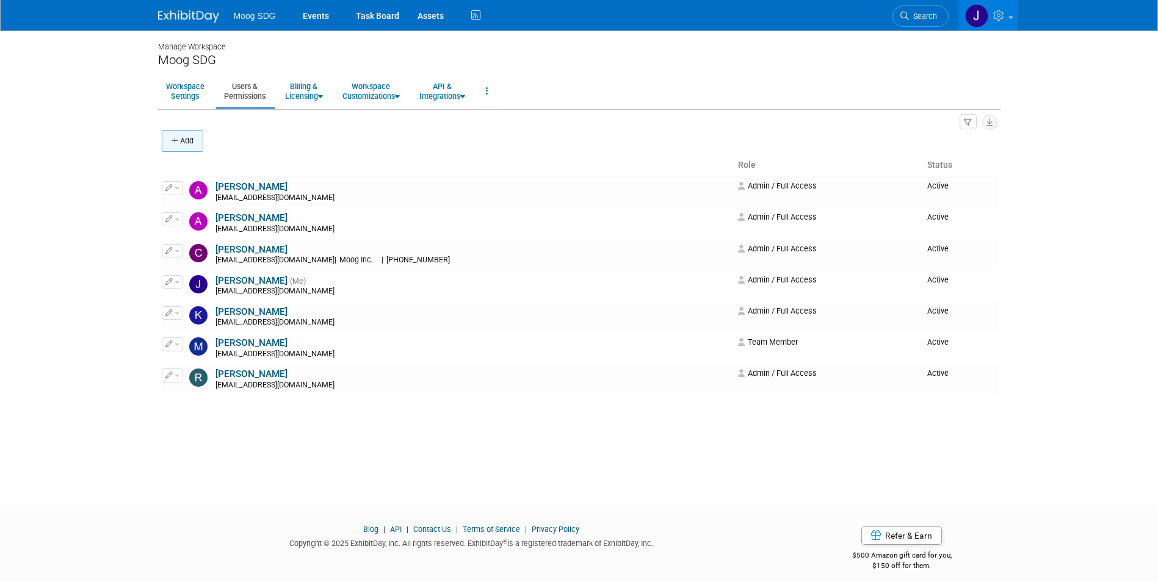
click at [184, 139] on button "Add" at bounding box center [183, 141] width 42 height 22
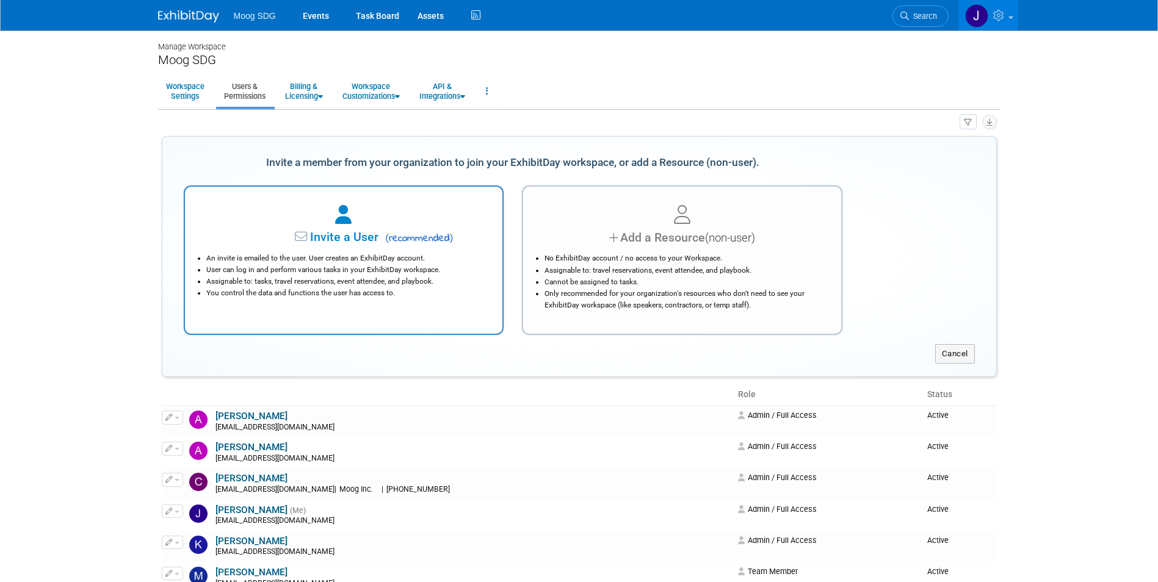
click at [383, 263] on li "An invite is emailed to the user. User creates an ExhibitDay account." at bounding box center [346, 259] width 281 height 12
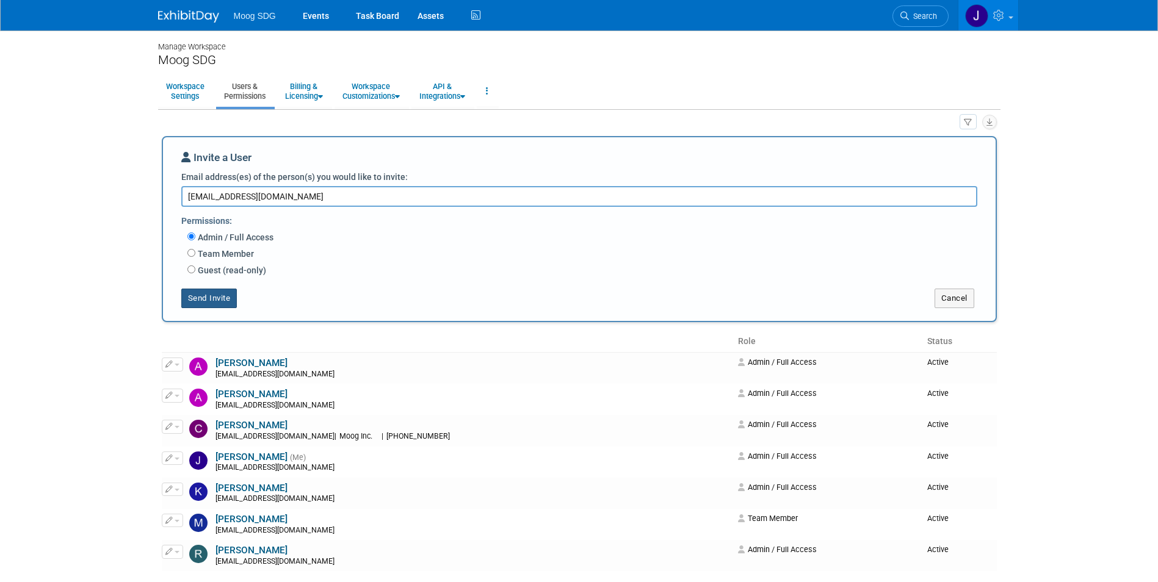
type textarea "rhillyard@moog.com"
click at [208, 299] on button "Send Invite" at bounding box center [209, 299] width 56 height 20
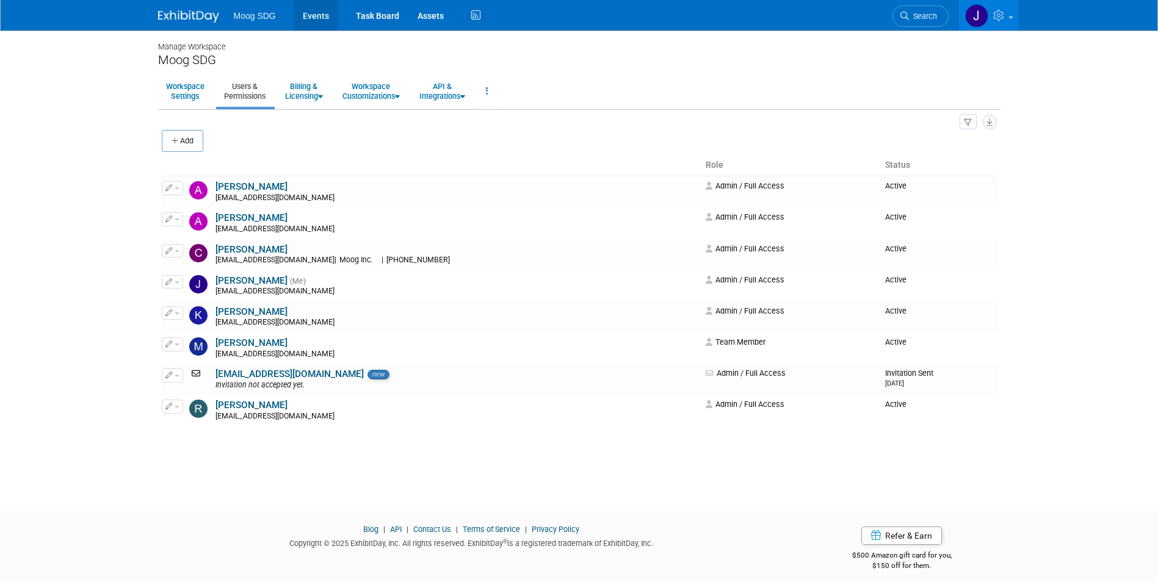
click at [323, 15] on link "Events" at bounding box center [316, 15] width 45 height 31
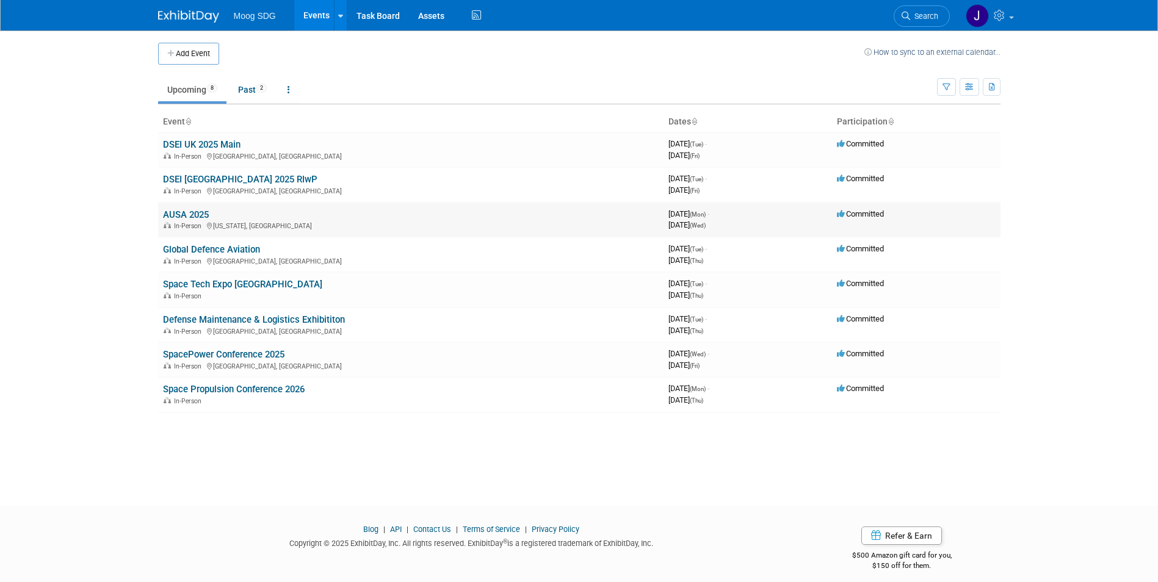
click at [194, 213] on link "AUSA 2025" at bounding box center [186, 214] width 46 height 11
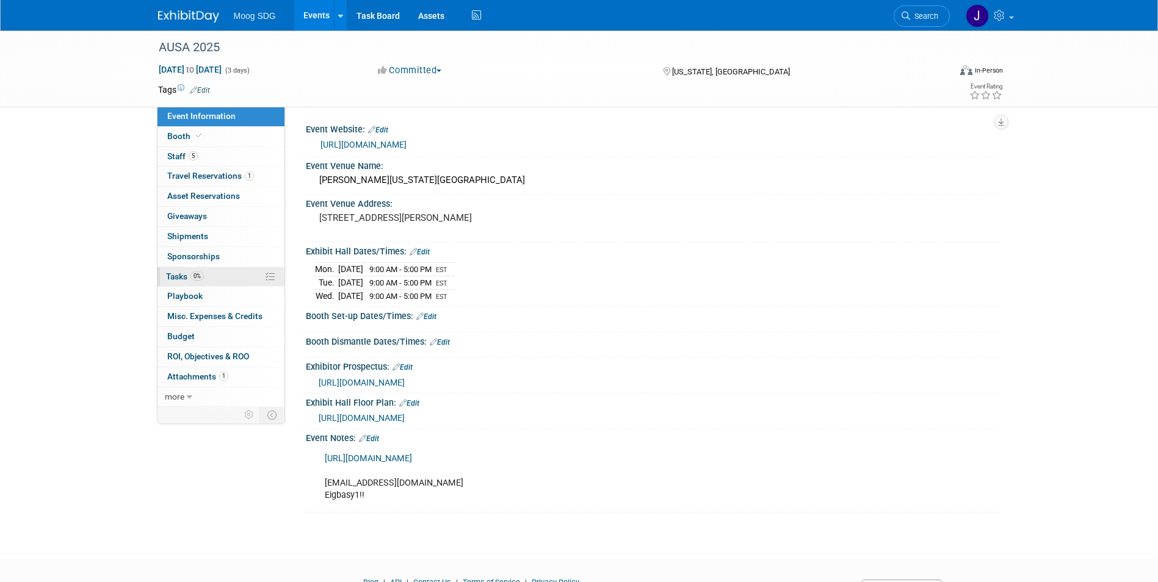
click at [180, 274] on span "Tasks 0%" at bounding box center [185, 277] width 38 height 10
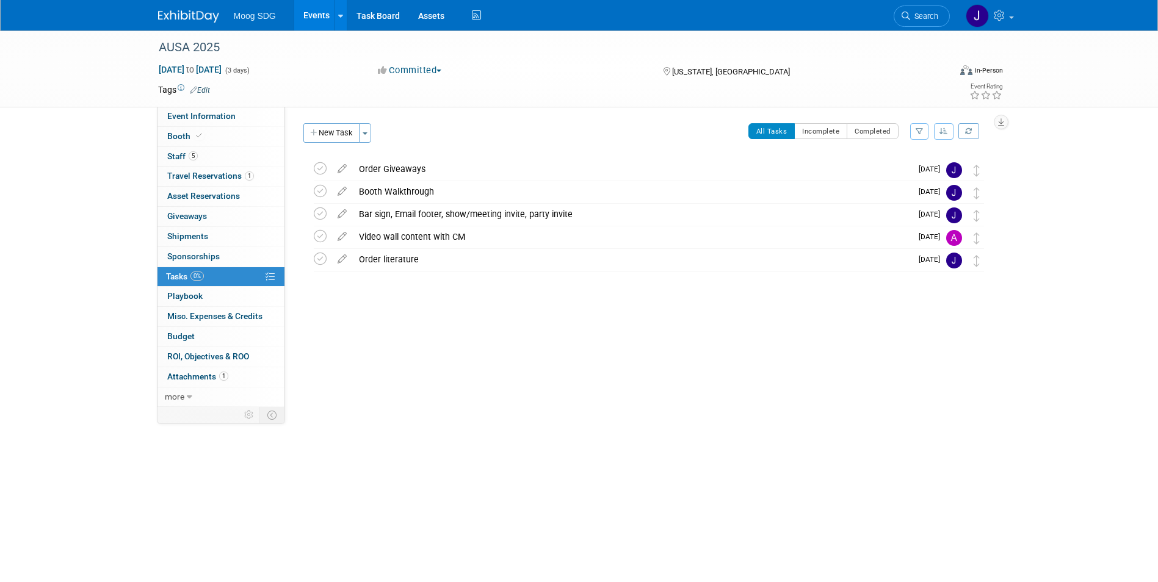
drag, startPoint x: 333, startPoint y: 132, endPoint x: 347, endPoint y: 153, distance: 25.1
click at [333, 132] on button "New Task" at bounding box center [331, 133] width 56 height 20
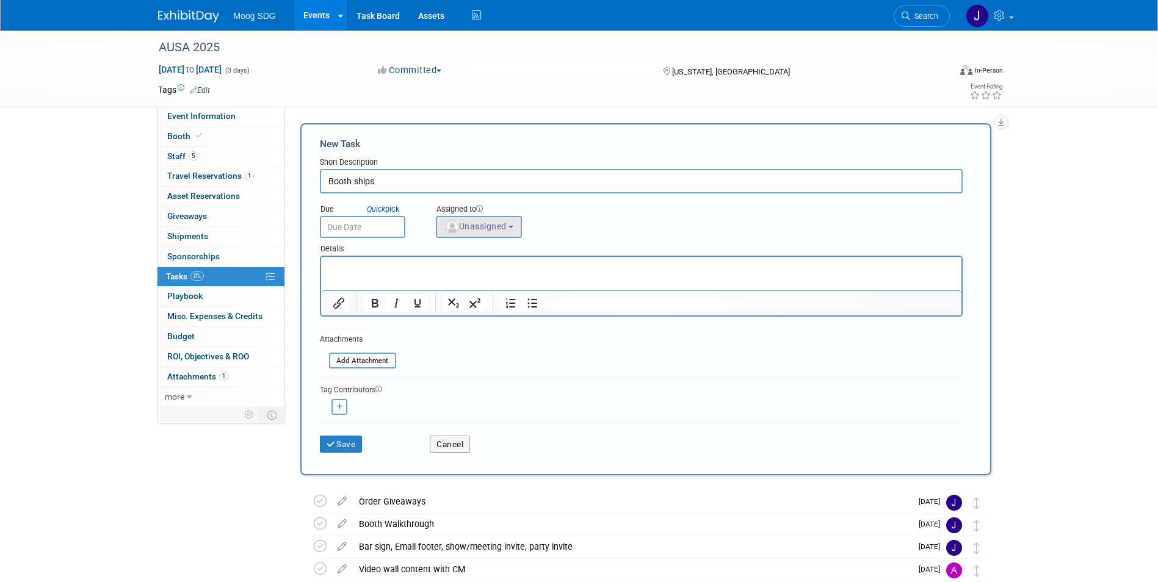
type input "Booth ships"
click at [521, 230] on button "Unassigned" at bounding box center [479, 227] width 87 height 22
drag, startPoint x: 512, startPoint y: 286, endPoint x: 123, endPoint y: 29, distance: 466.0
click at [512, 286] on label "[PERSON_NAME]" at bounding box center [496, 288] width 106 height 20
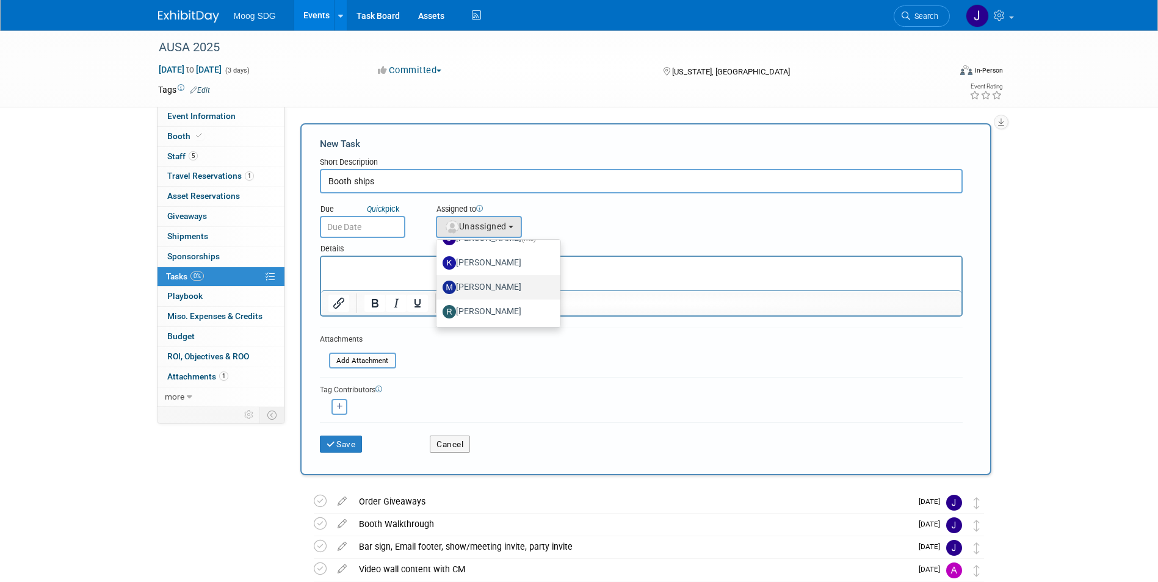
click at [438, 286] on input "[PERSON_NAME]" at bounding box center [434, 286] width 8 height 8
select select "466825d1-5980-4418-a08a-b8dacb2f5c15"
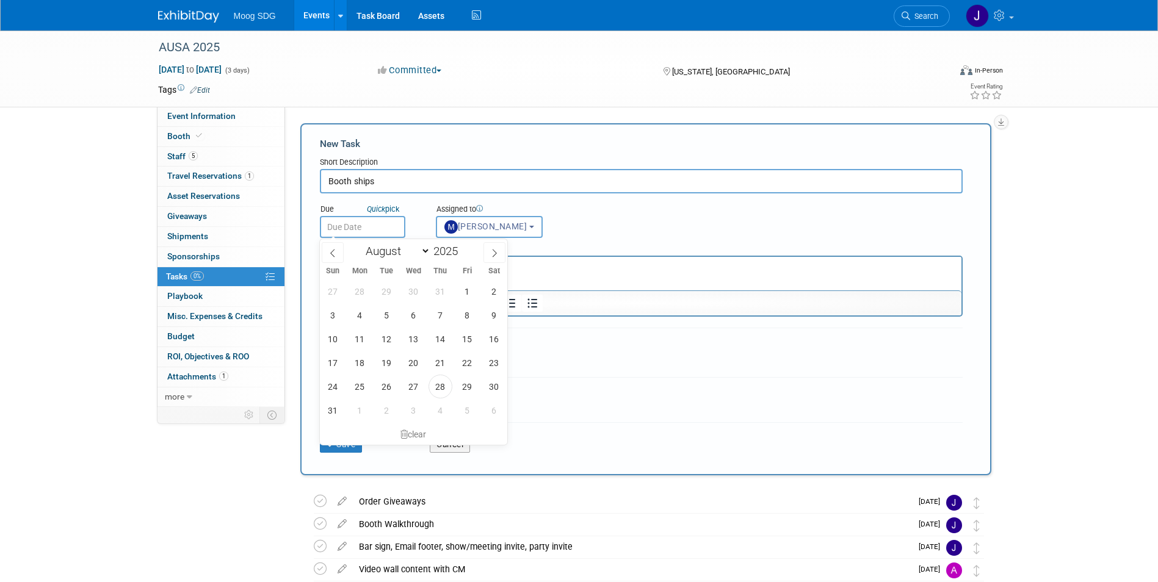
click at [375, 230] on input "text" at bounding box center [362, 227] width 85 height 22
click at [399, 249] on select "January February March April May June July August September October November De…" at bounding box center [395, 251] width 70 height 15
select select "9"
click at [360, 244] on select "January February March April May June July August September October November De…" at bounding box center [395, 251] width 70 height 15
click at [469, 291] on span "3" at bounding box center [467, 292] width 24 height 24
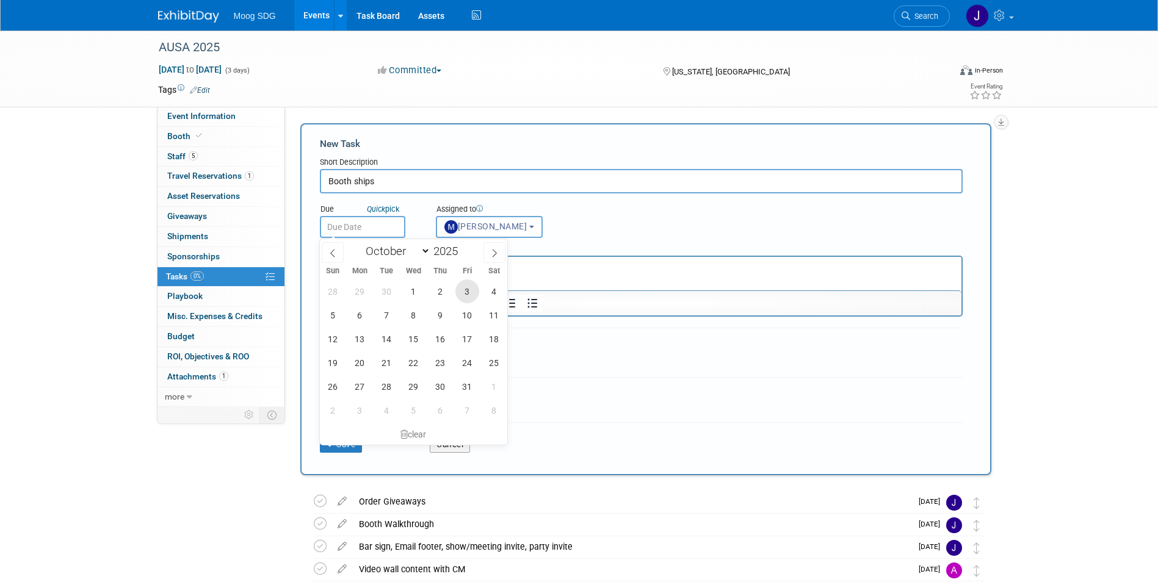
type input "[DATE]"
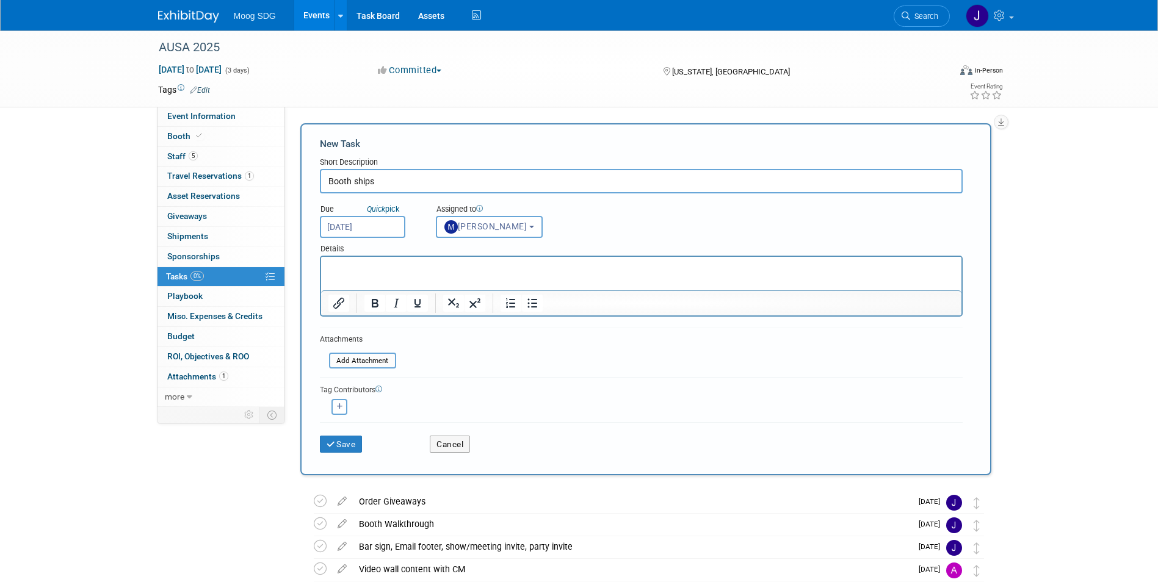
click at [633, 239] on div "Details" at bounding box center [641, 247] width 643 height 18
click at [355, 443] on button "Save" at bounding box center [341, 444] width 43 height 17
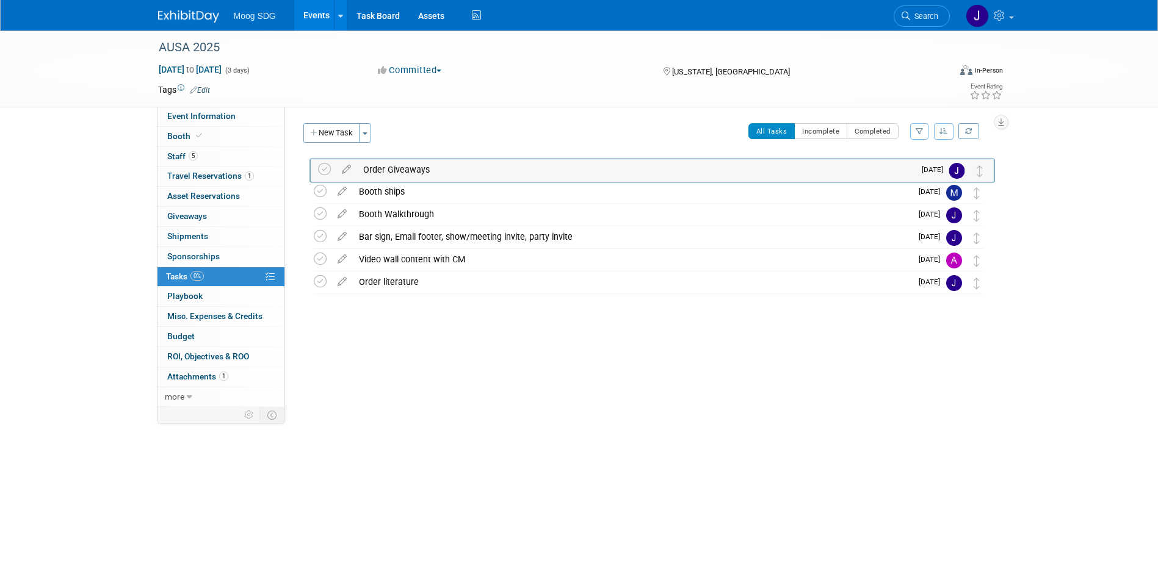
drag, startPoint x: 981, startPoint y: 195, endPoint x: 985, endPoint y: 171, distance: 24.1
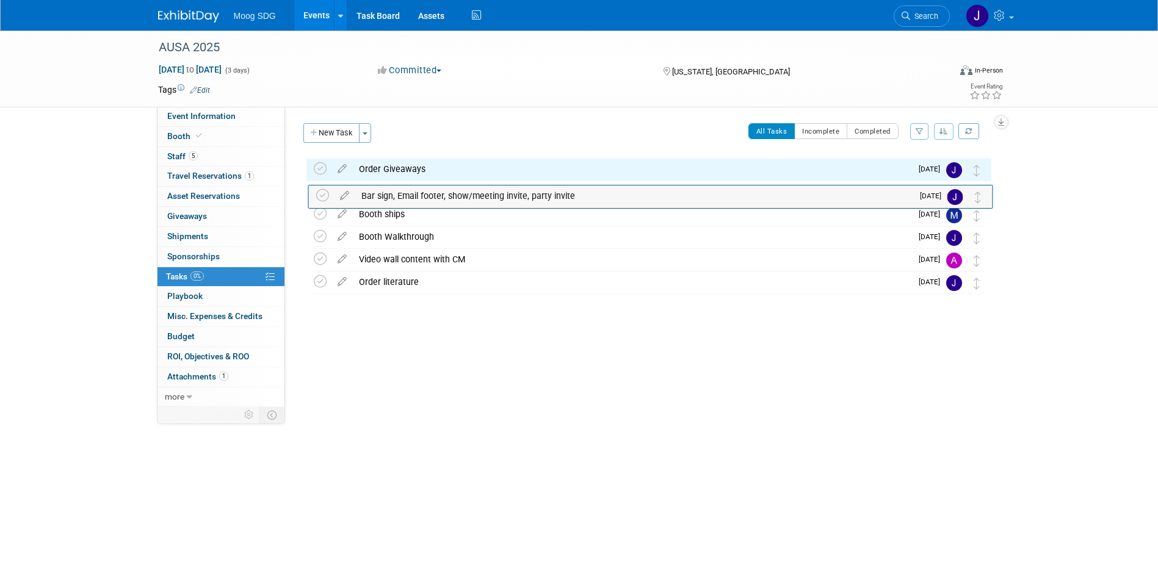
drag, startPoint x: 979, startPoint y: 239, endPoint x: 984, endPoint y: 194, distance: 44.8
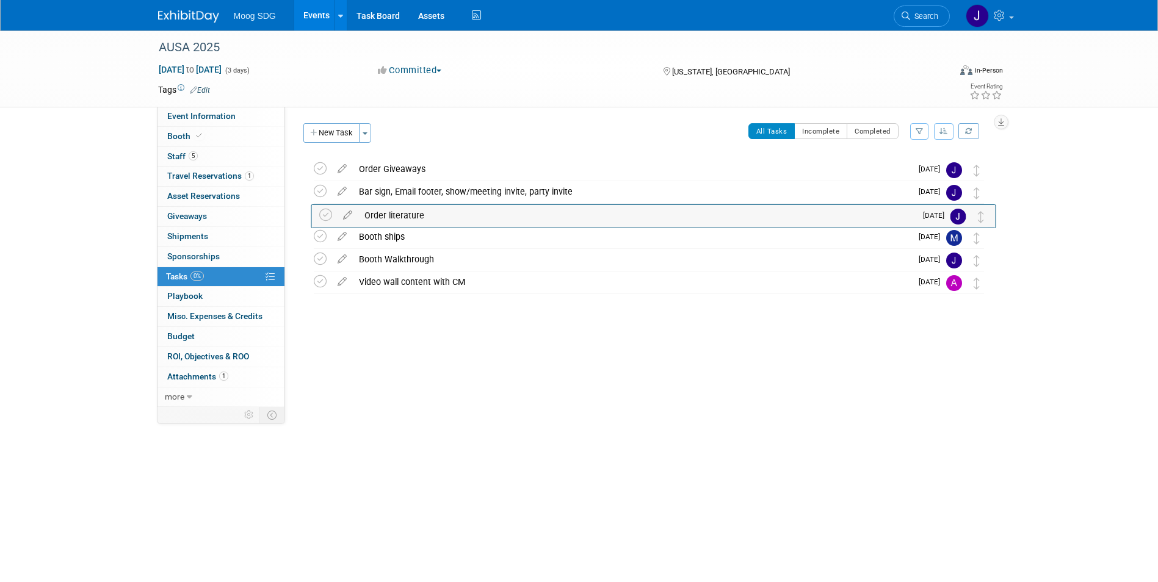
drag, startPoint x: 982, startPoint y: 285, endPoint x: 987, endPoint y: 217, distance: 67.9
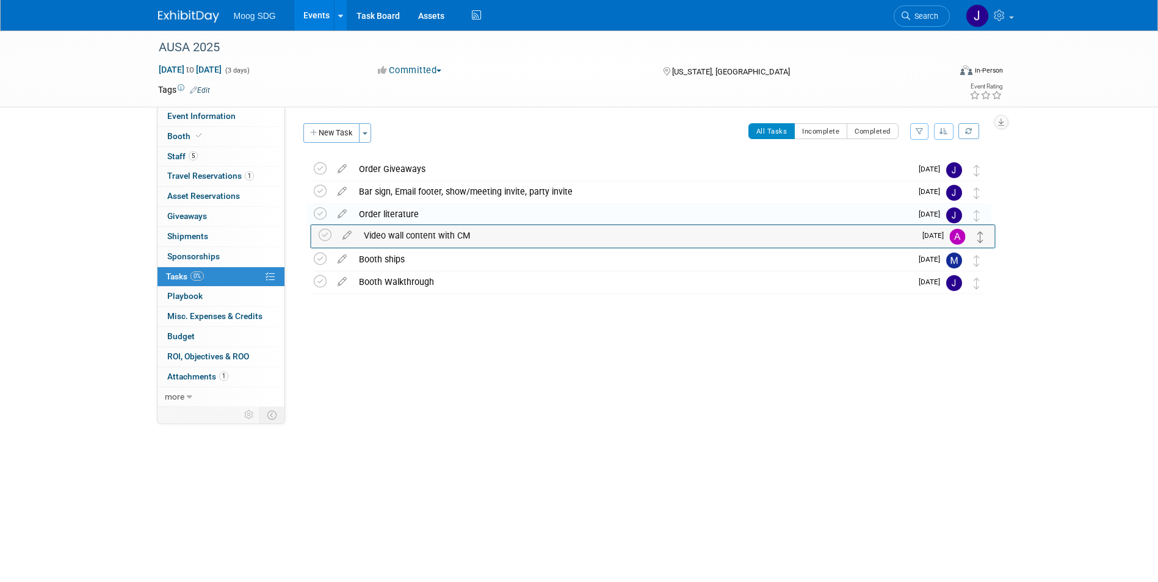
drag, startPoint x: 978, startPoint y: 285, endPoint x: 982, endPoint y: 238, distance: 47.2
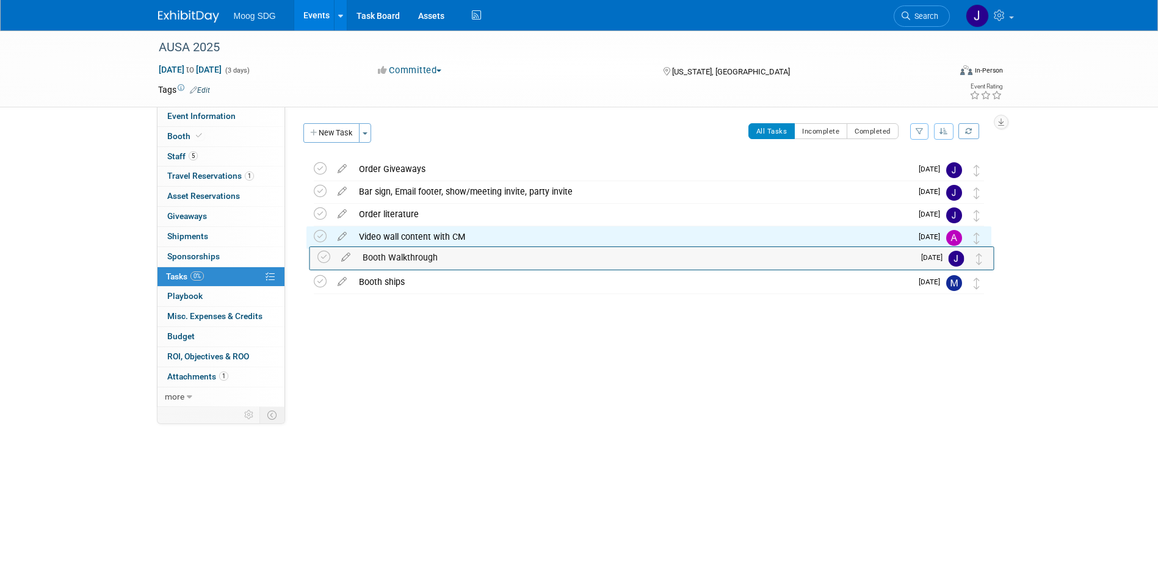
drag, startPoint x: 979, startPoint y: 283, endPoint x: 982, endPoint y: 258, distance: 25.8
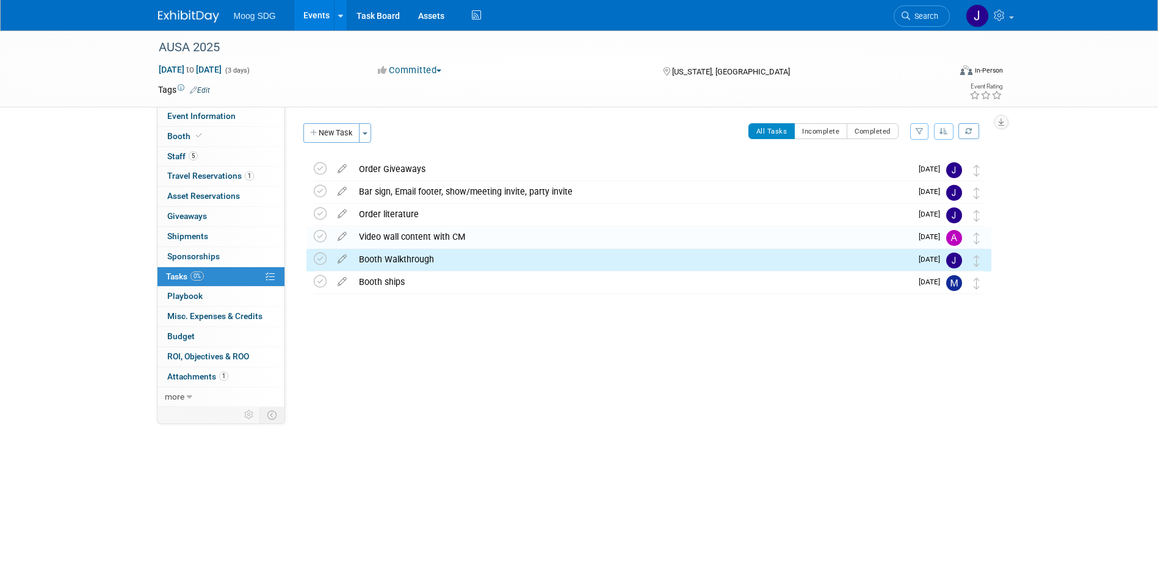
click at [830, 460] on div "AUSA 2025 [DATE] to [DATE] (3 days) [DATE] to [DATE] Committed Committed Consid…" at bounding box center [579, 258] width 1158 height 454
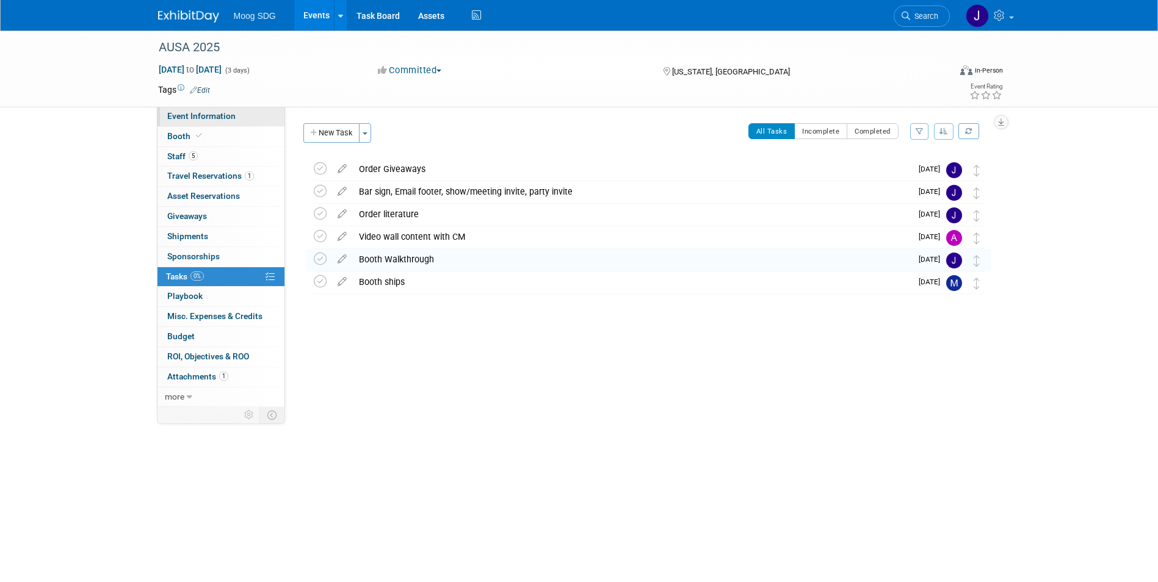
click at [199, 114] on span "Event Information" at bounding box center [201, 116] width 68 height 10
